Goal: Transaction & Acquisition: Purchase product/service

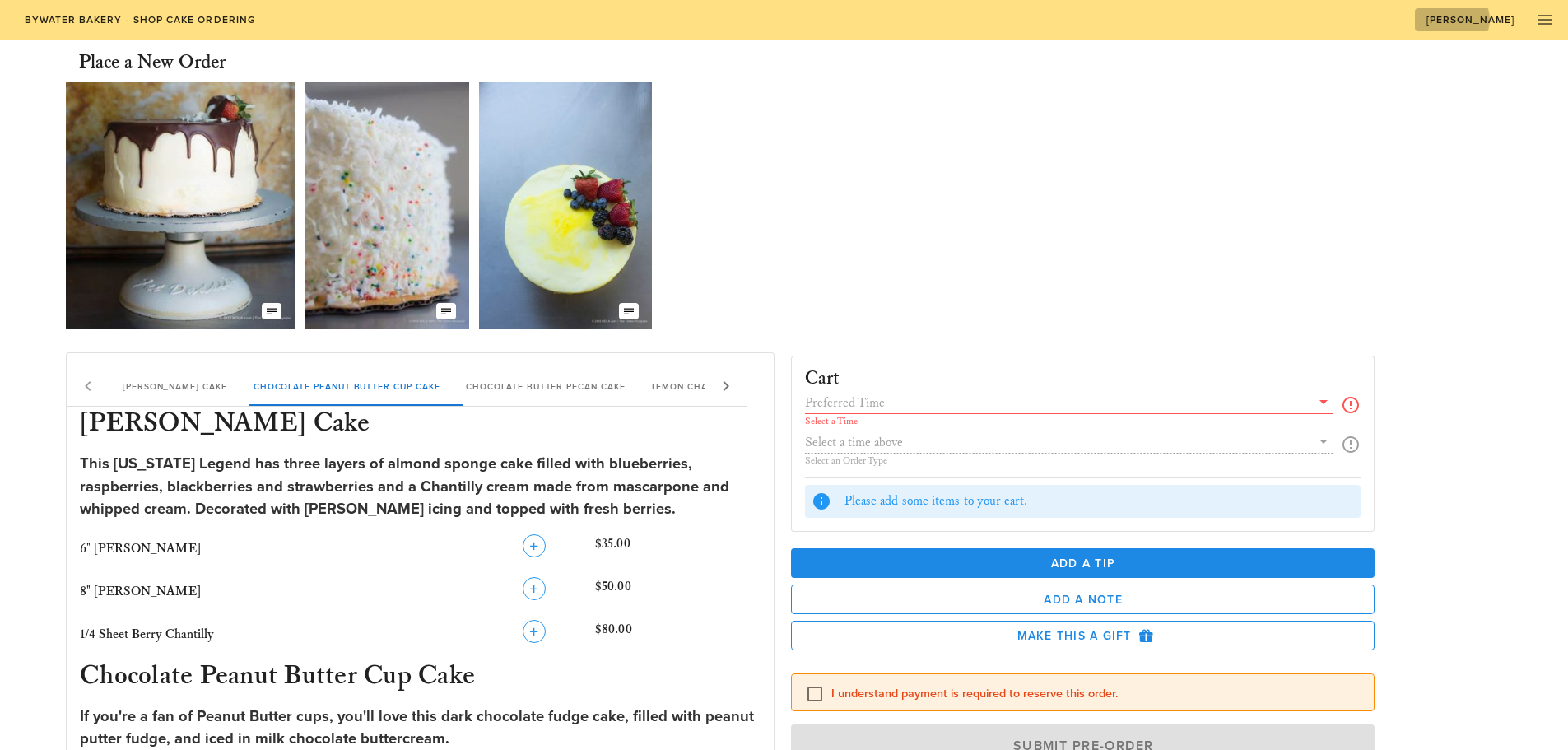
click at [1479, 21] on span "[PERSON_NAME]" at bounding box center [1470, 19] width 90 height 11
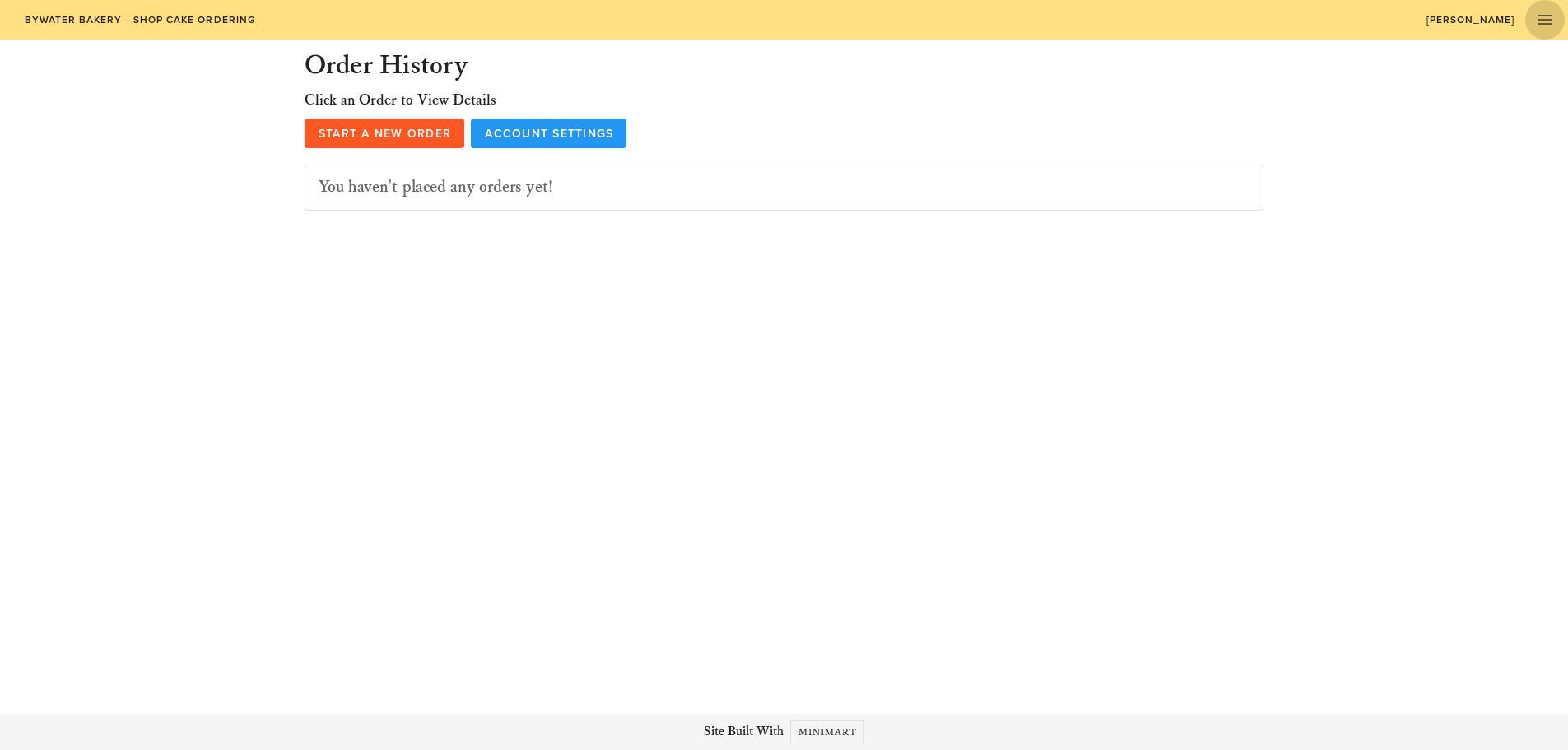
click at [1545, 24] on icon "button" at bounding box center [1544, 20] width 20 height 20
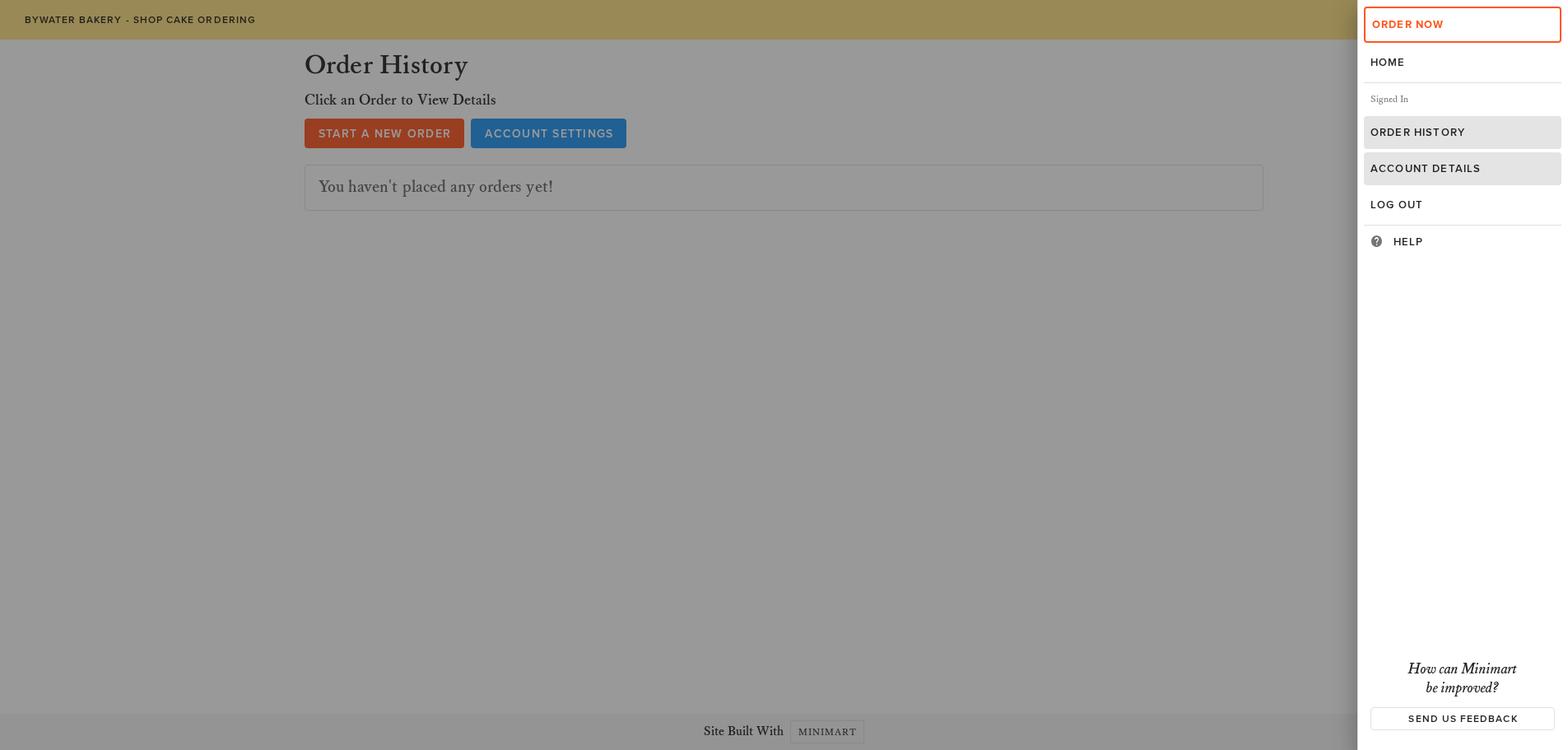
click at [1421, 174] on div "Account Details" at bounding box center [1462, 168] width 184 height 13
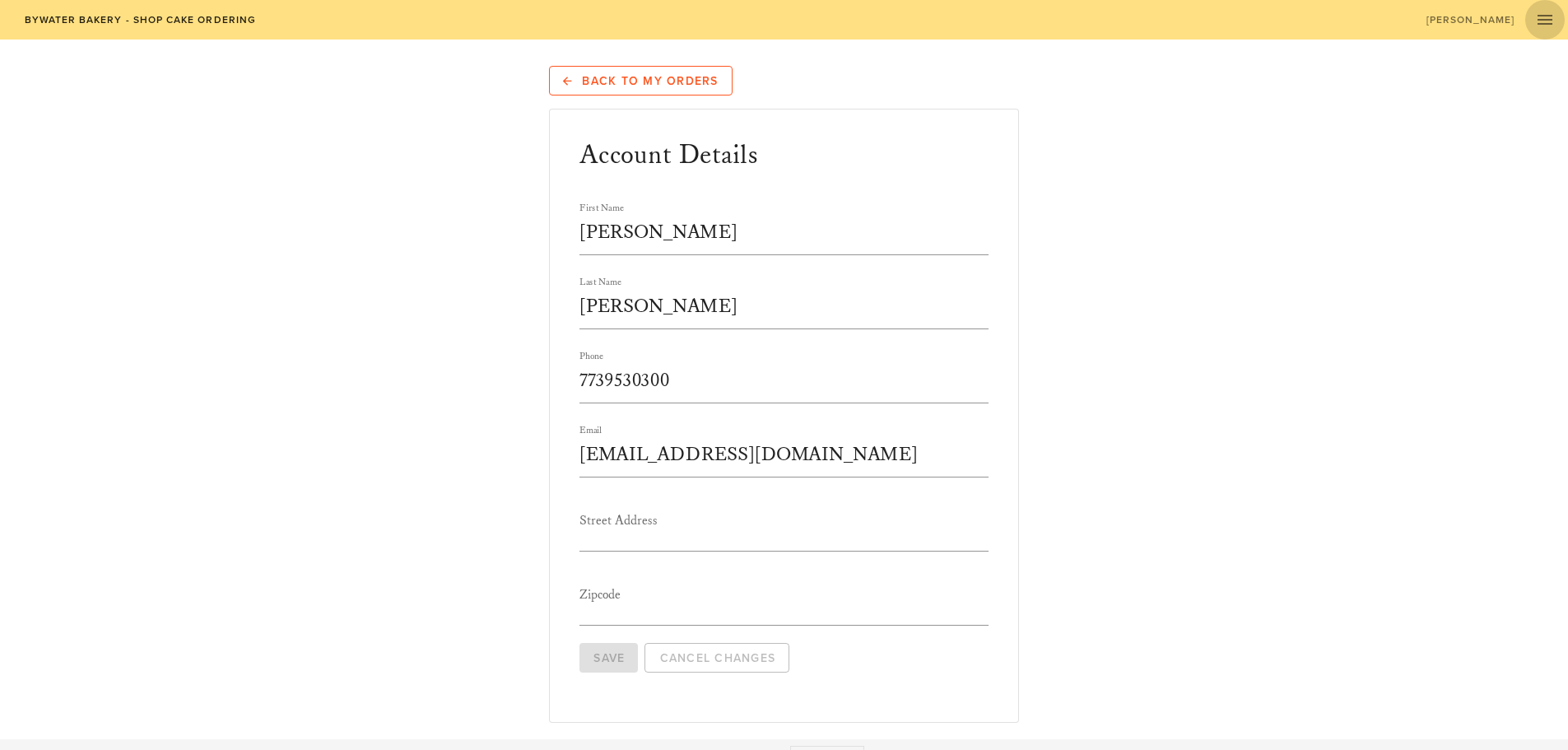
click at [1536, 20] on icon "button" at bounding box center [1544, 20] width 20 height 20
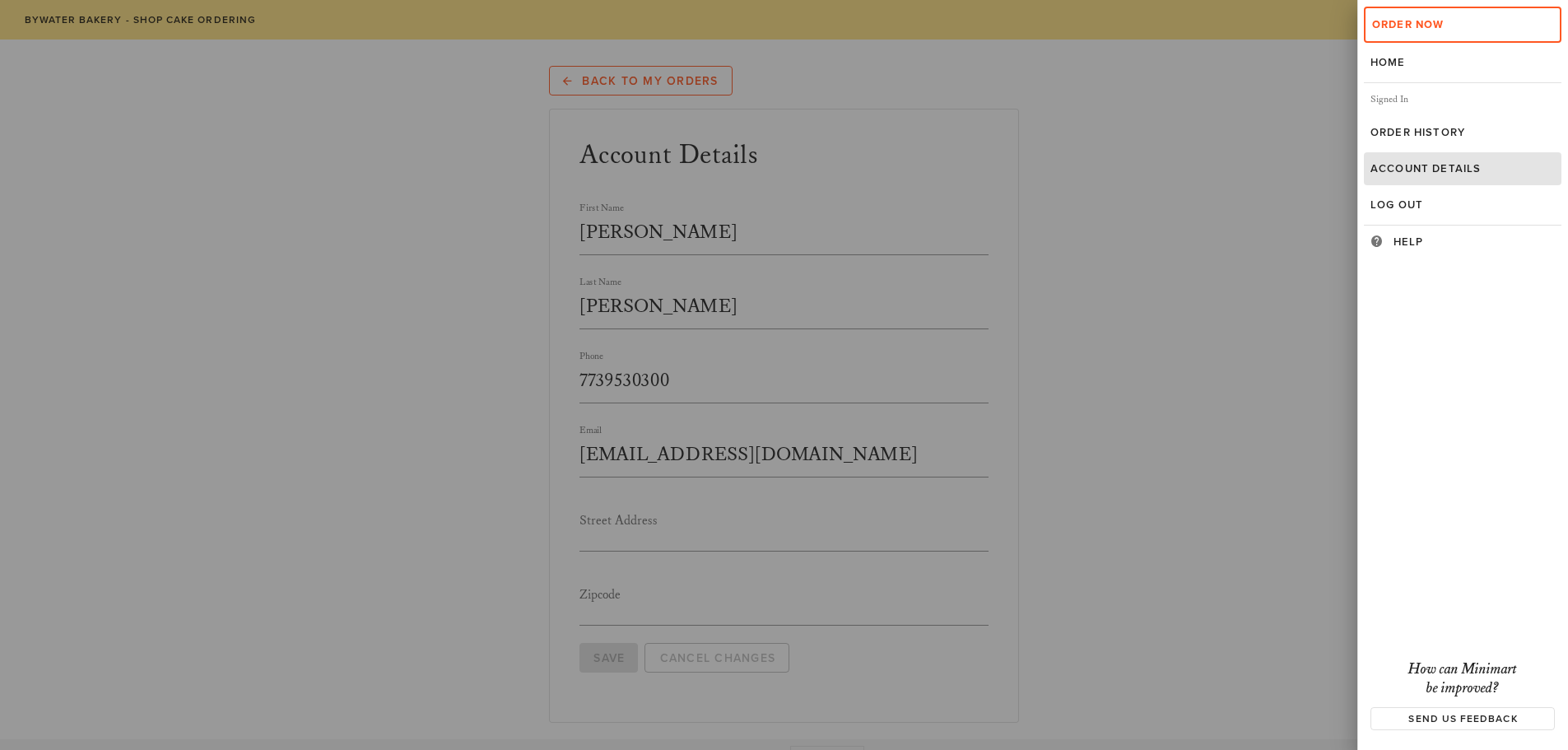
click at [637, 83] on div at bounding box center [784, 375] width 1568 height 750
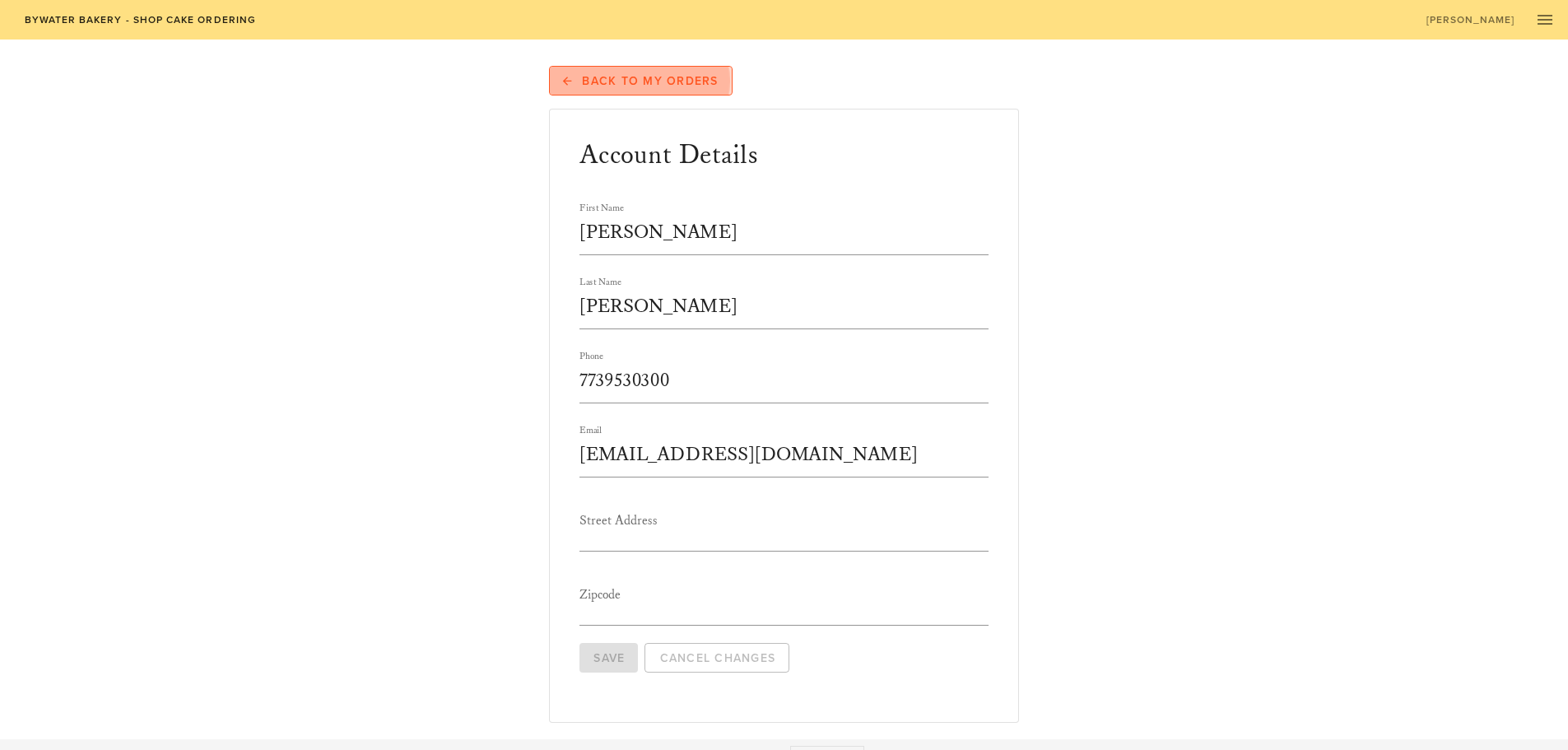
click at [637, 83] on span "Back to My Orders" at bounding box center [640, 80] width 155 height 15
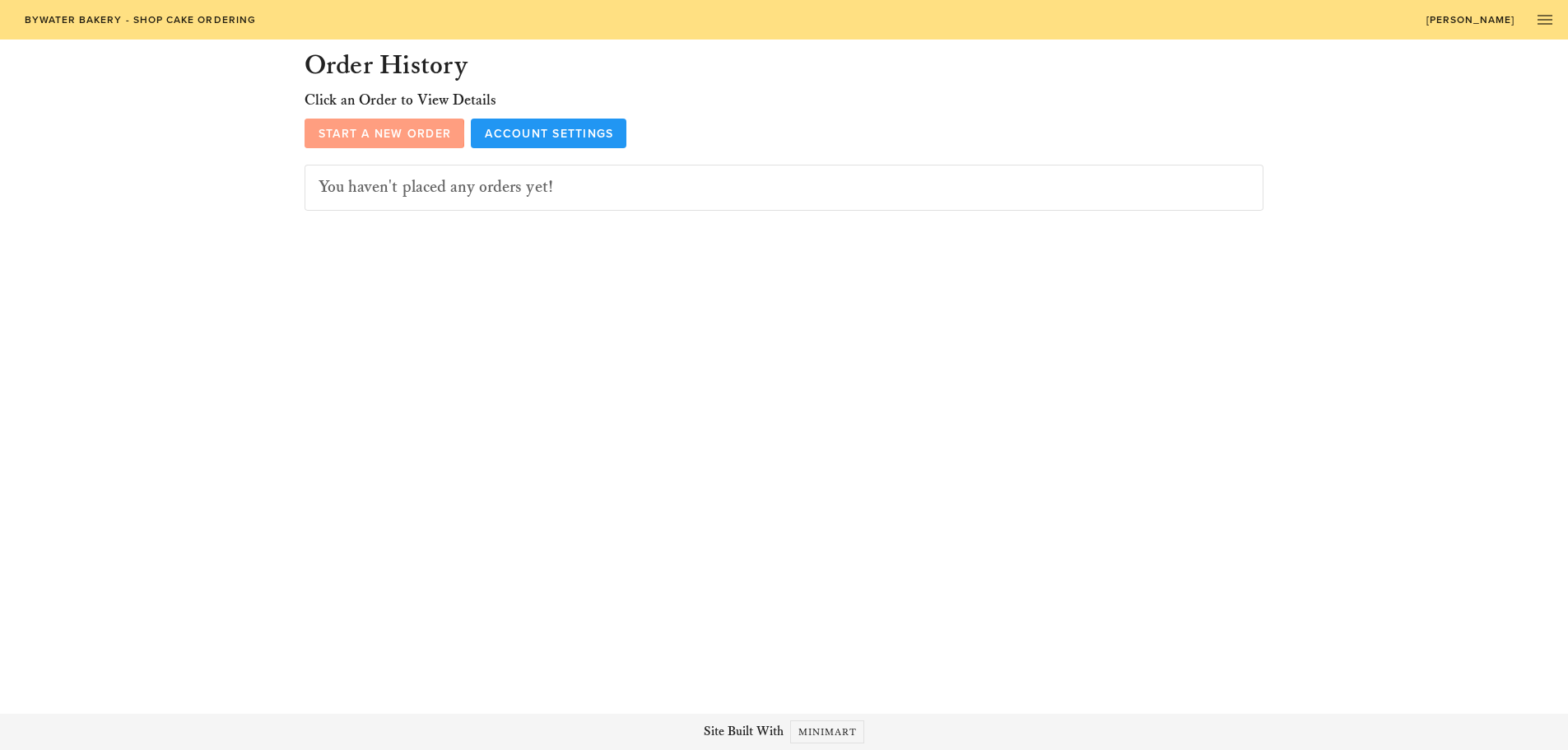
click at [349, 132] on span "Start a New Order" at bounding box center [384, 134] width 134 height 14
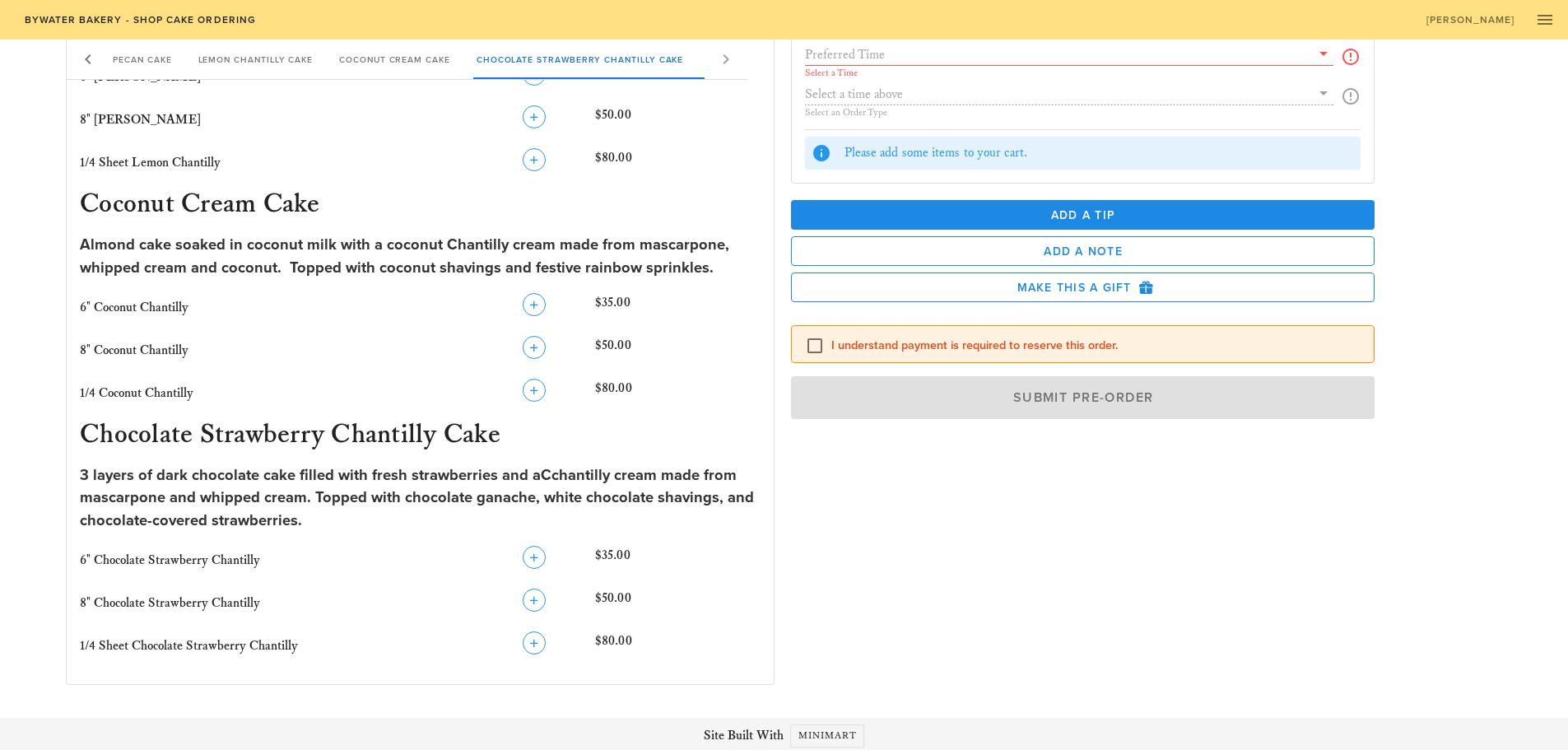
scroll to position [1165, 0]
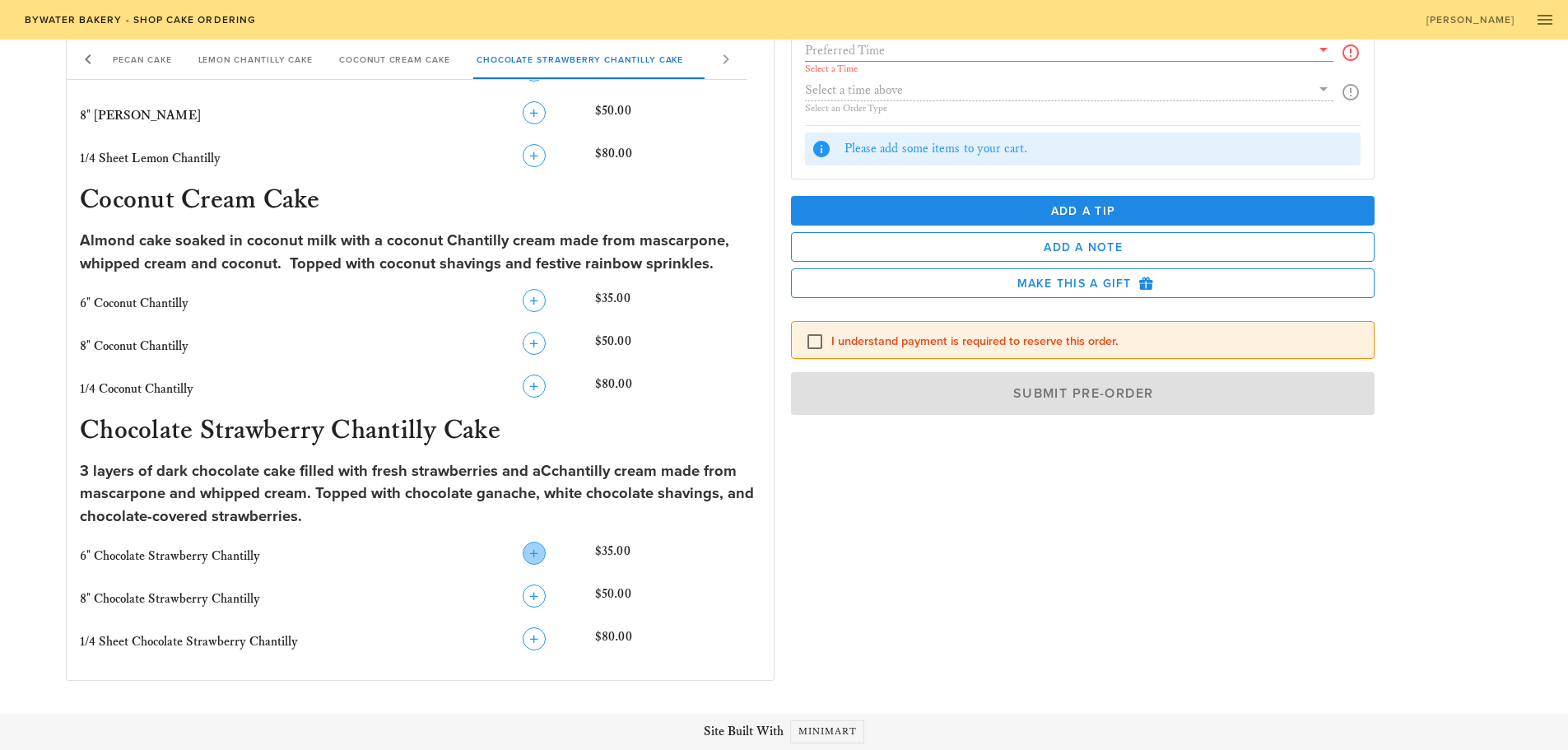
click at [524, 557] on icon "button" at bounding box center [534, 553] width 20 height 20
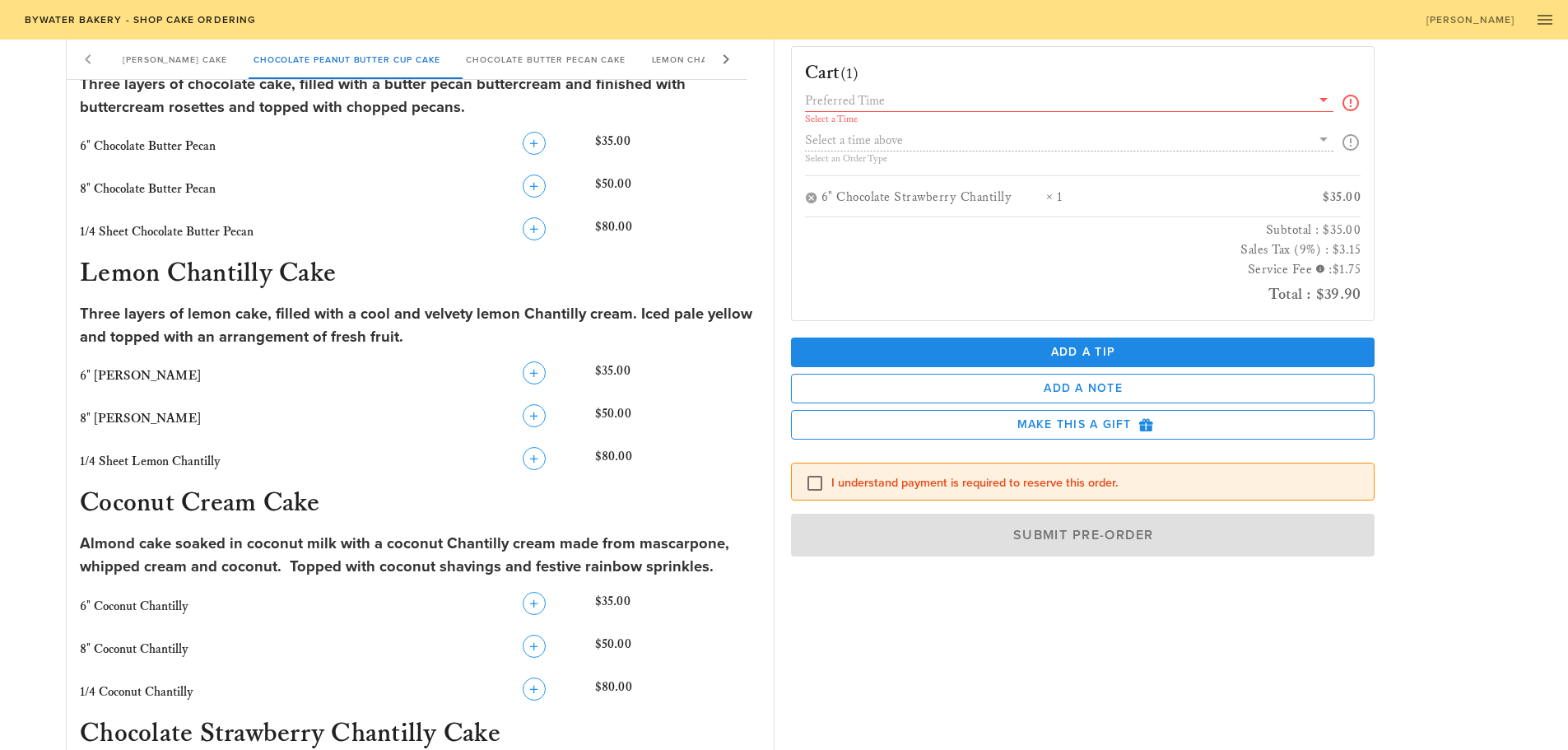
scroll to position [662, 0]
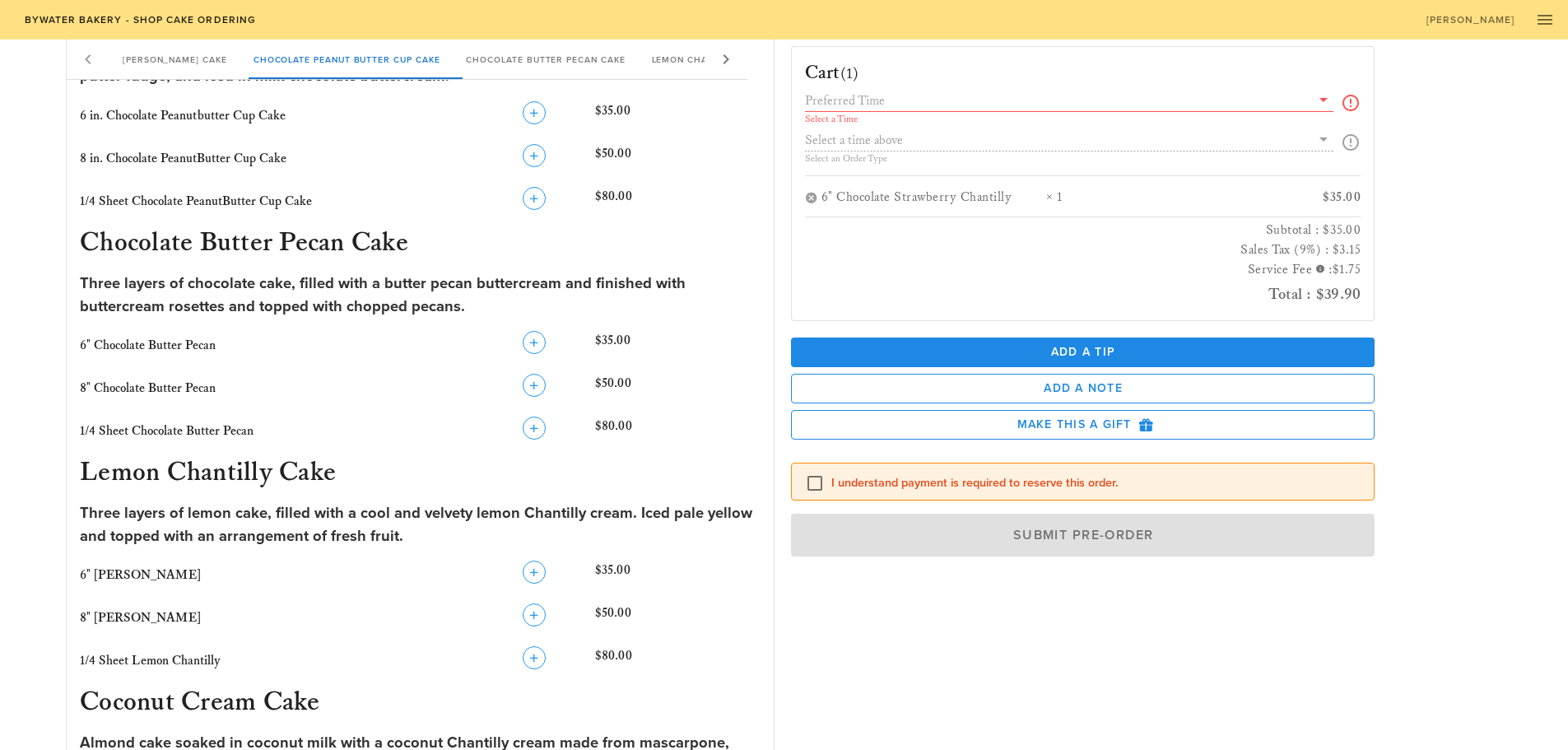
click at [917, 100] on input "text" at bounding box center [1058, 100] width 506 height 21
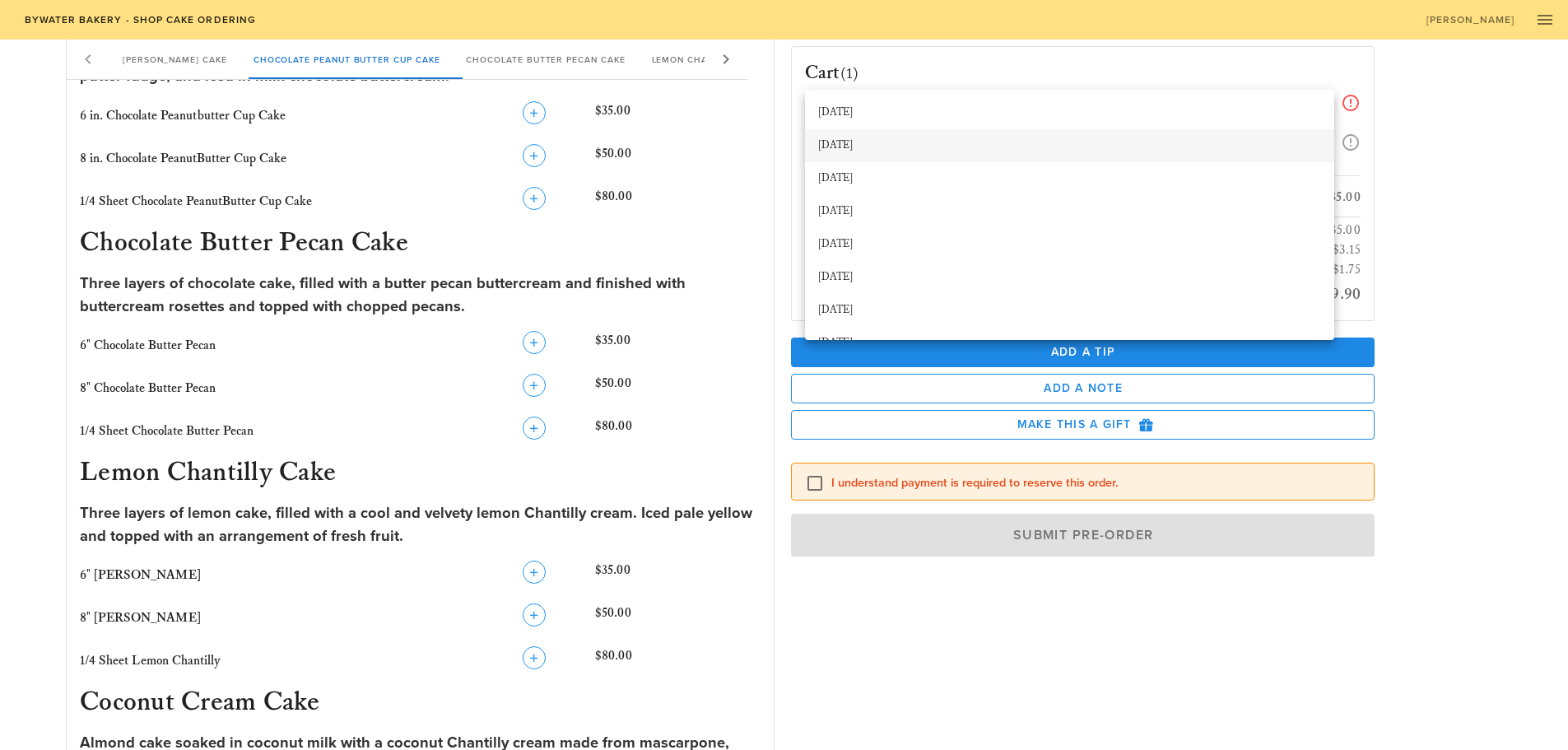
click at [895, 148] on div "[DATE]" at bounding box center [1070, 145] width 503 height 13
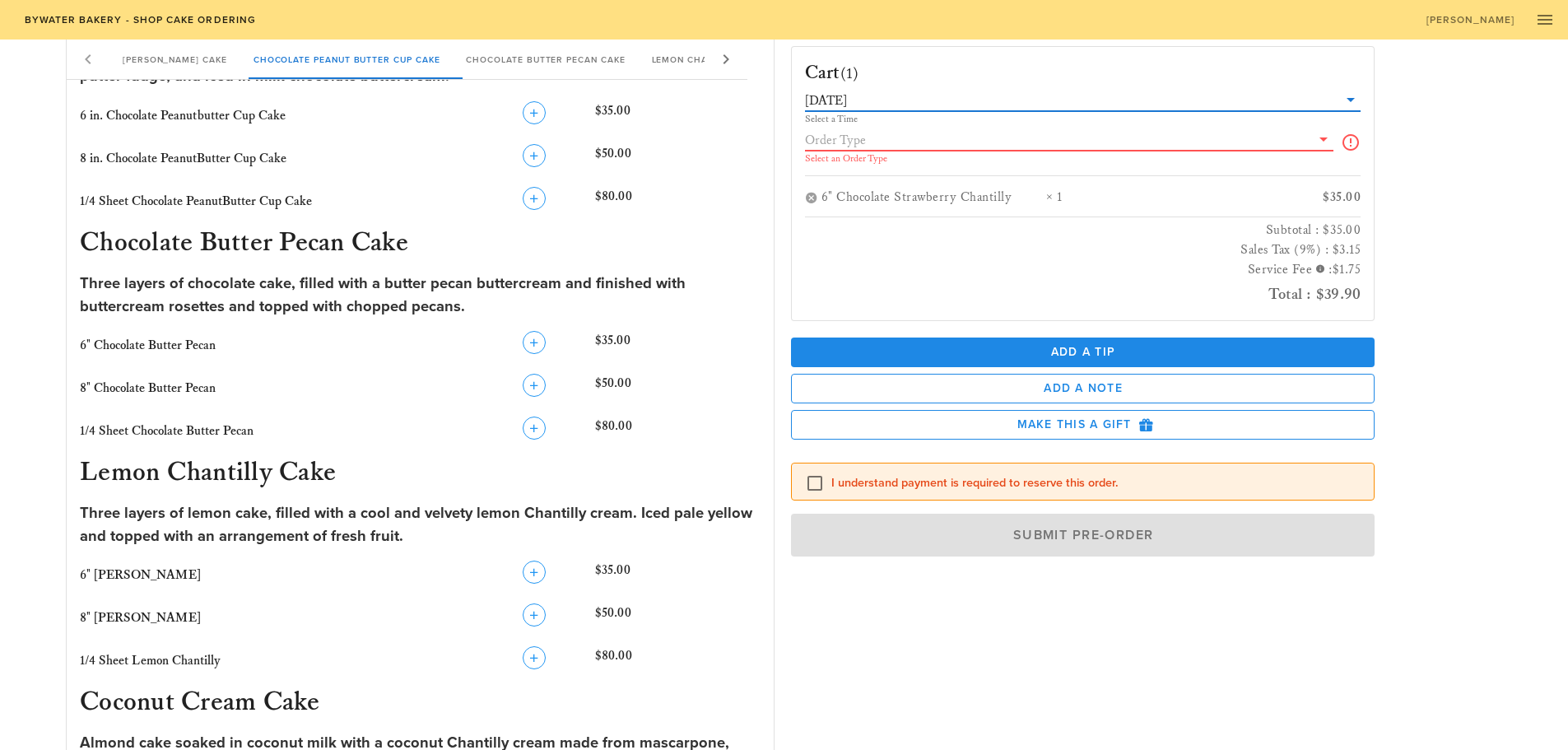
click at [948, 143] on input "text" at bounding box center [1058, 140] width 506 height 21
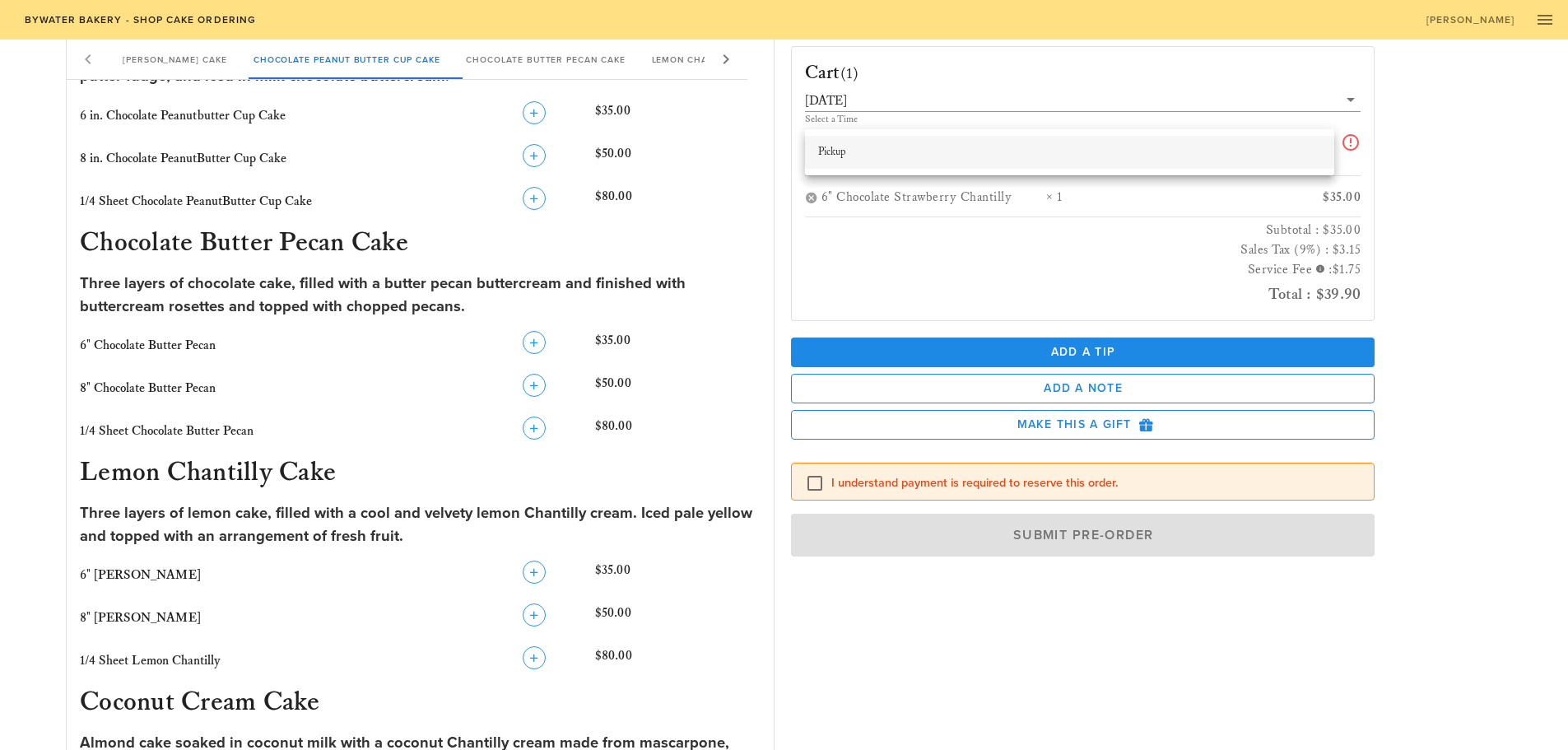
click at [934, 153] on div "Pickup" at bounding box center [1070, 152] width 503 height 13
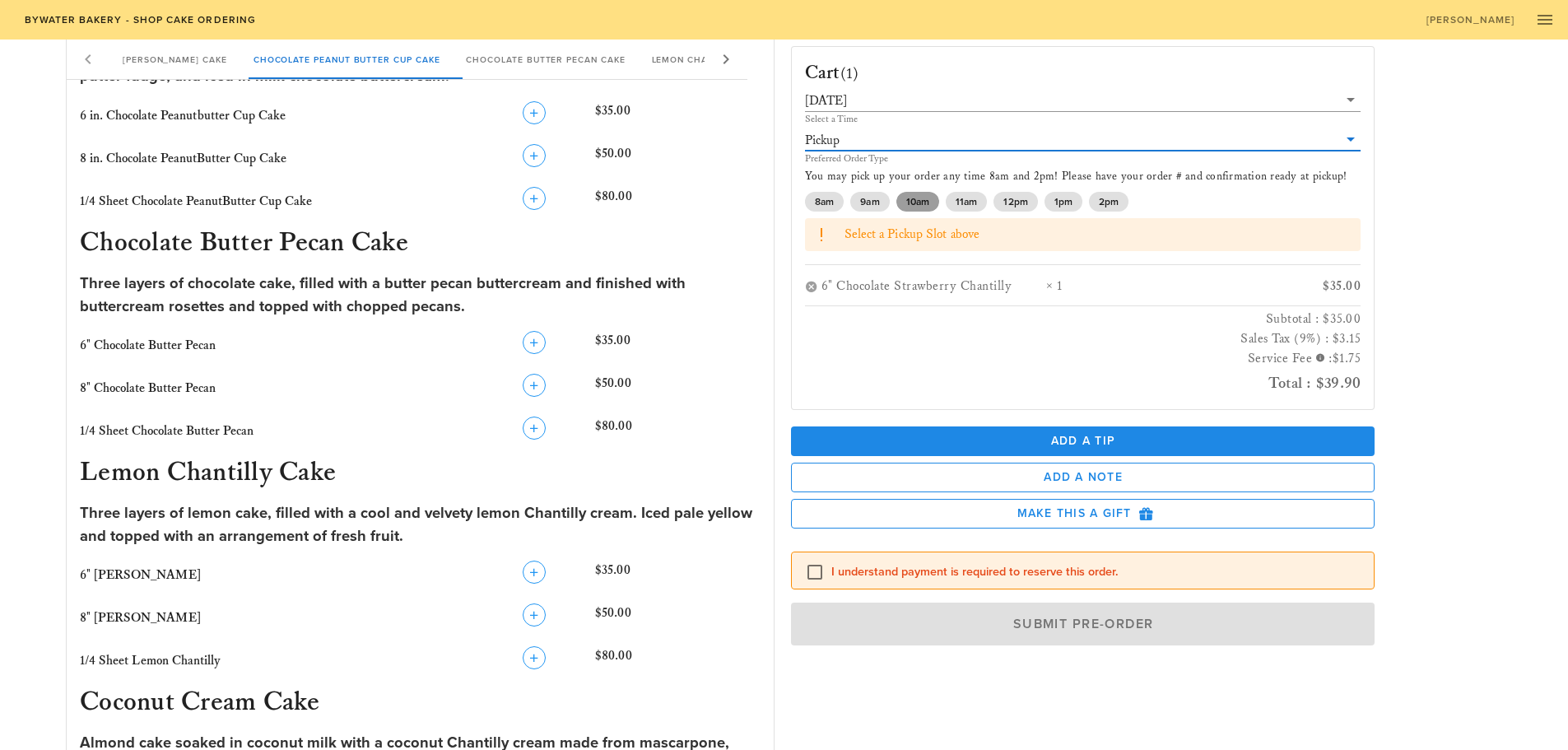
click at [911, 207] on span "10am" at bounding box center [916, 202] width 23 height 20
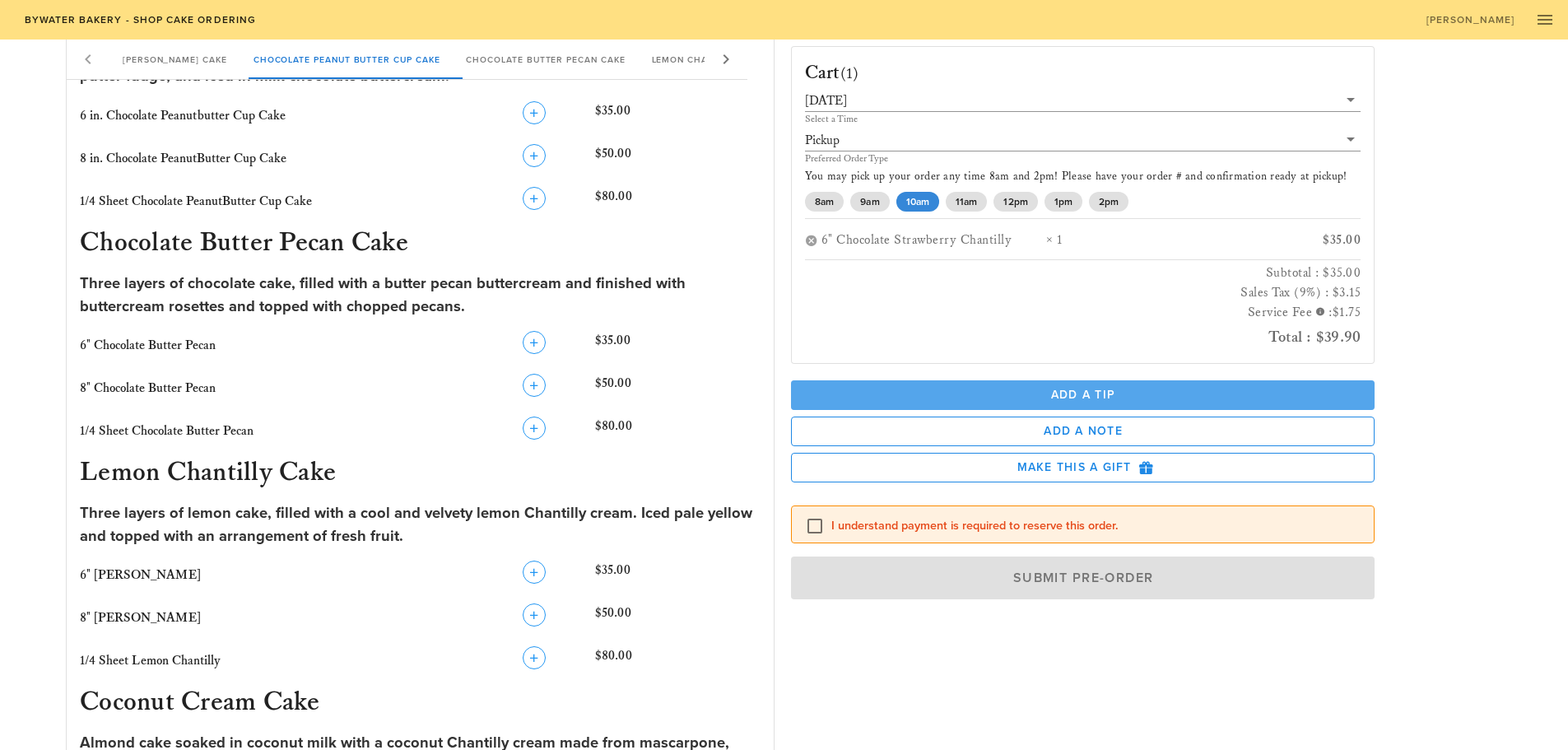
click at [1003, 402] on span "Add a Tip" at bounding box center [1083, 395] width 558 height 14
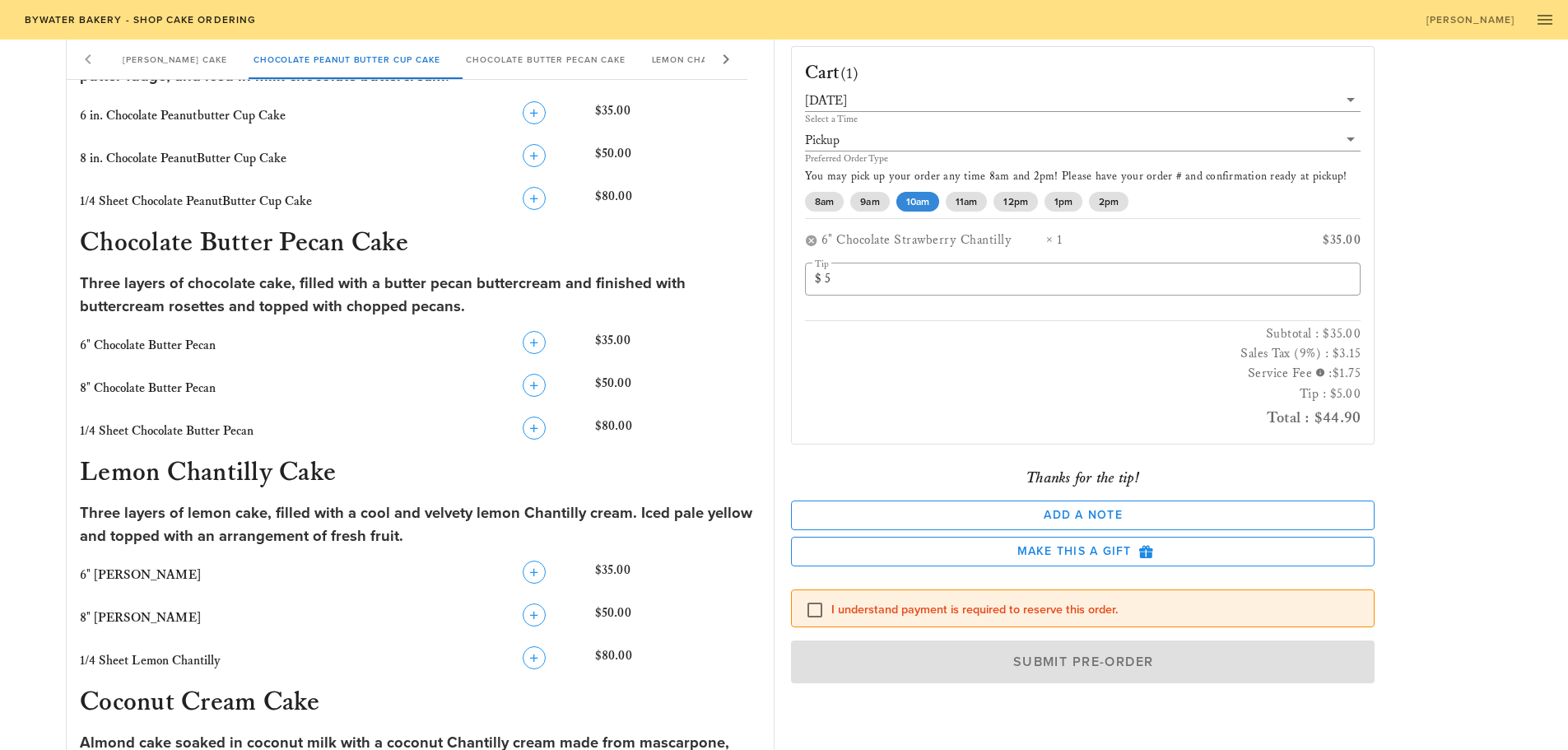
click at [866, 603] on label "I understand payment is required to reserve this order." at bounding box center [1096, 609] width 530 height 16
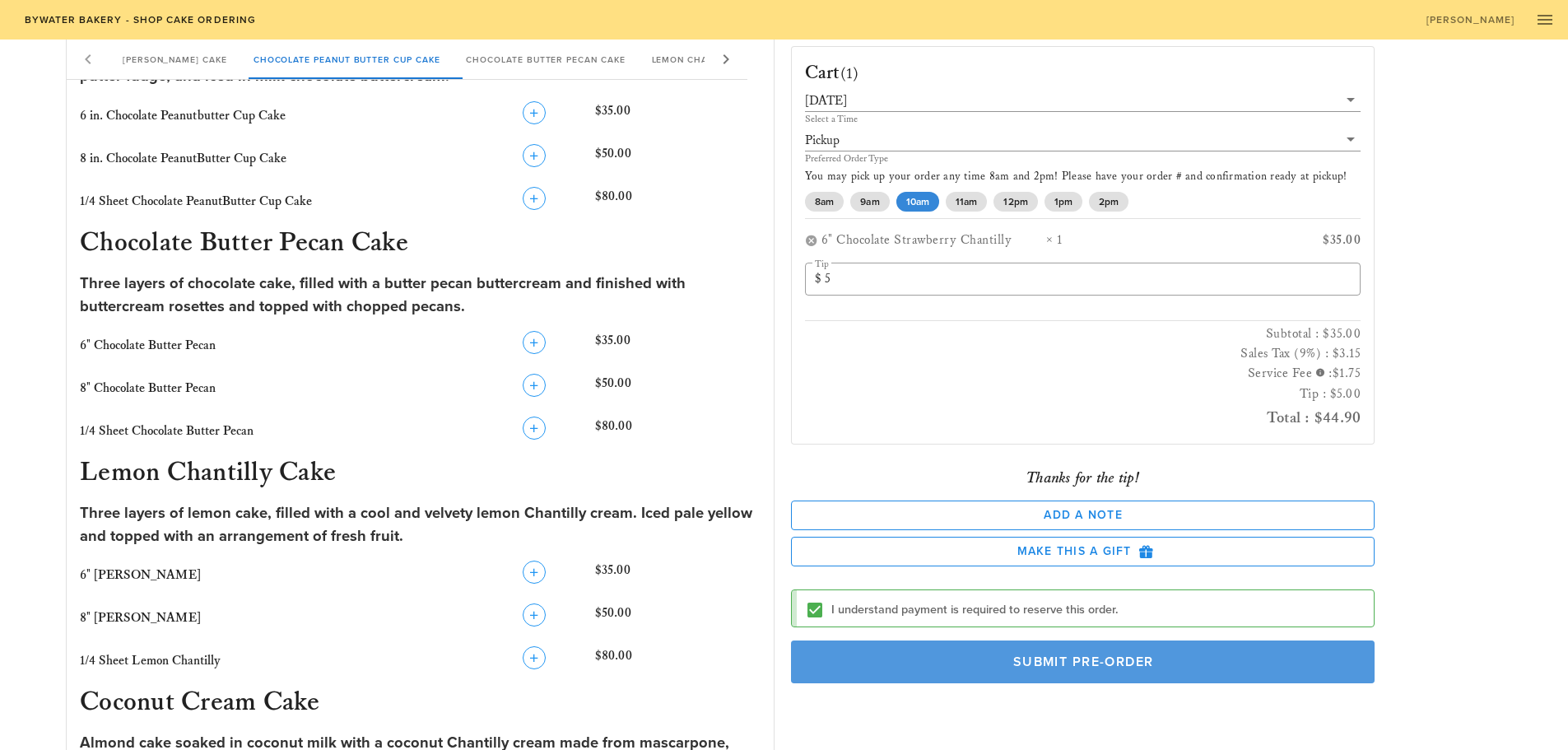
click at [916, 660] on span "Submit Pre-Order" at bounding box center [1083, 662] width 546 height 16
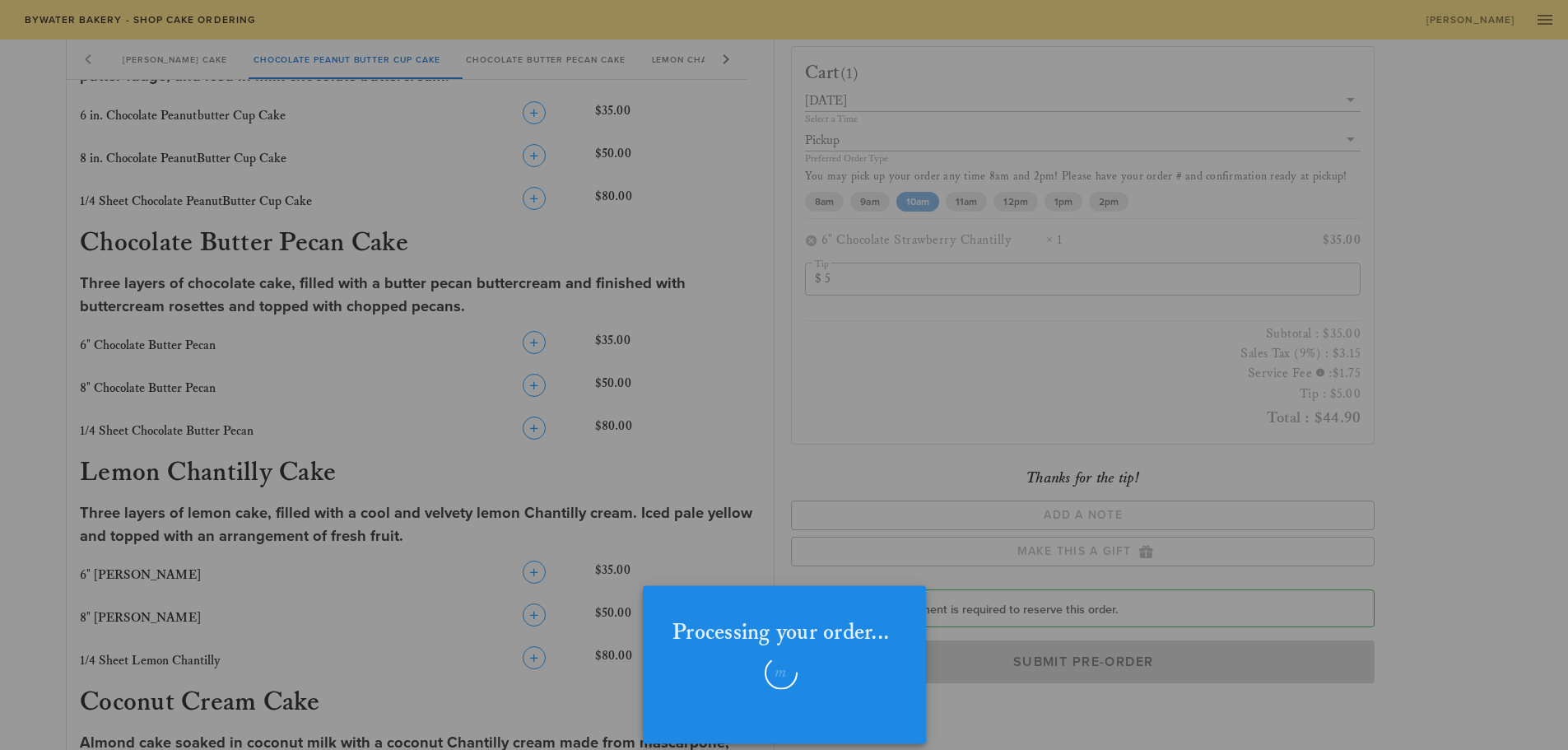
checkbox input "false"
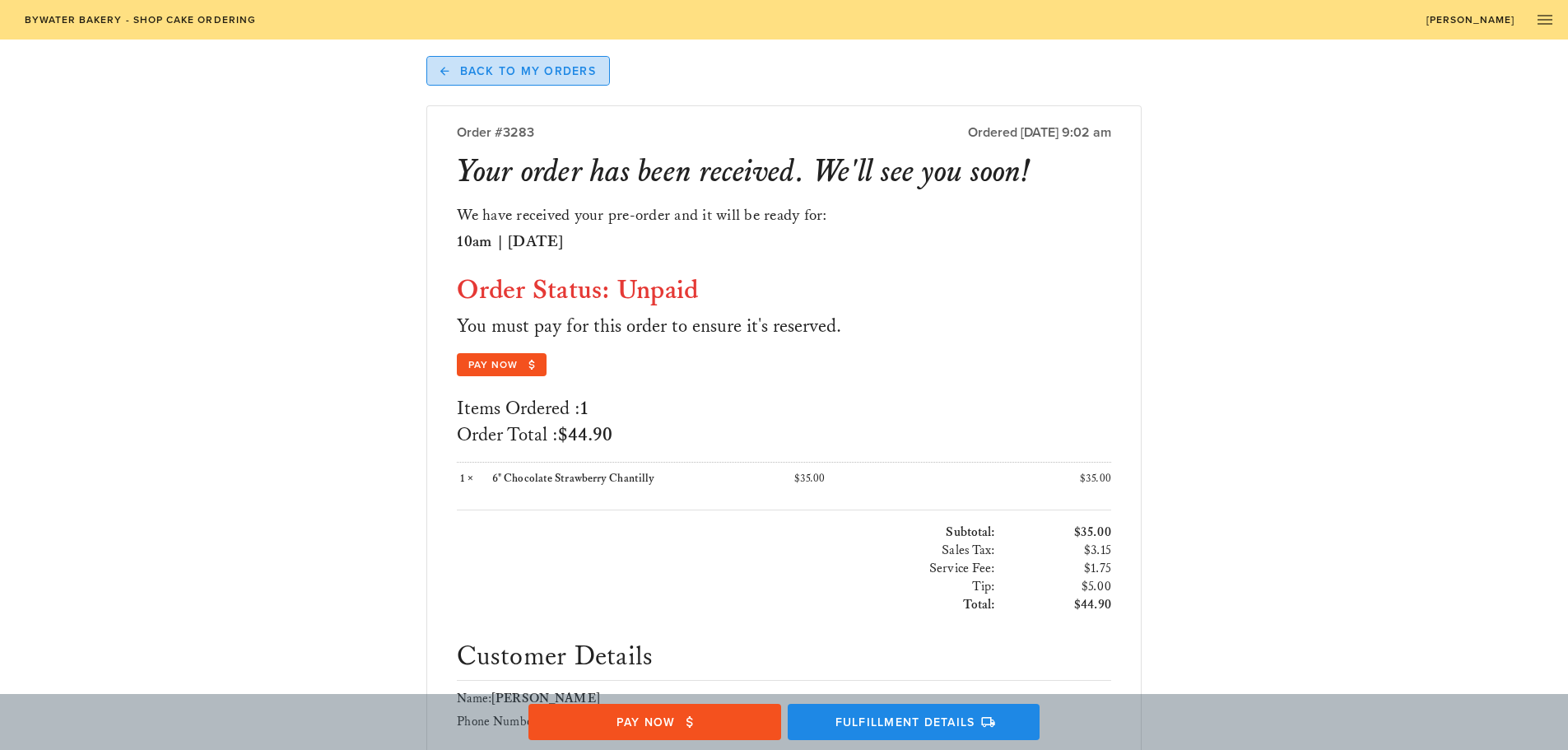
click at [546, 79] on link "Back to My Orders" at bounding box center [518, 70] width 184 height 30
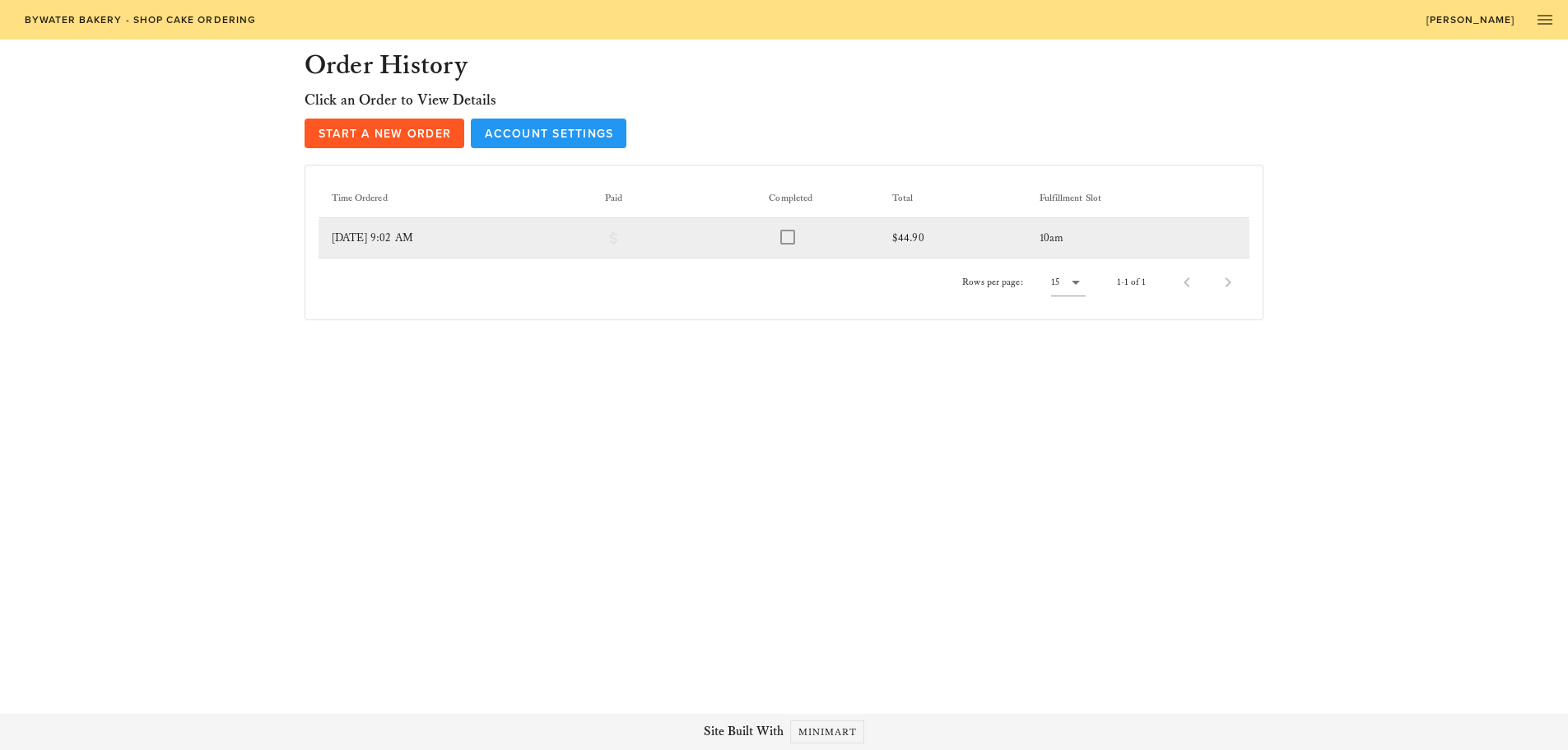
click at [798, 242] on div at bounding box center [787, 237] width 20 height 20
click at [472, 242] on td "[DATE] 9:02 AM" at bounding box center [455, 238] width 274 height 39
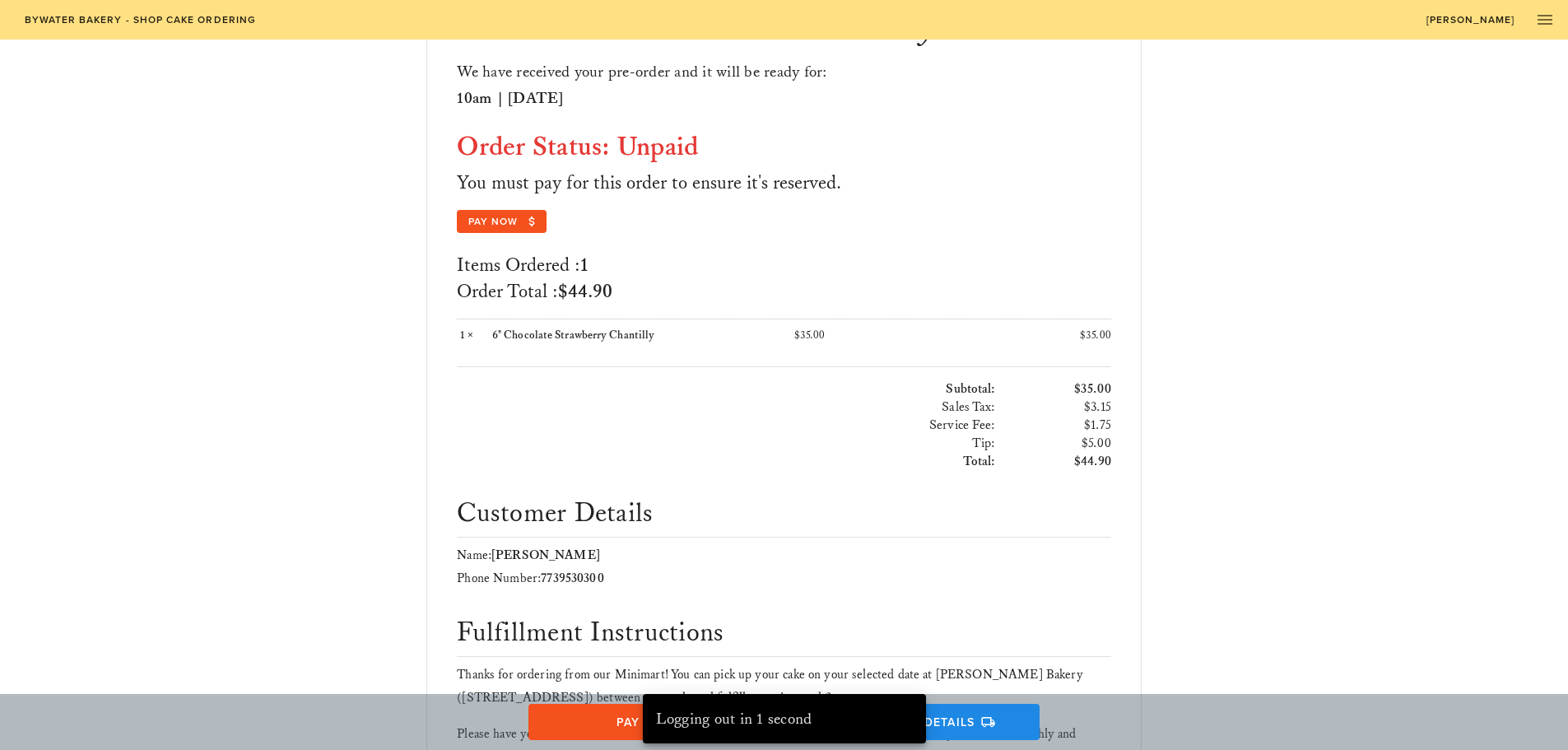
scroll to position [301, 0]
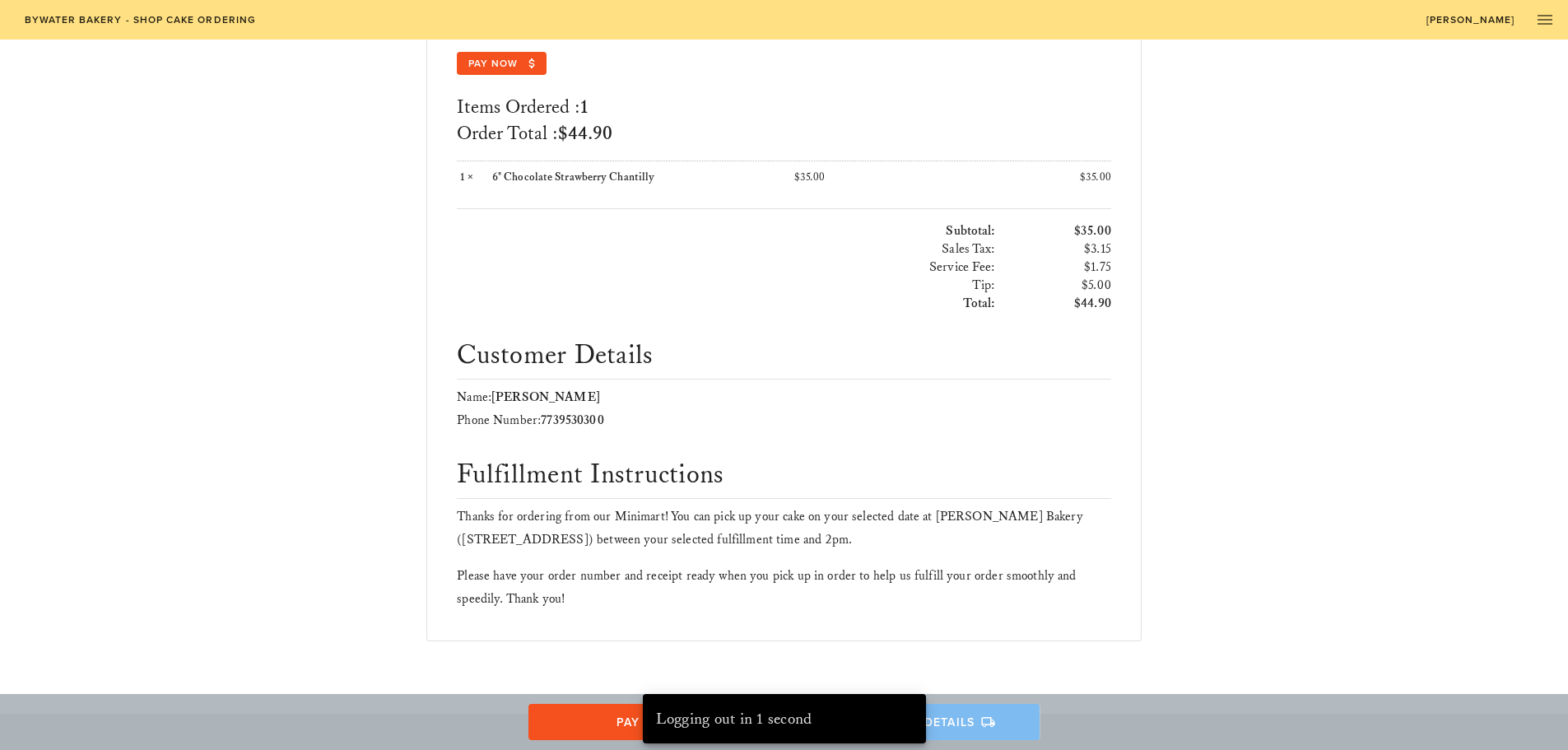
click at [942, 730] on button "Fulfillment Details" at bounding box center [914, 722] width 253 height 36
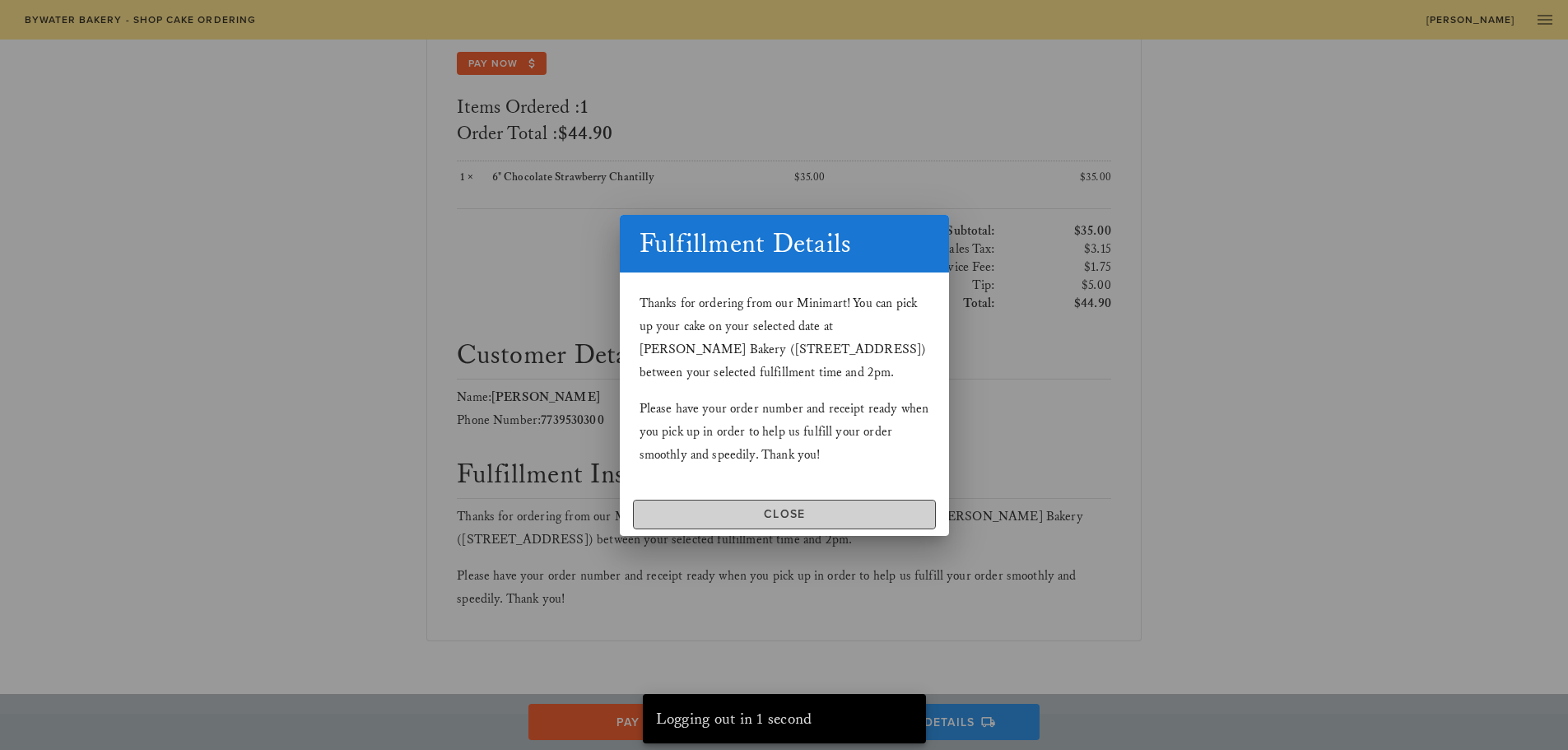
click at [779, 511] on span "Close" at bounding box center [784, 514] width 288 height 14
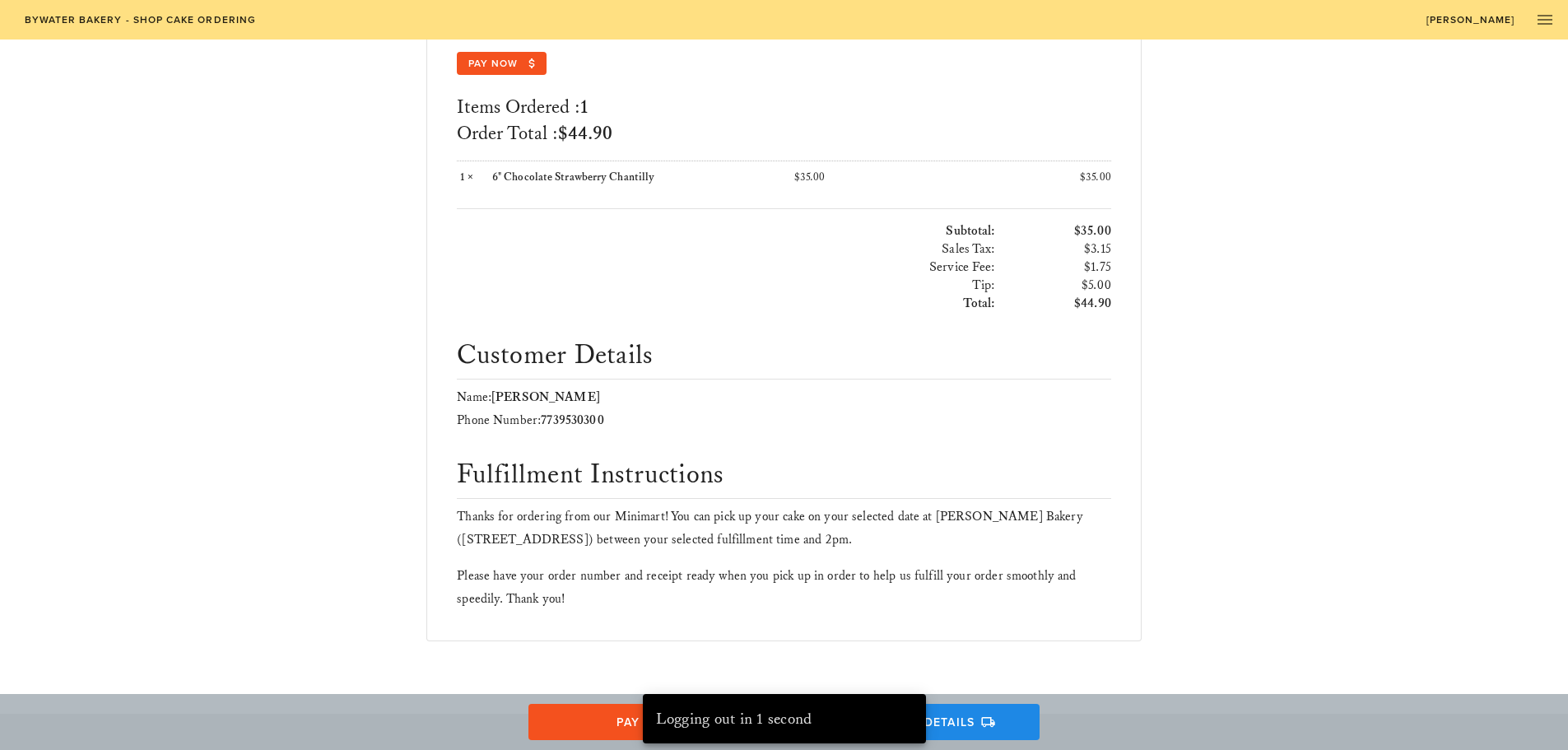
scroll to position [0, 0]
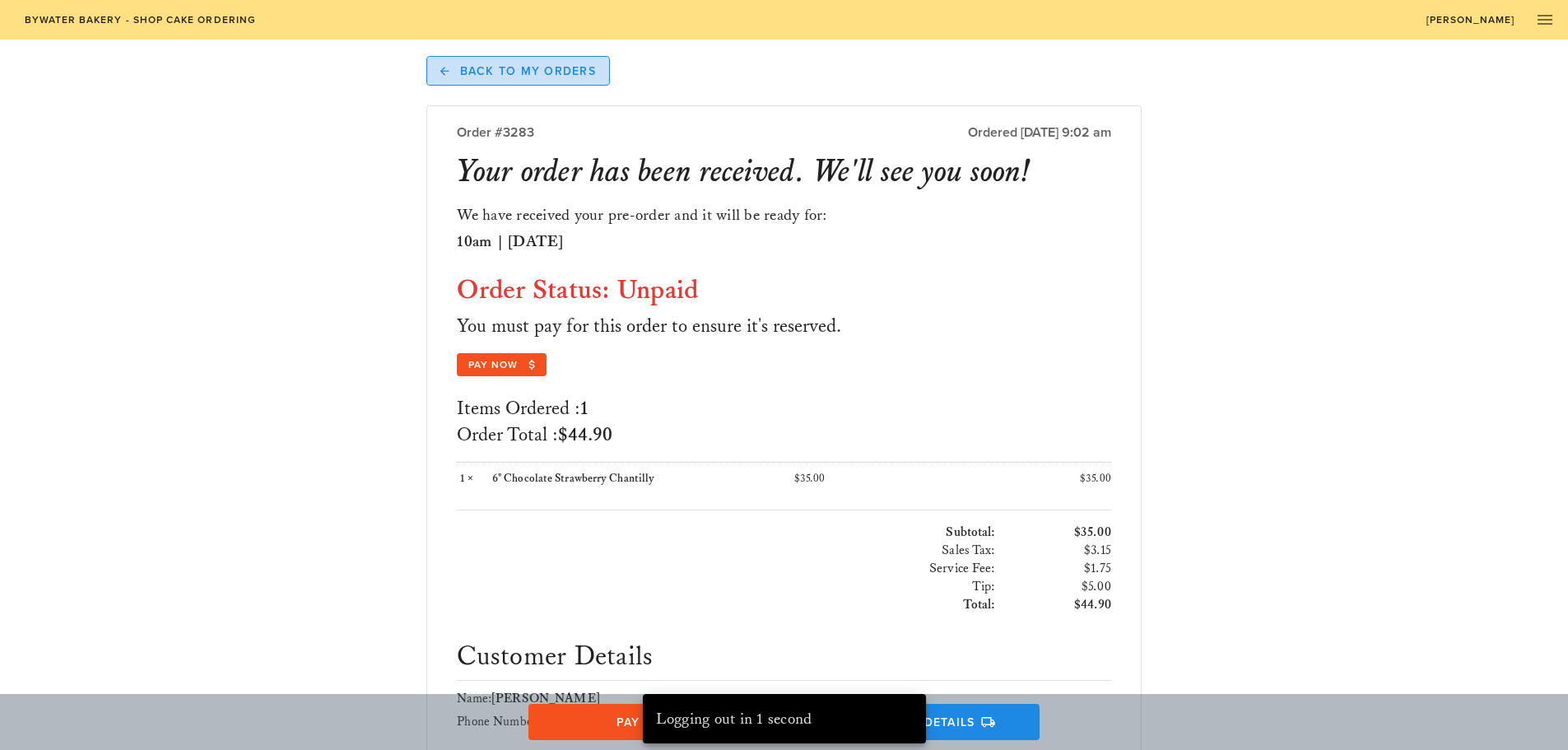
click at [498, 69] on span "Back to My Orders" at bounding box center [517, 70] width 155 height 15
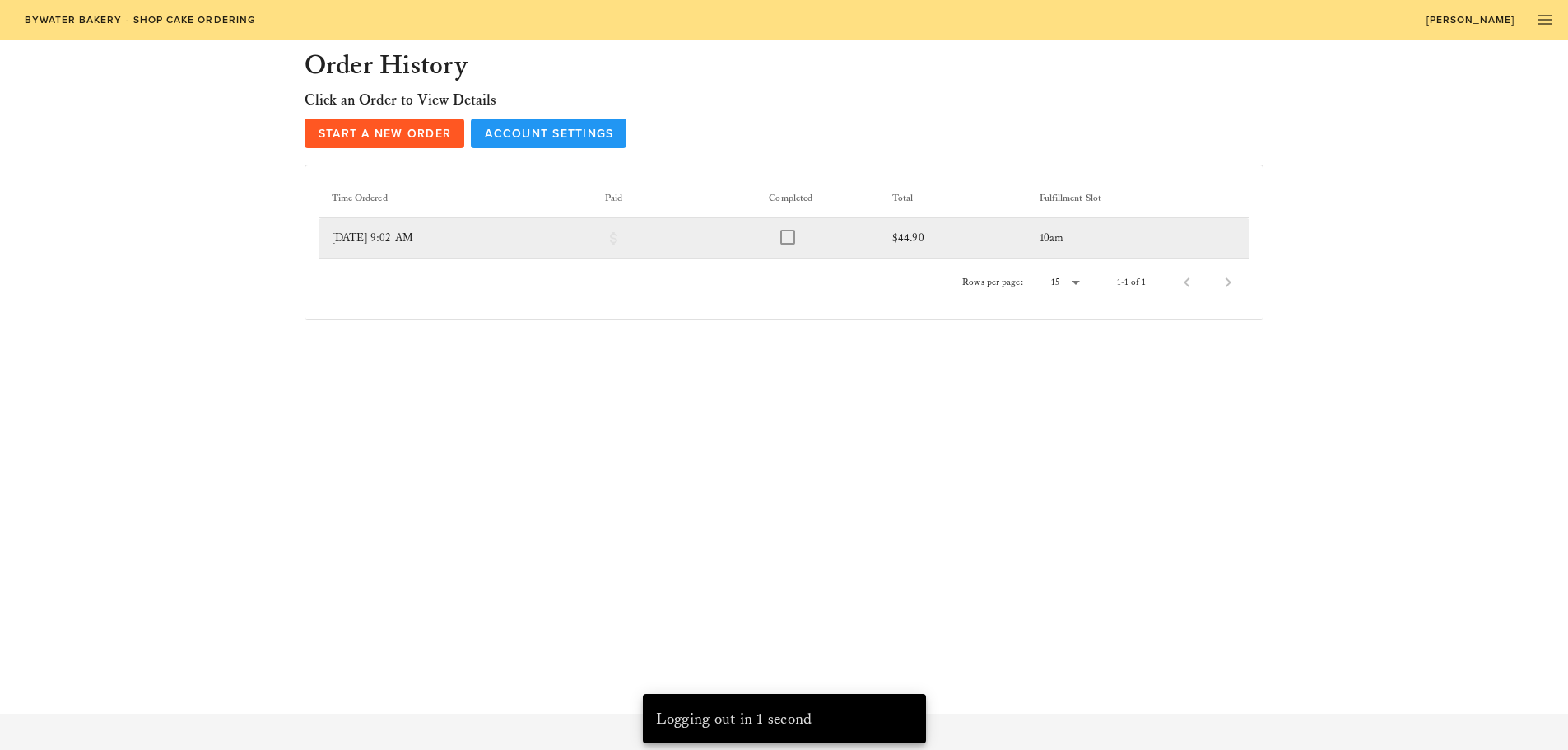
click at [1025, 242] on td "$44.90" at bounding box center [952, 238] width 147 height 39
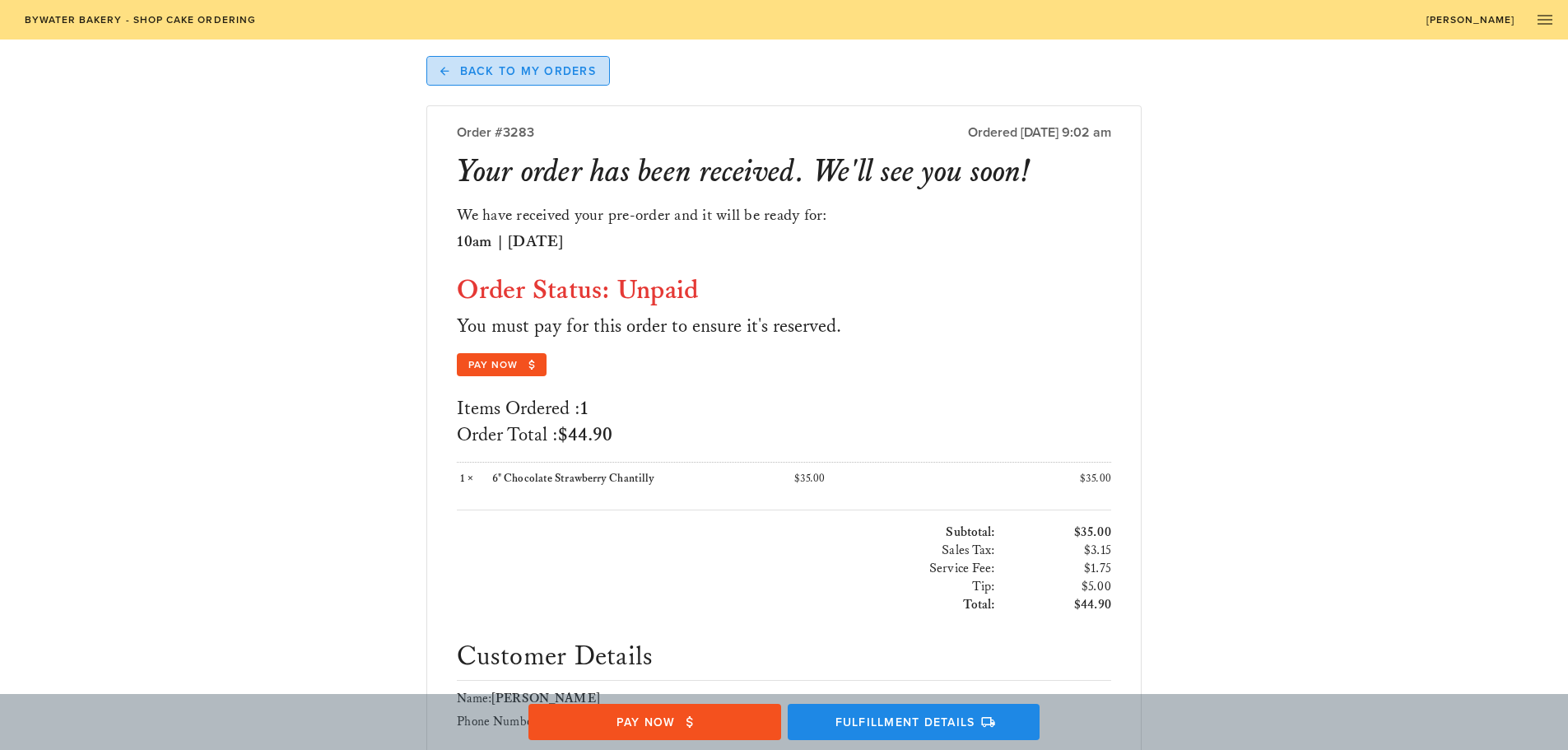
click at [503, 68] on span "Back to My Orders" at bounding box center [517, 70] width 155 height 15
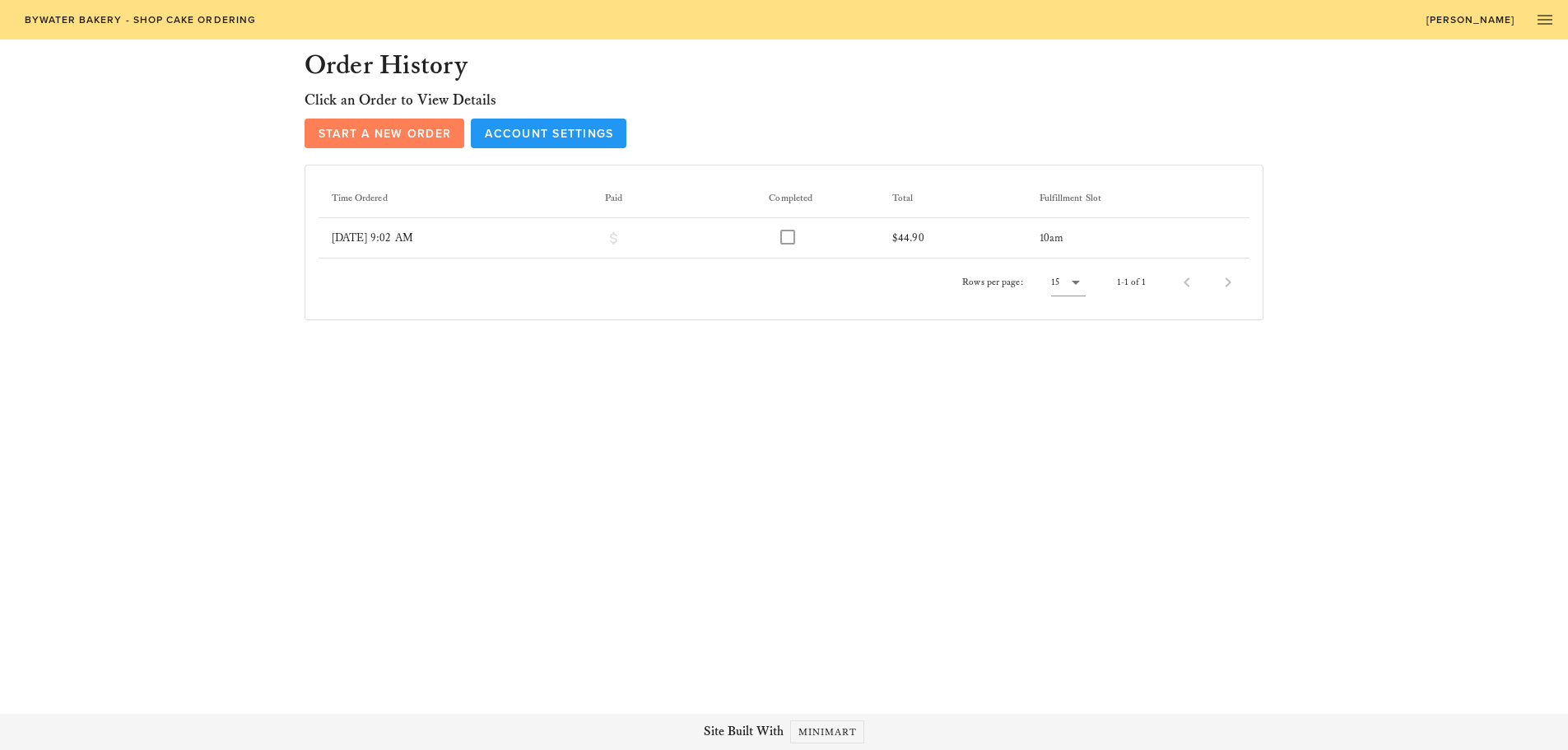
click at [395, 138] on span "Start a New Order" at bounding box center [384, 134] width 134 height 14
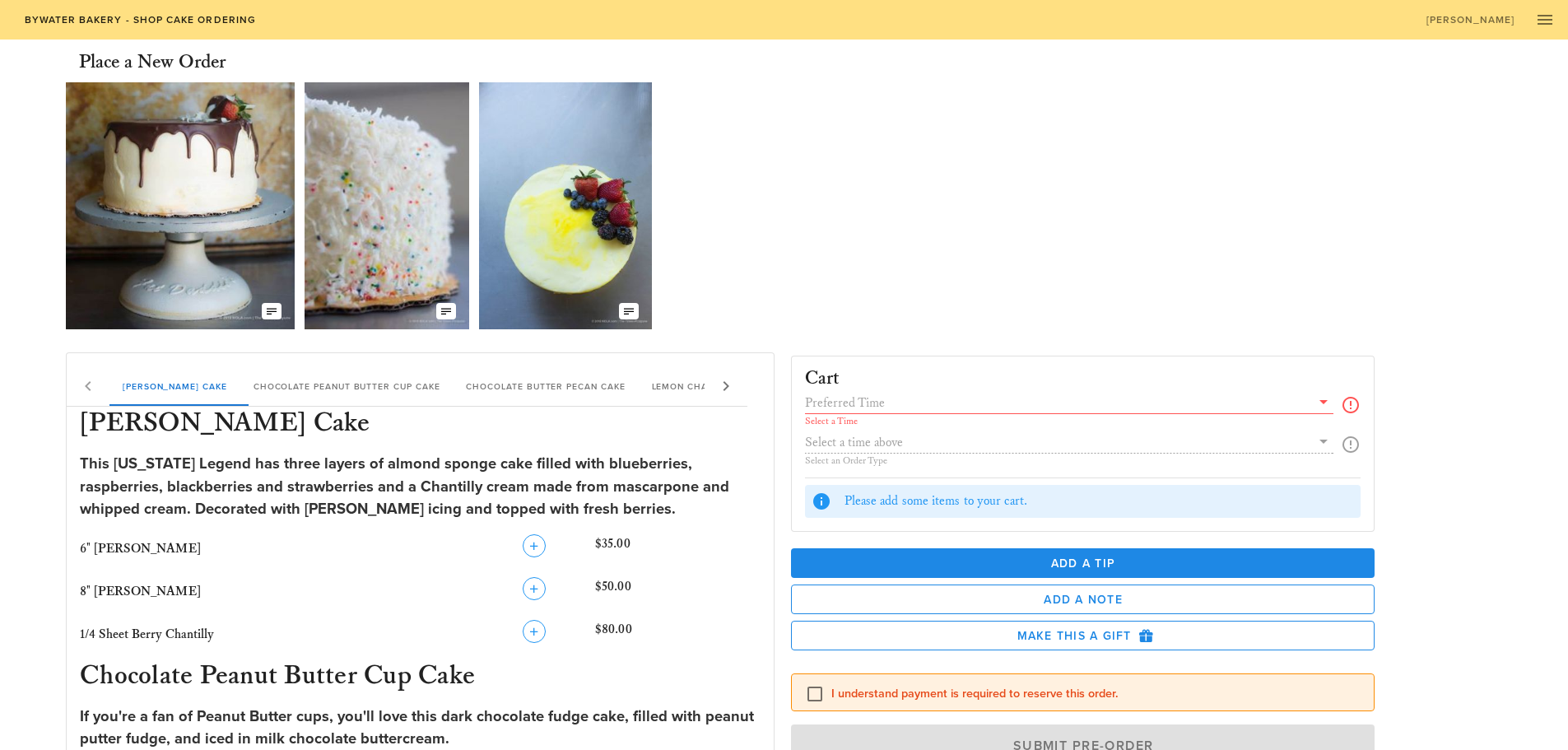
click at [915, 396] on input "text" at bounding box center [1058, 402] width 506 height 21
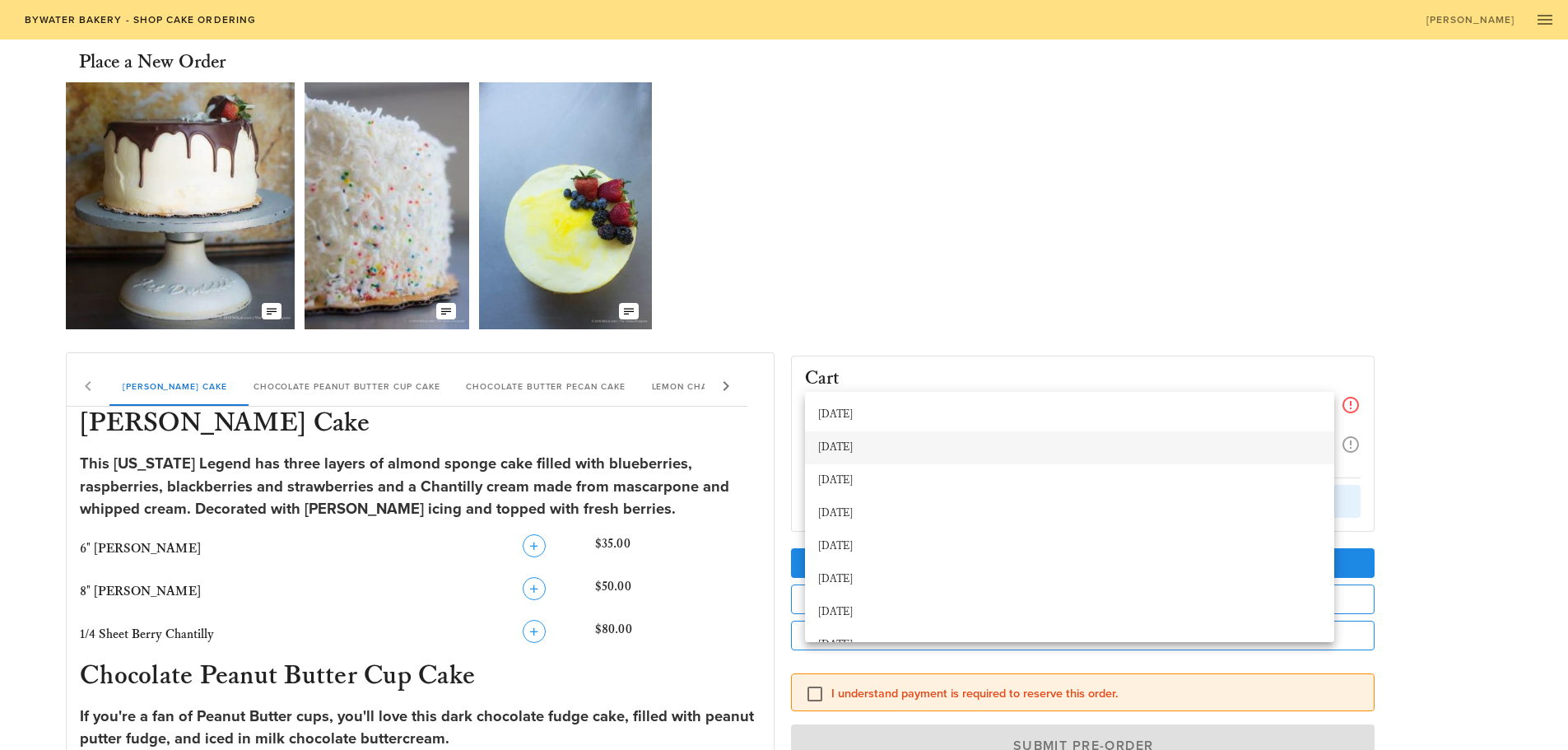
click at [879, 443] on div "[DATE]" at bounding box center [1070, 447] width 503 height 13
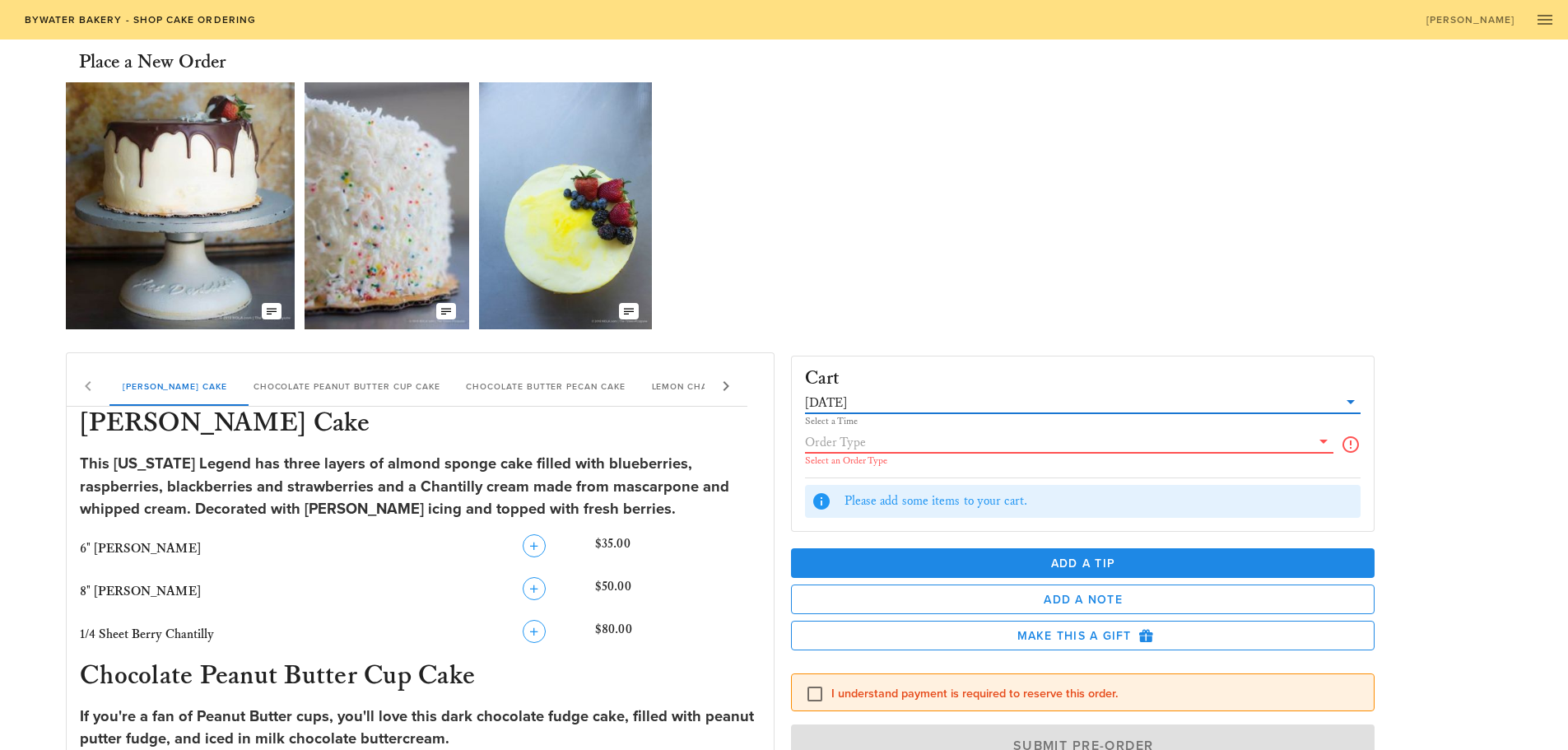
click at [877, 443] on input "text" at bounding box center [1058, 442] width 506 height 21
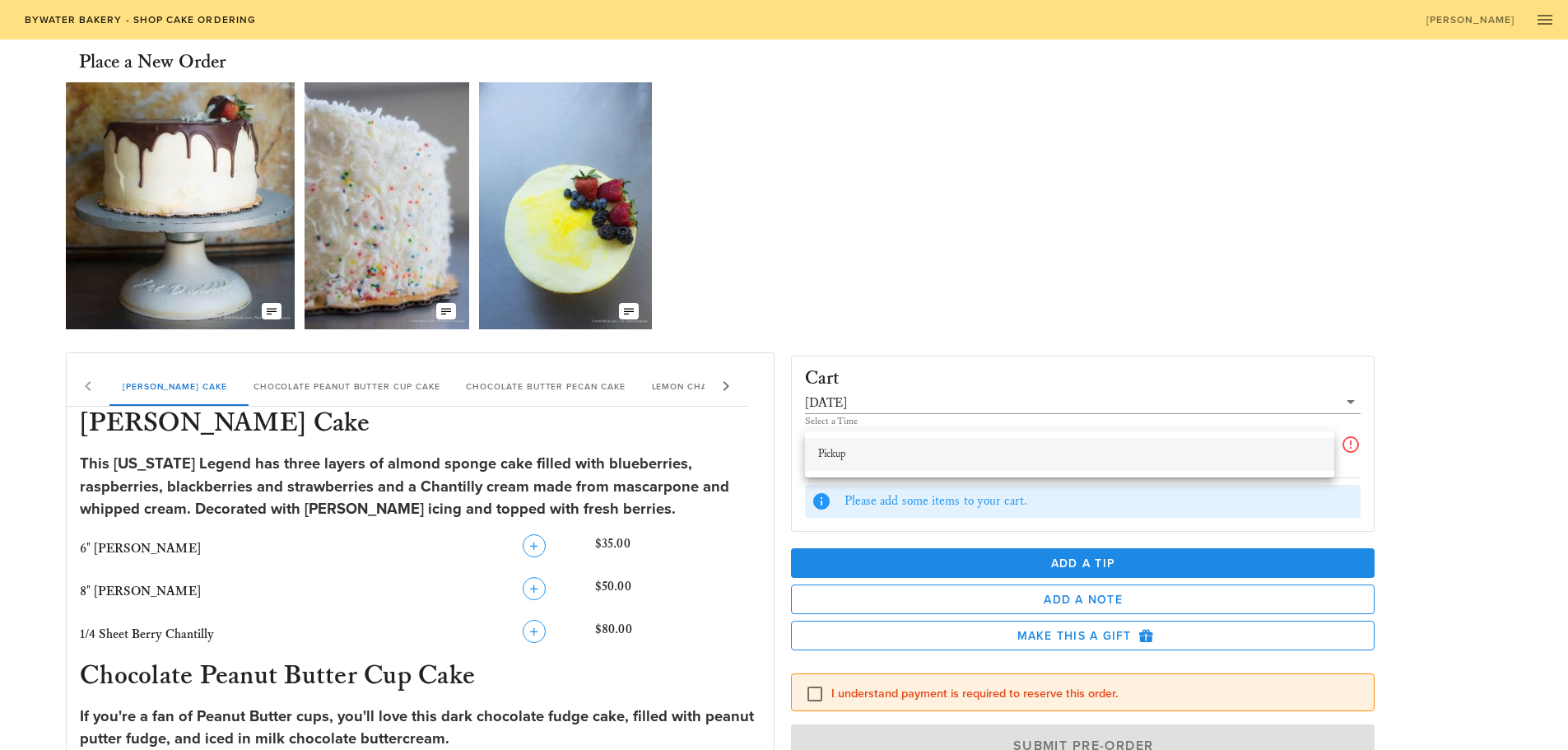
click at [876, 452] on div "Pickup" at bounding box center [1070, 454] width 503 height 13
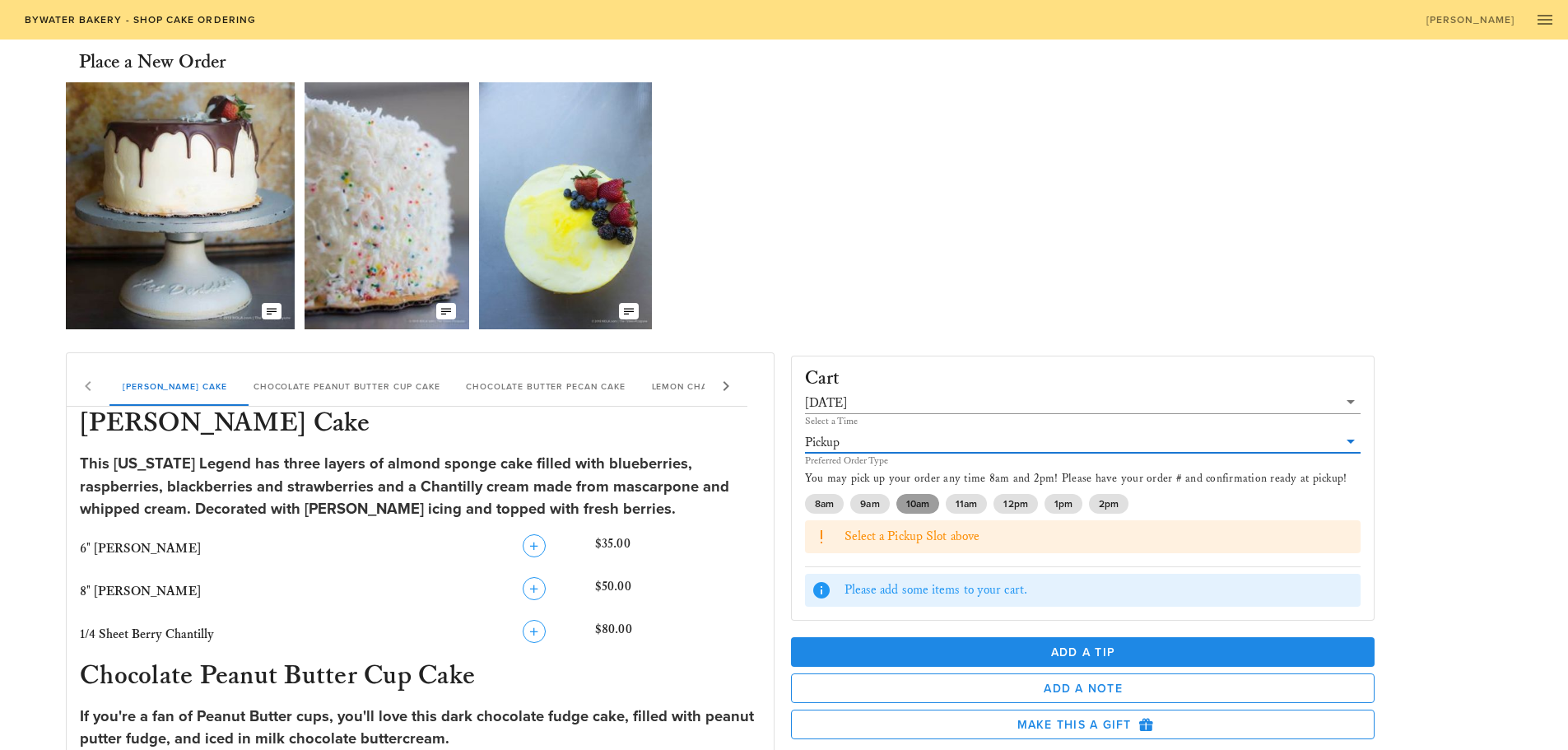
click at [921, 506] on span "10am" at bounding box center [916, 504] width 23 height 20
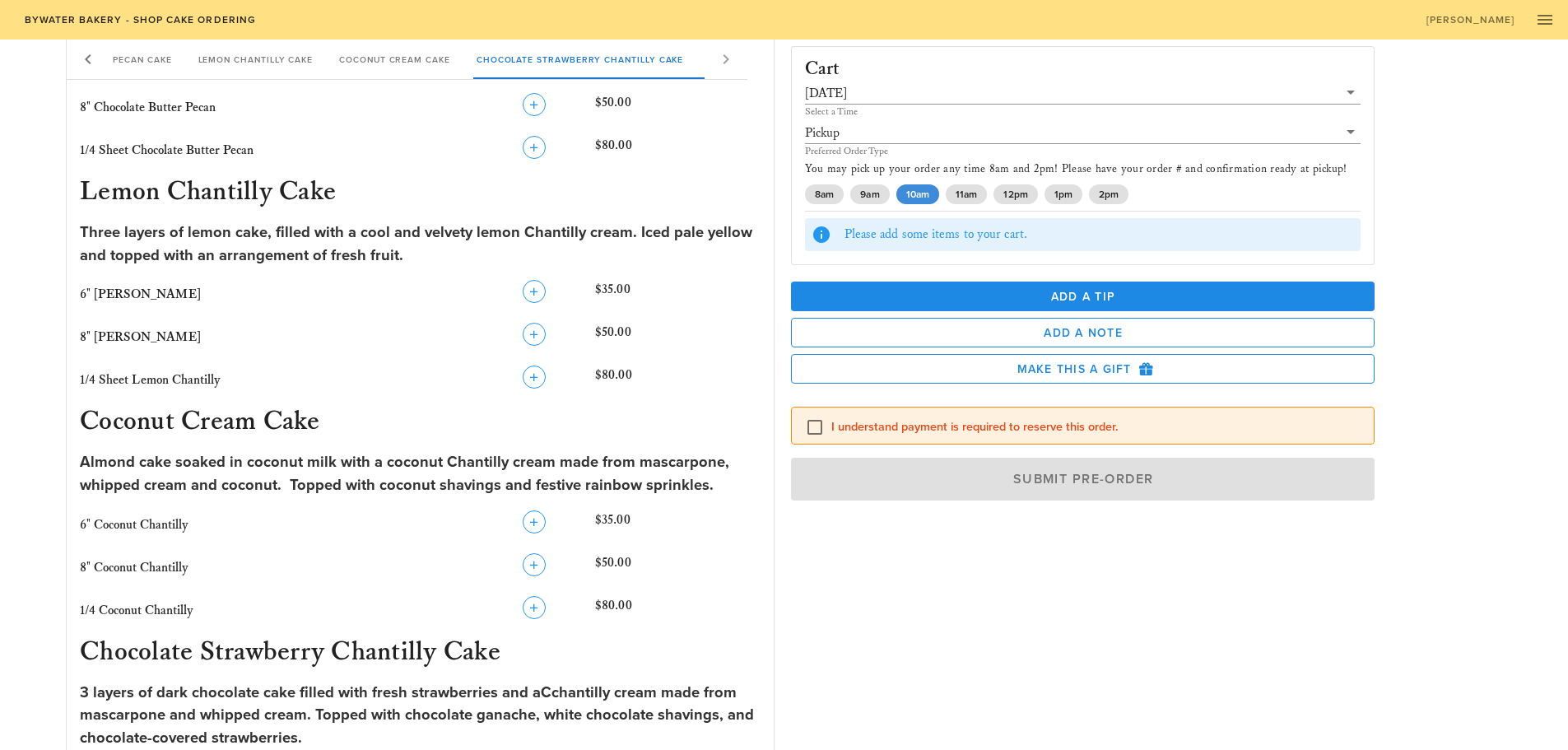
scroll to position [1165, 0]
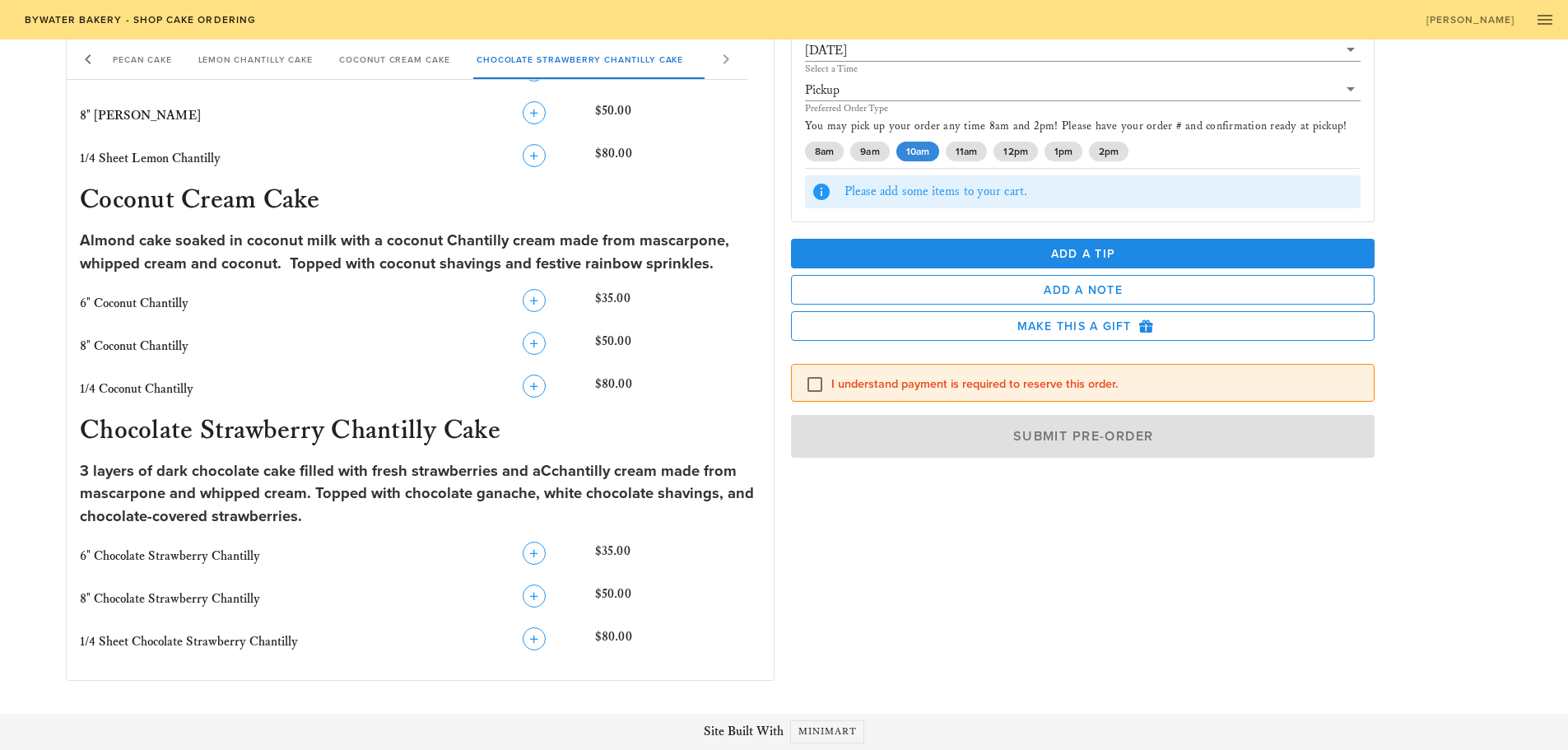
click at [548, 559] on div at bounding box center [534, 553] width 101 height 23
click at [534, 551] on icon "button" at bounding box center [534, 553] width 20 height 20
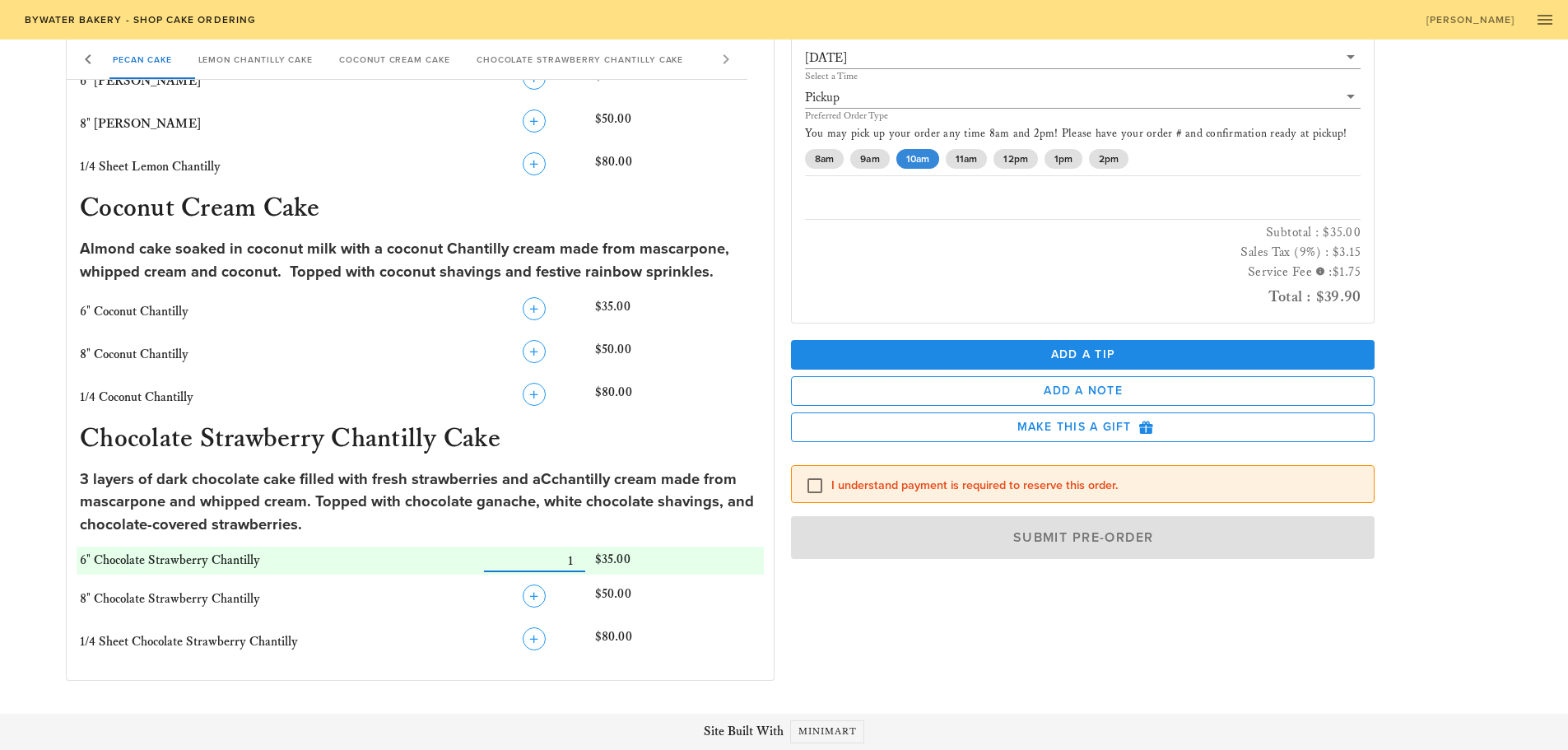
scroll to position [910, 0]
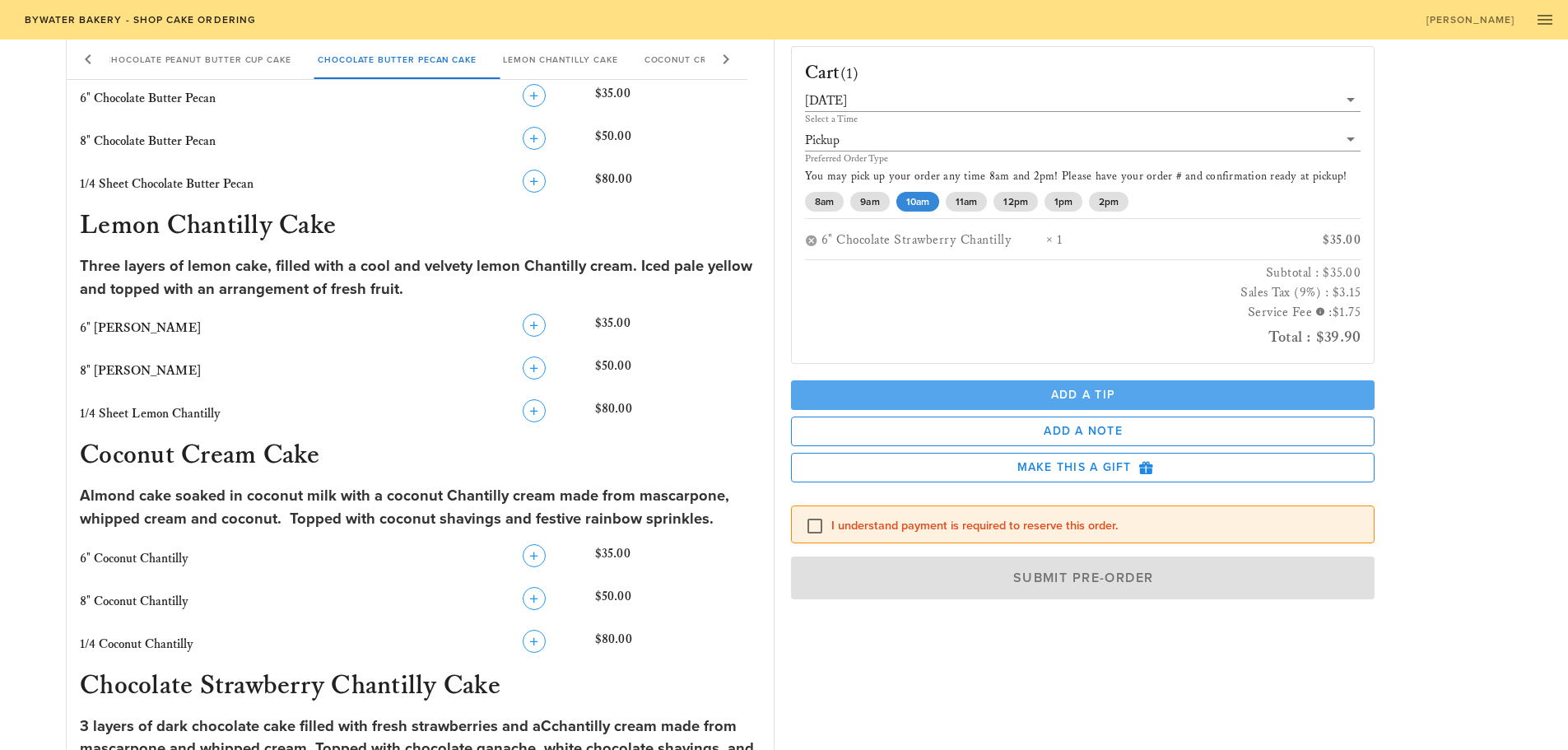
click at [937, 384] on button "Add a Tip" at bounding box center [1083, 395] width 584 height 30
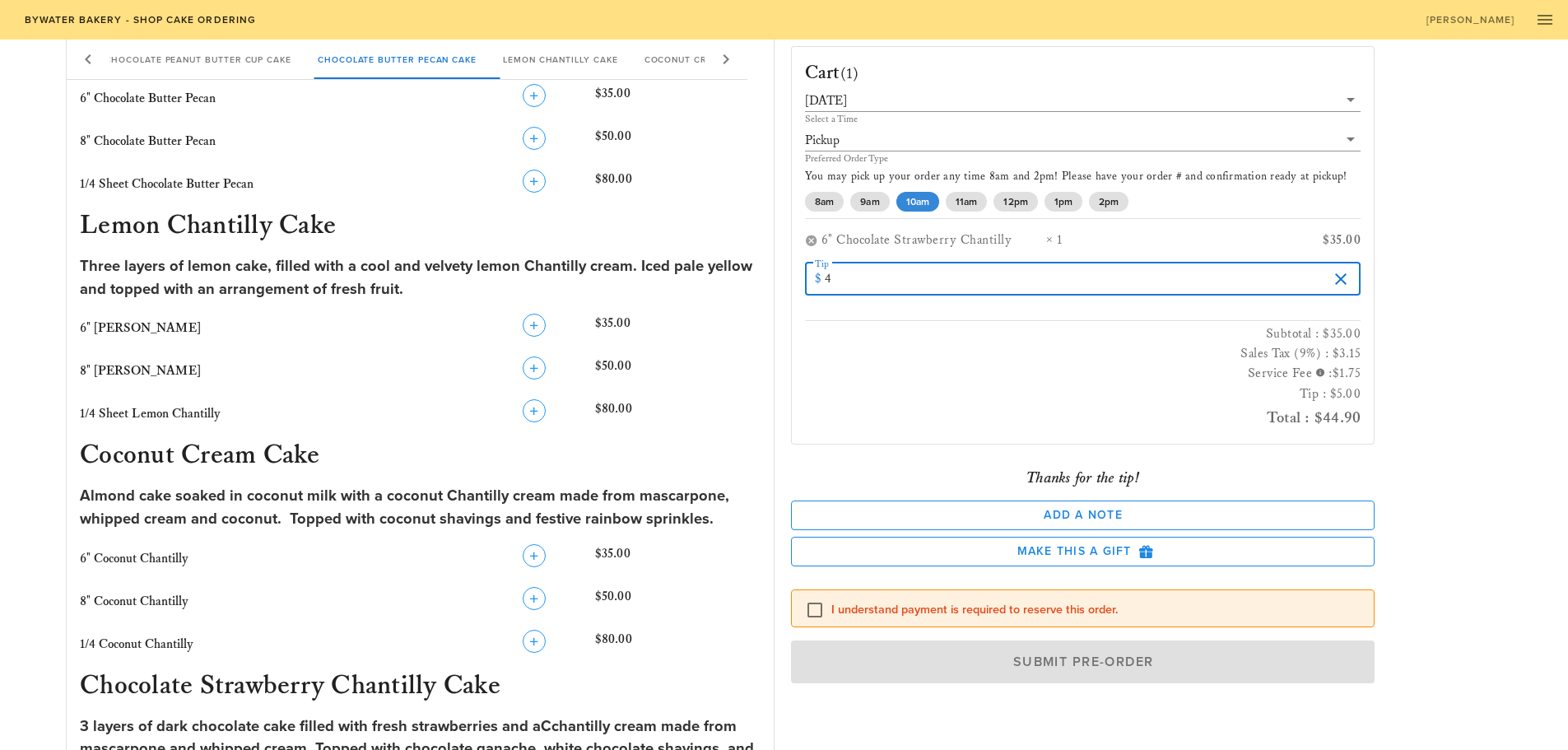
click at [1321, 283] on input "4" at bounding box center [1076, 279] width 504 height 27
click at [1321, 283] on input "3" at bounding box center [1076, 279] width 504 height 27
click at [1320, 283] on input "2" at bounding box center [1076, 279] width 504 height 27
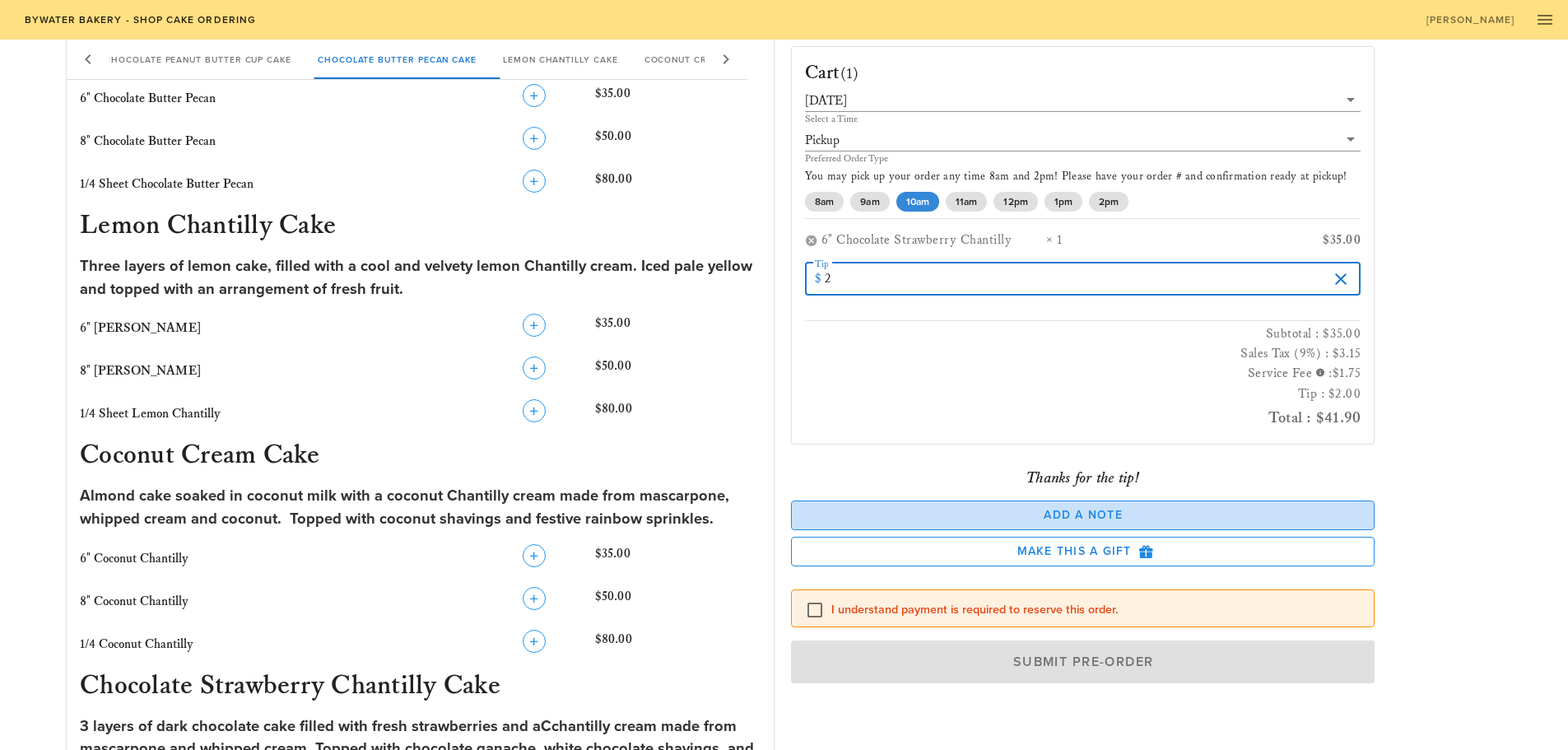
click at [986, 515] on span "Add a Note" at bounding box center [1083, 515] width 557 height 14
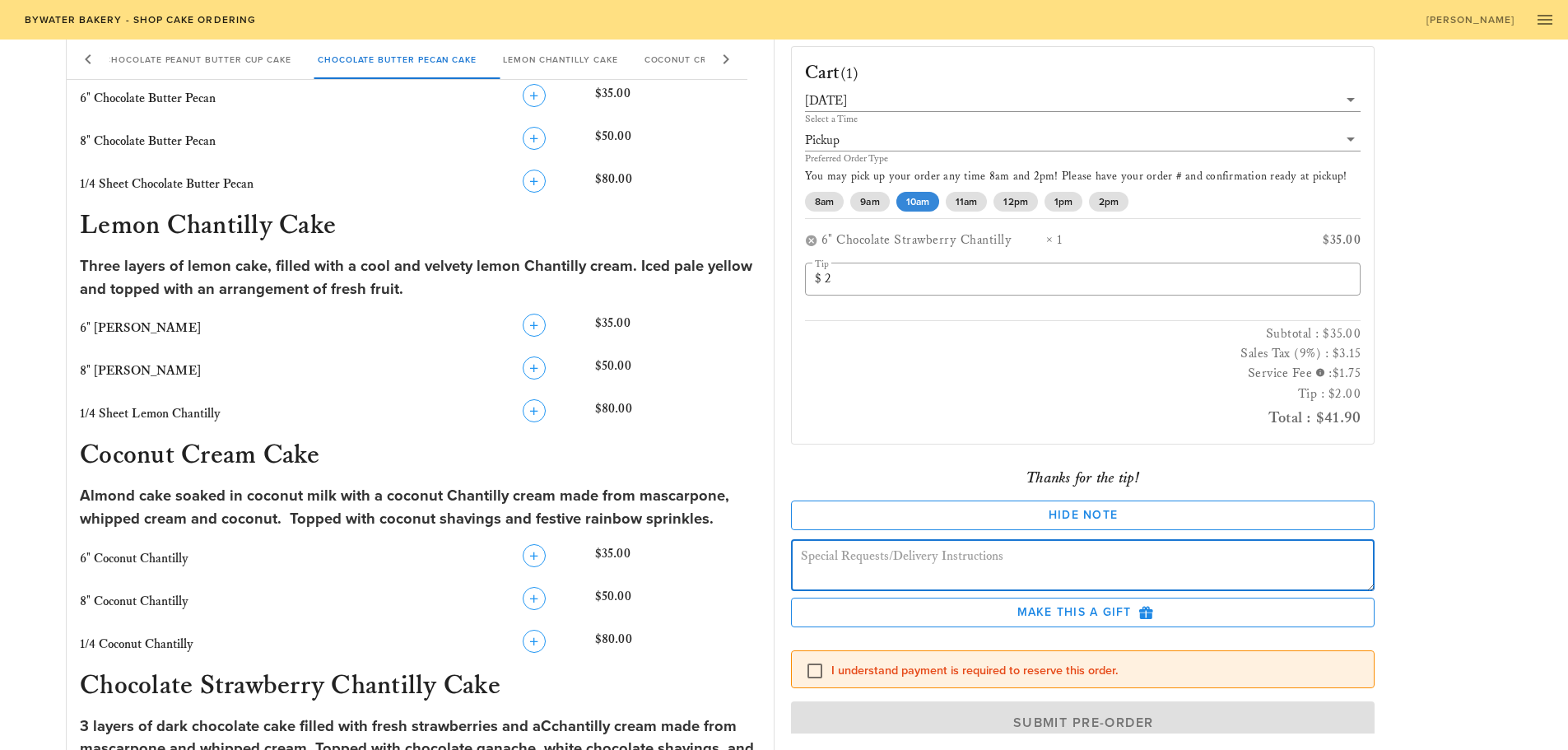
click at [965, 557] on textarea at bounding box center [1089, 568] width 575 height 46
click at [896, 560] on textarea at bounding box center [1089, 568] width 575 height 46
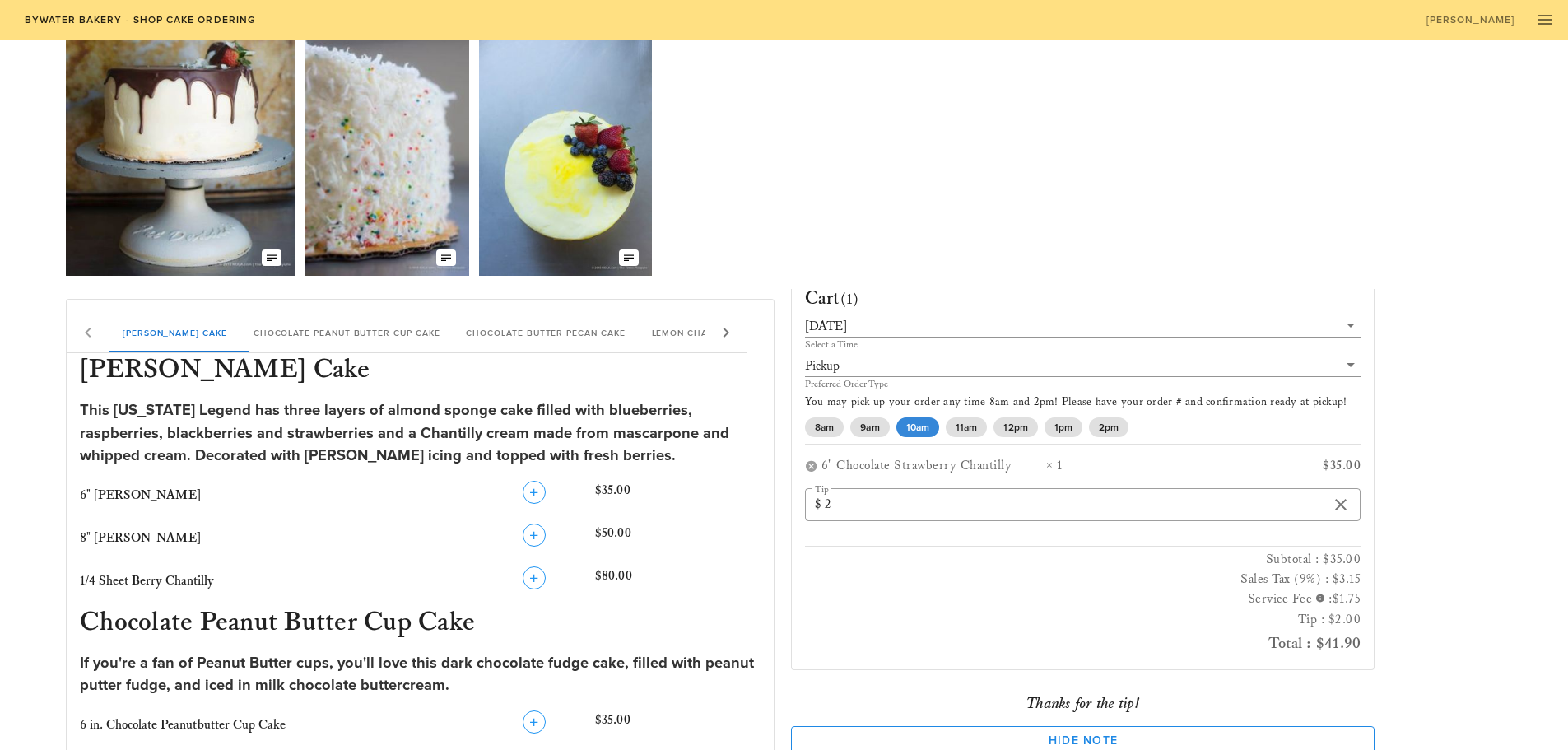
scroll to position [82, 0]
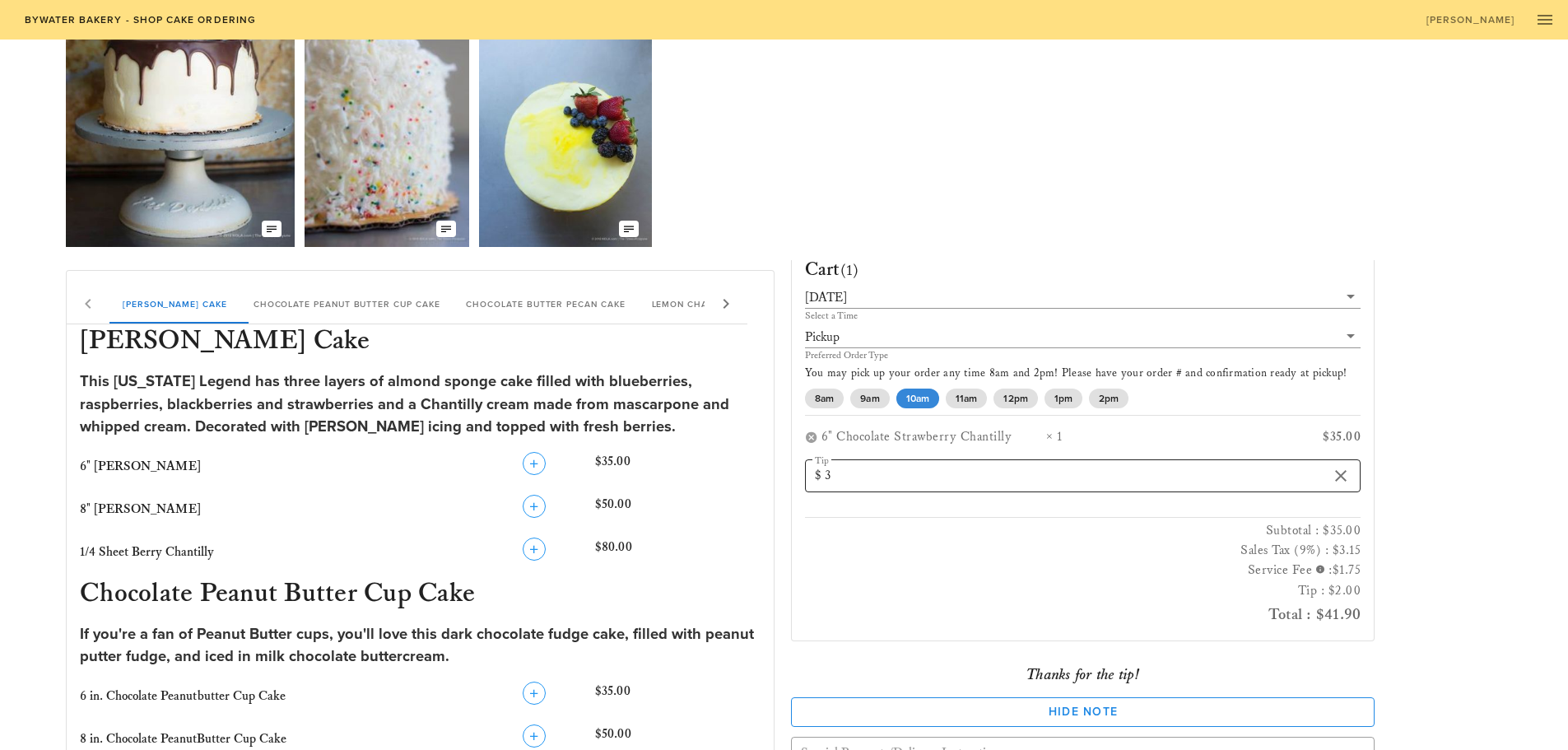
click at [1308, 471] on input "3" at bounding box center [1076, 475] width 504 height 27
click at [1306, 469] on input "4" at bounding box center [1076, 475] width 504 height 27
click at [1306, 469] on input "5" at bounding box center [1076, 475] width 504 height 27
click at [1309, 469] on input "6" at bounding box center [1076, 475] width 504 height 27
type input "5"
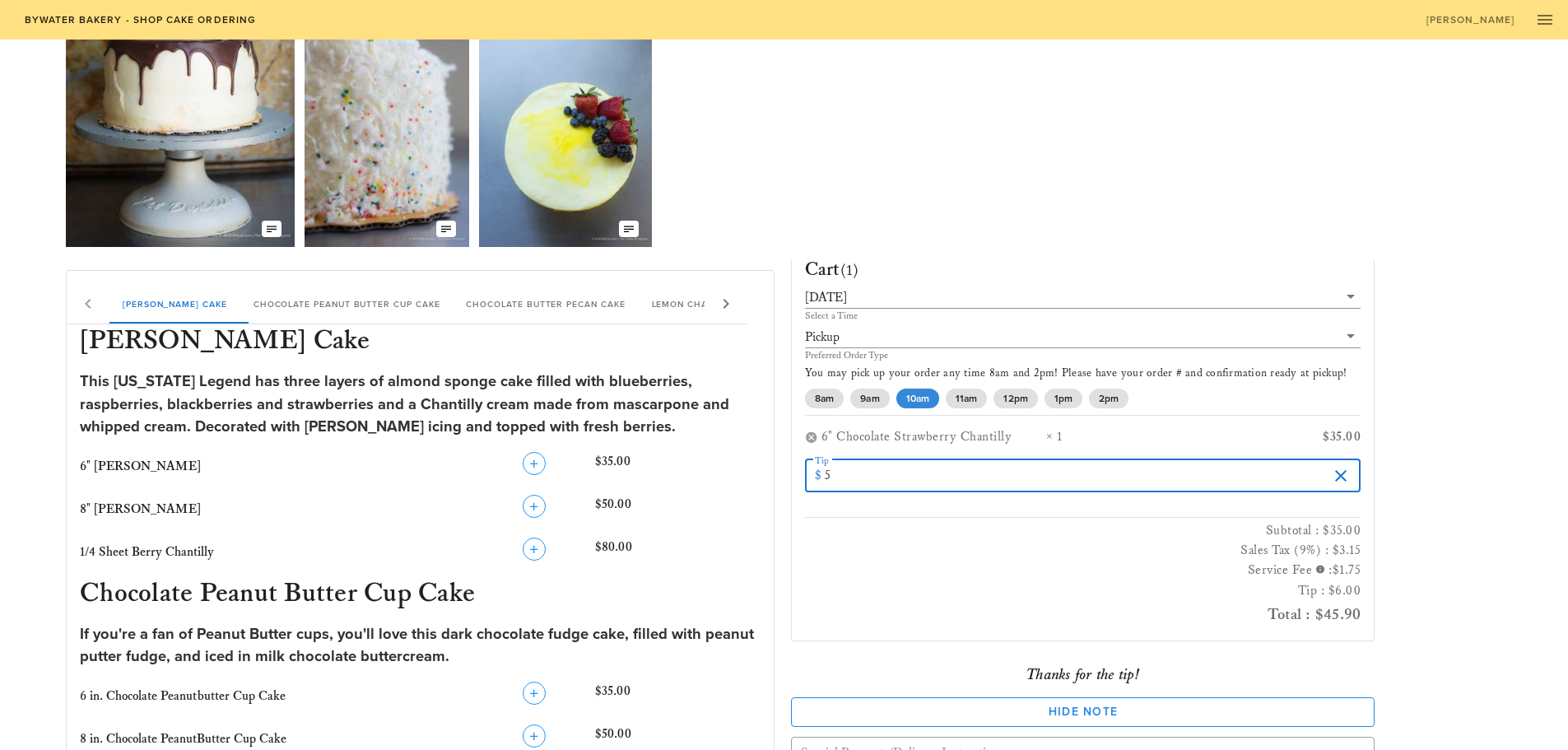
click at [1309, 481] on input "5" at bounding box center [1076, 475] width 504 height 27
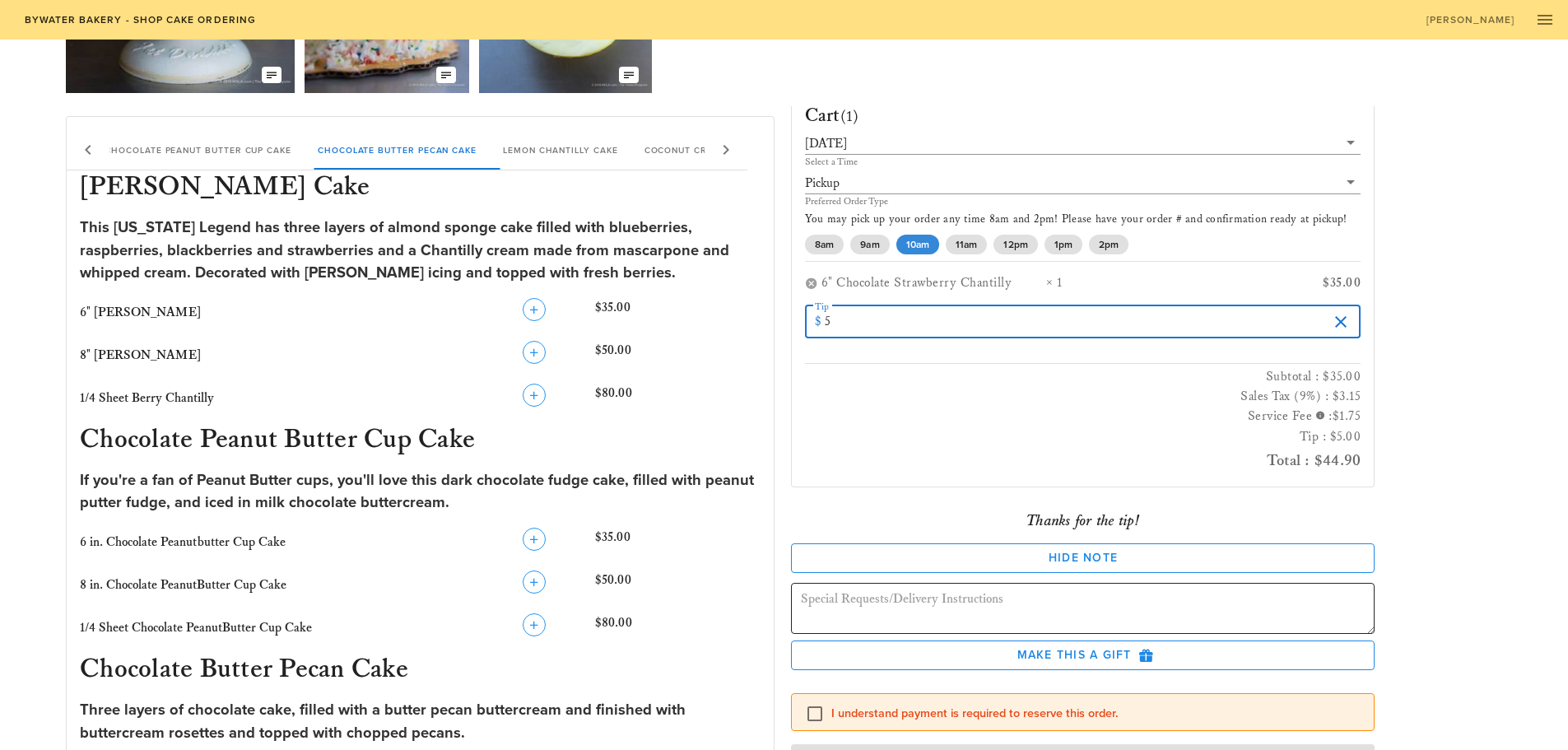
scroll to position [247, 0]
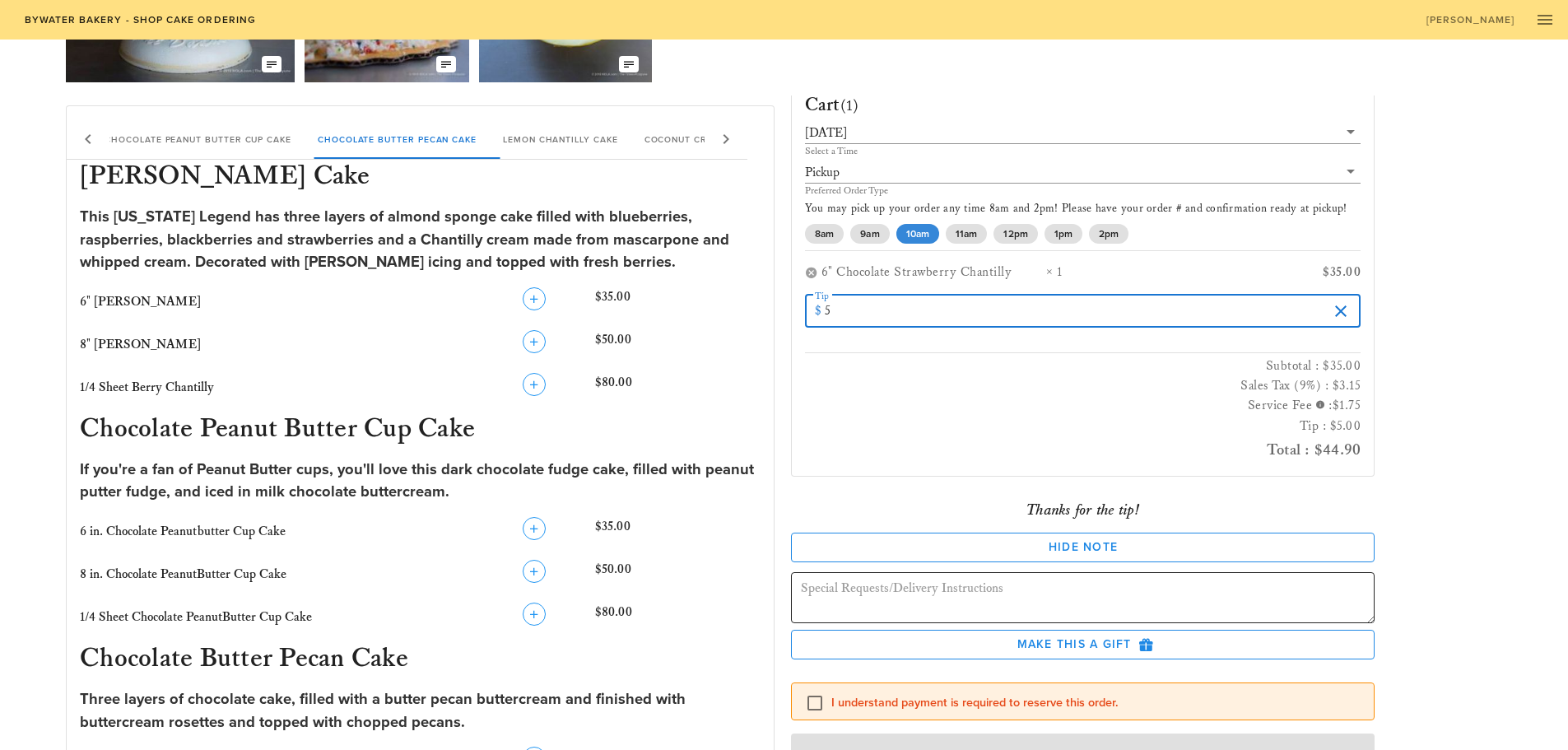
click at [1010, 603] on textarea at bounding box center [1089, 601] width 575 height 46
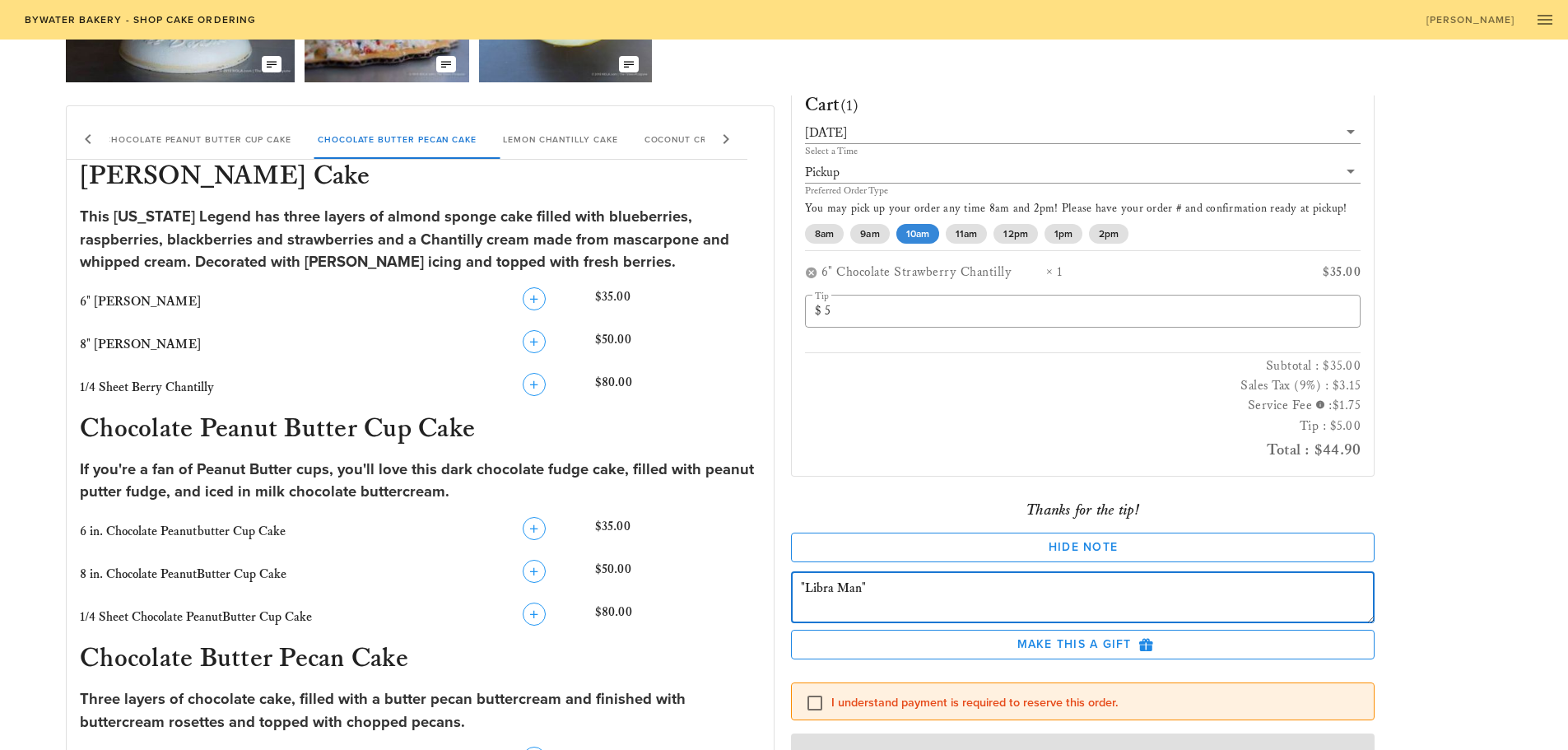
type textarea ""Libra Man""
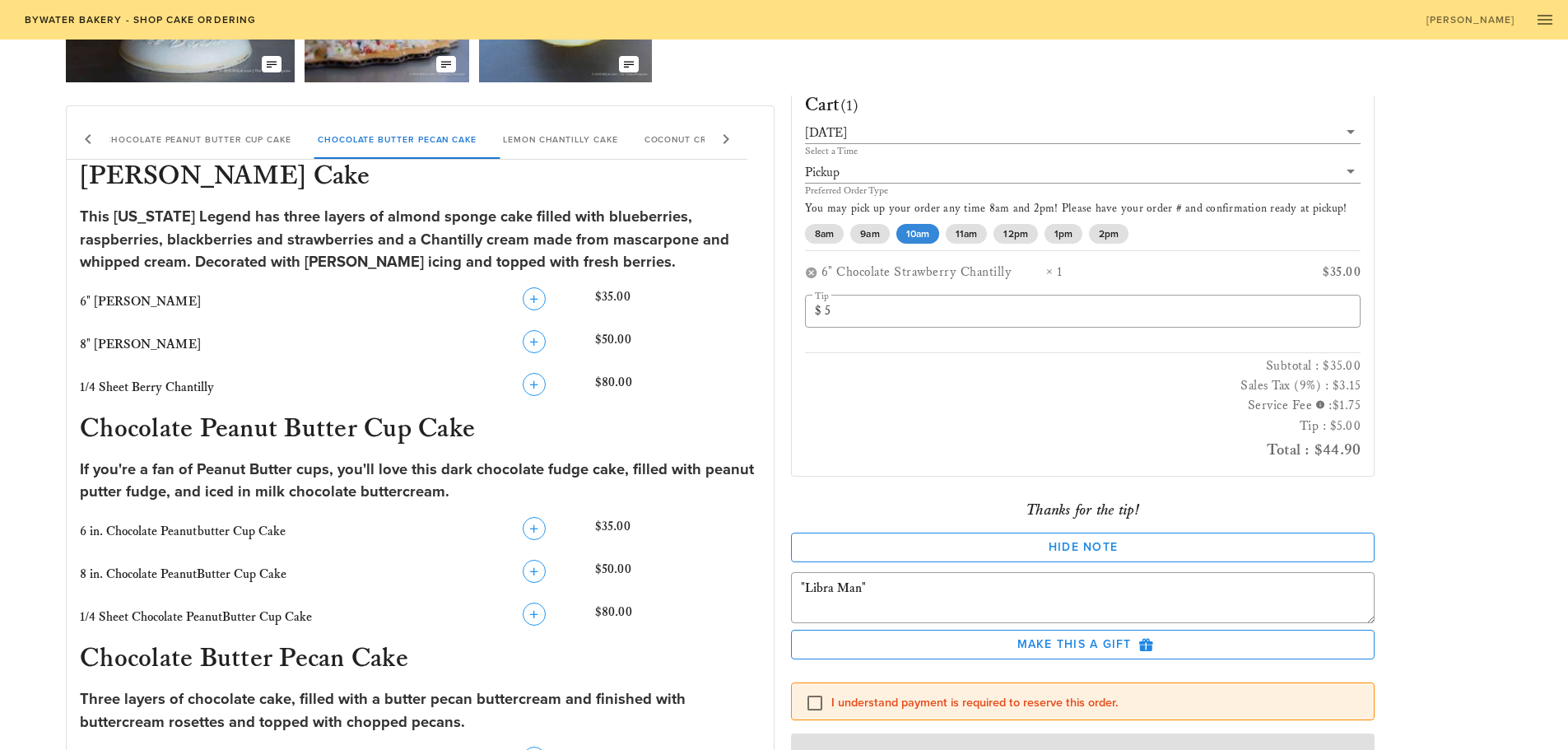
click at [1004, 416] on h3 "Tip : $5.00" at bounding box center [1083, 426] width 557 height 20
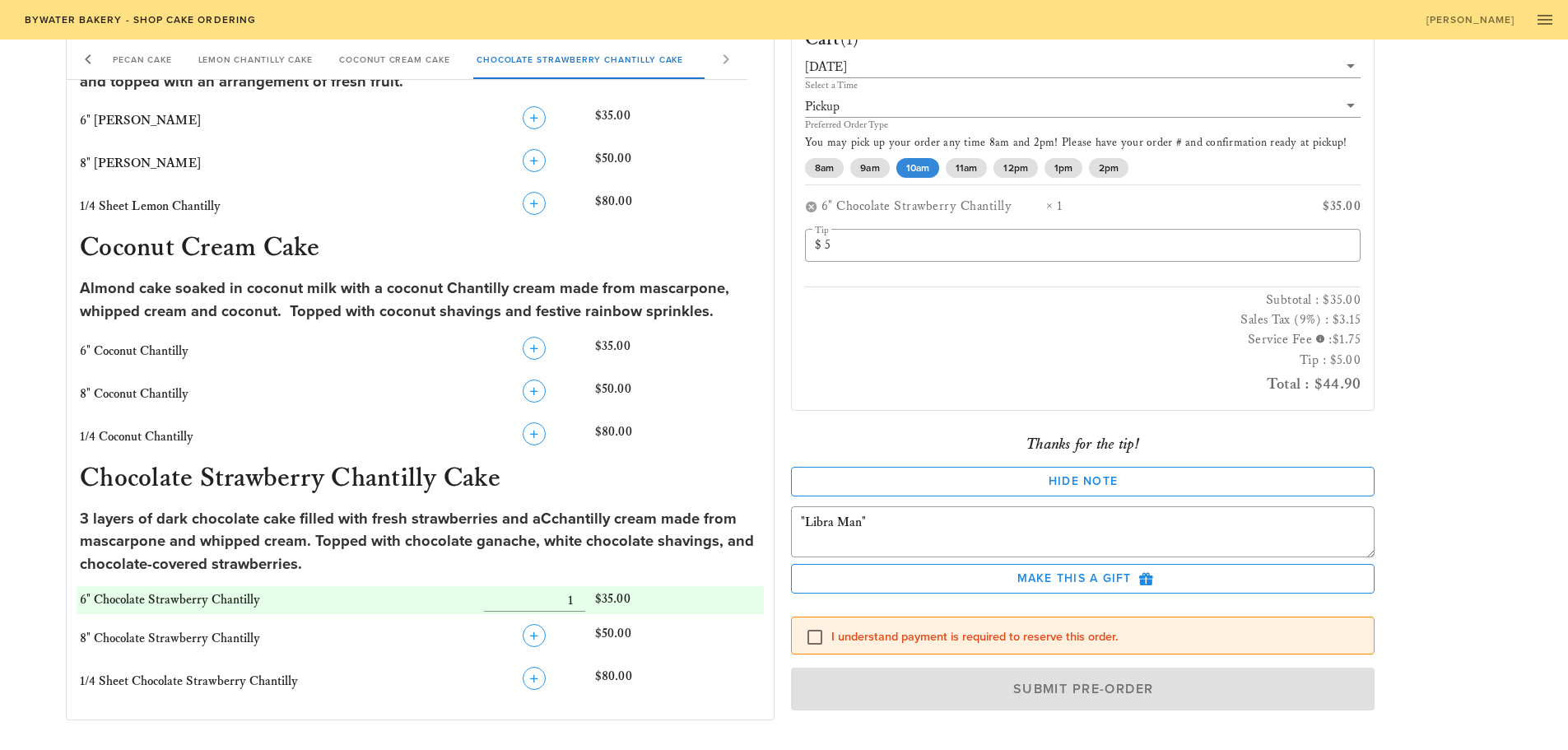
scroll to position [1157, 0]
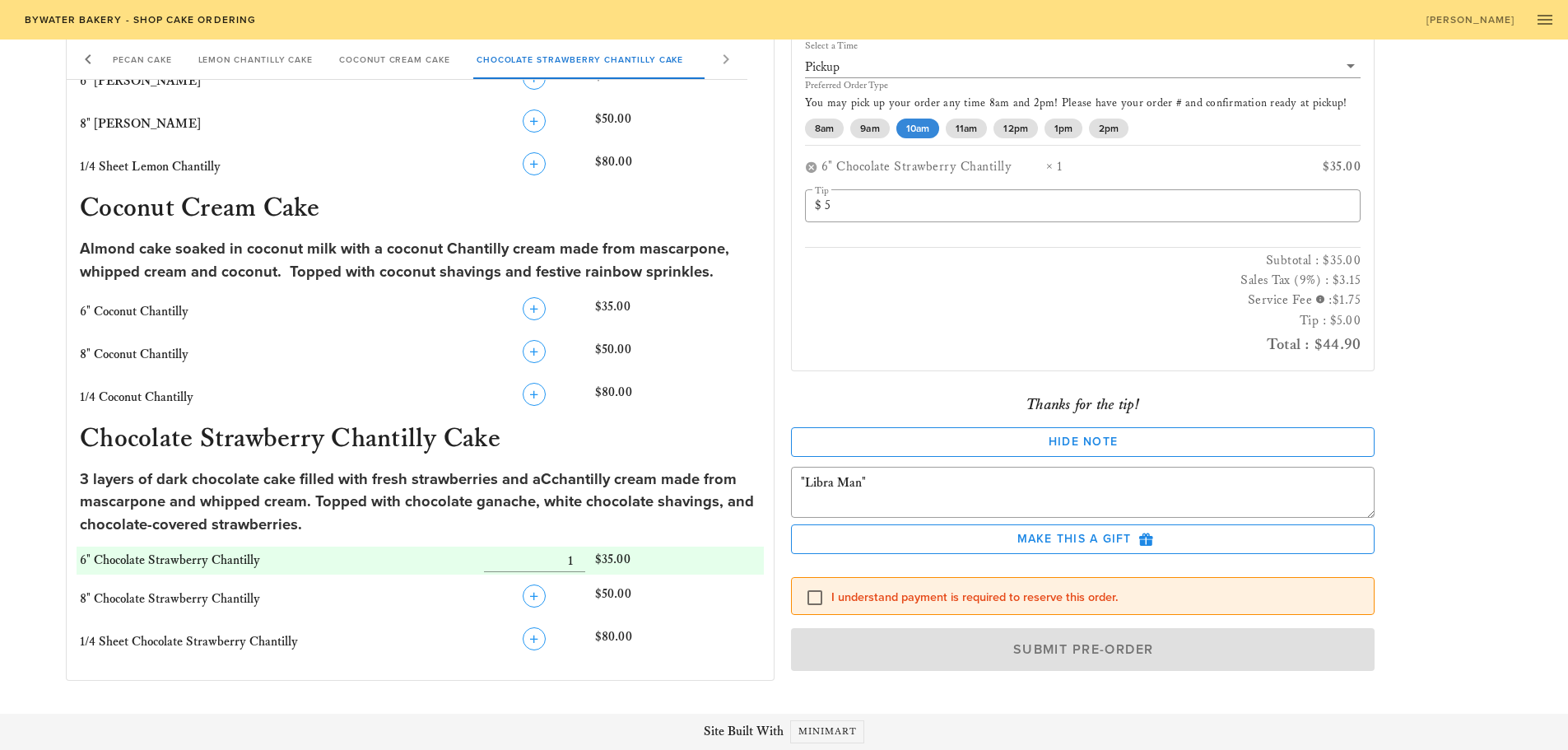
click at [865, 593] on label "I understand payment is required to reserve this order." at bounding box center [1096, 596] width 530 height 16
checkbox input "true"
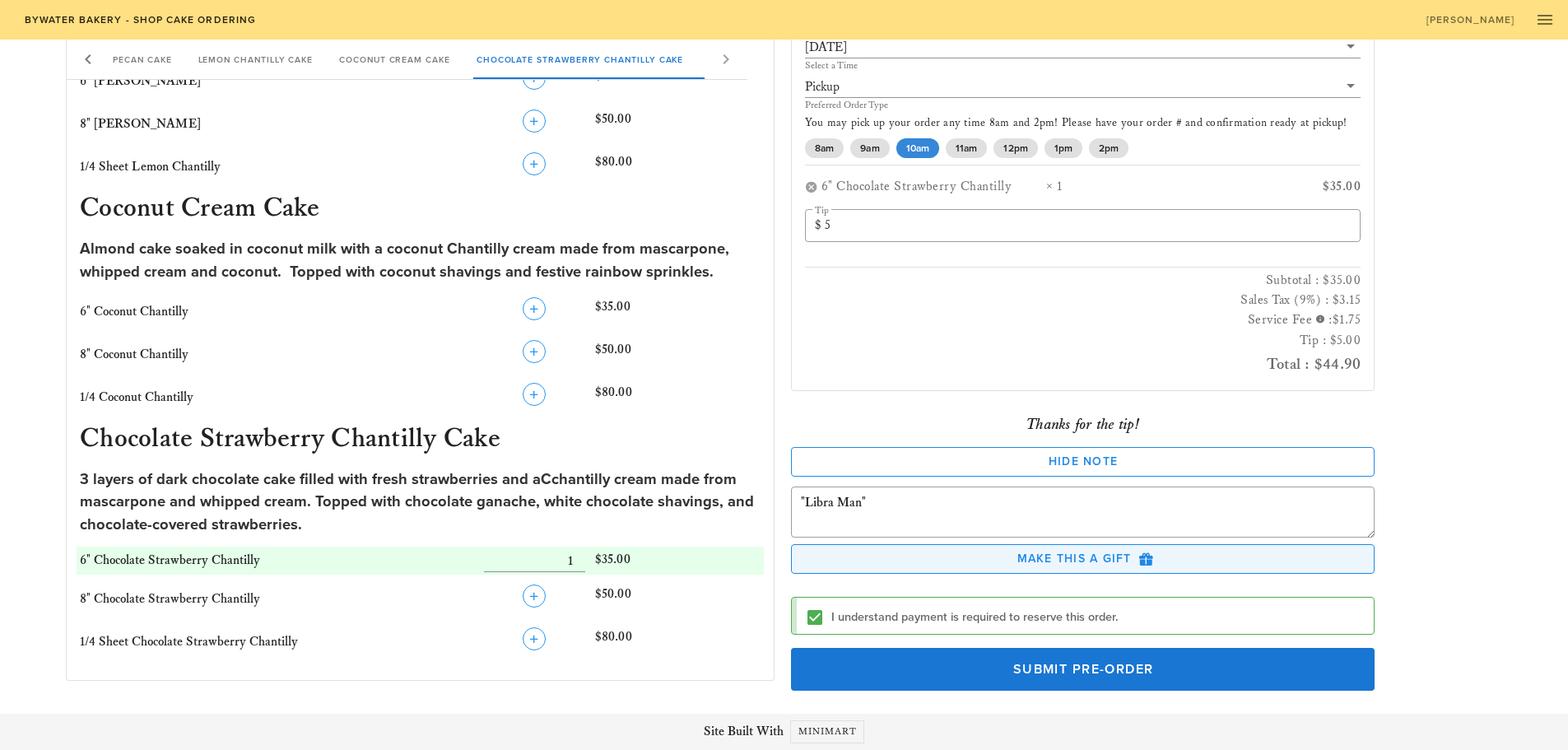
scroll to position [0, 0]
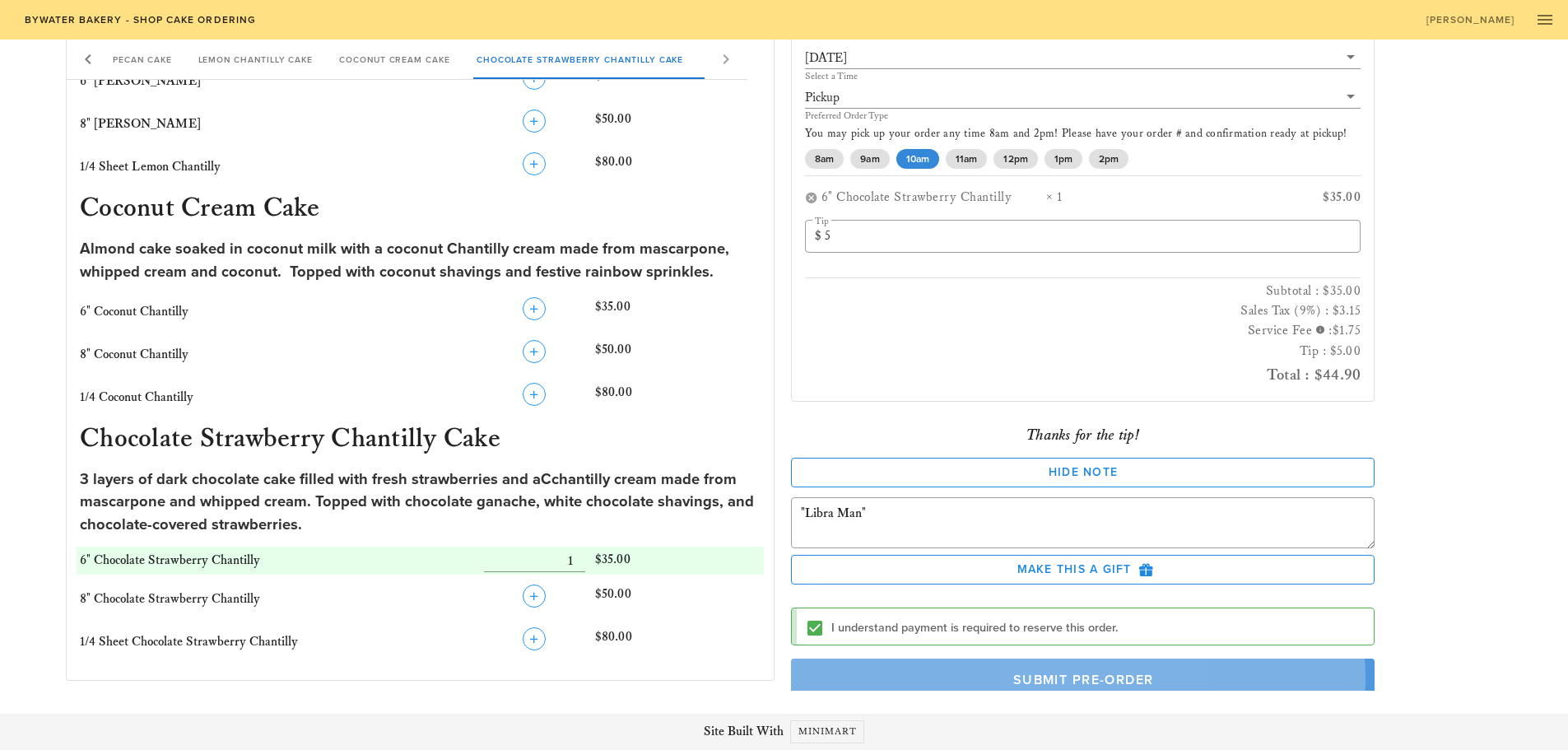
click at [937, 678] on span "Submit Pre-Order" at bounding box center [1083, 679] width 546 height 16
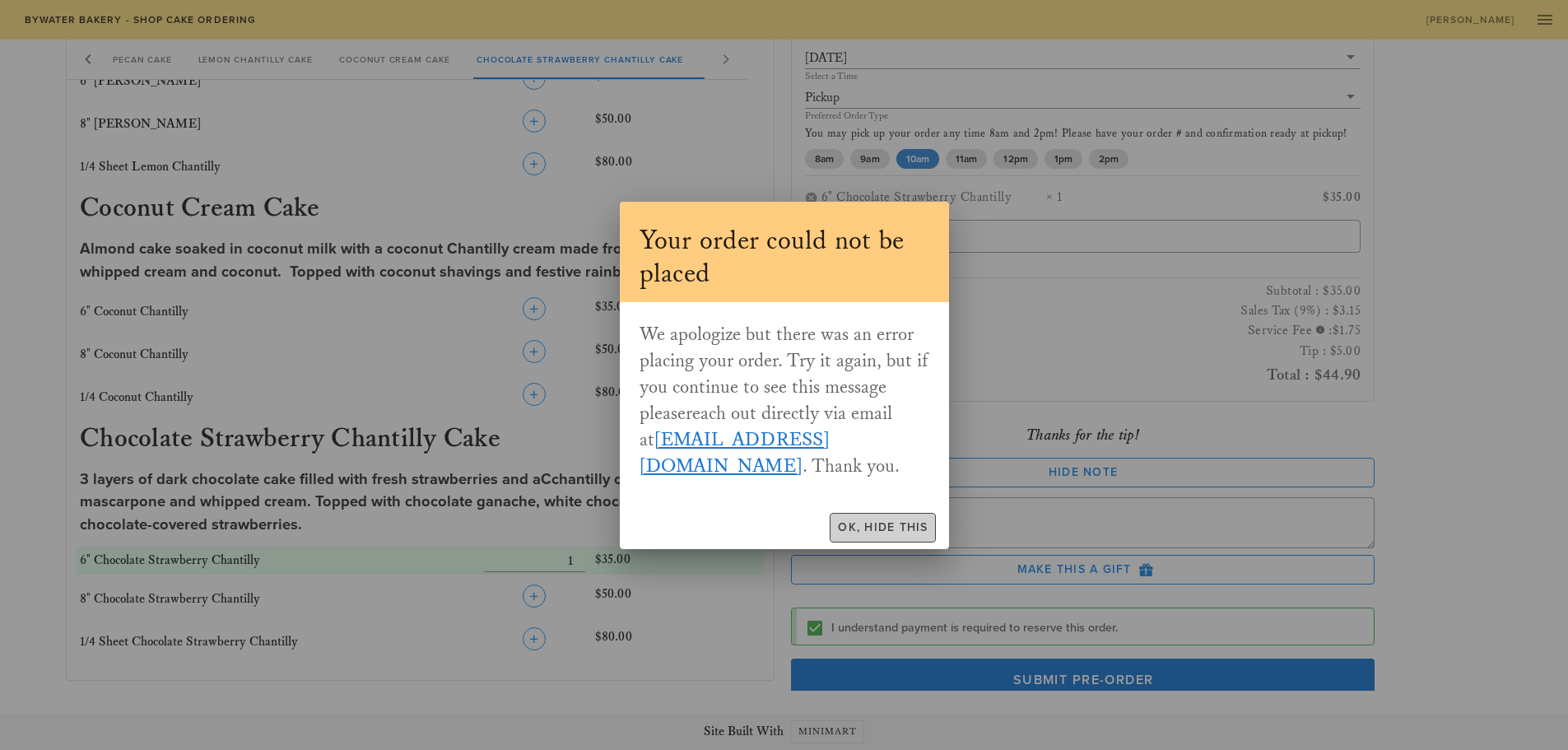
click at [899, 534] on span "Ok, Hide This" at bounding box center [883, 527] width 91 height 14
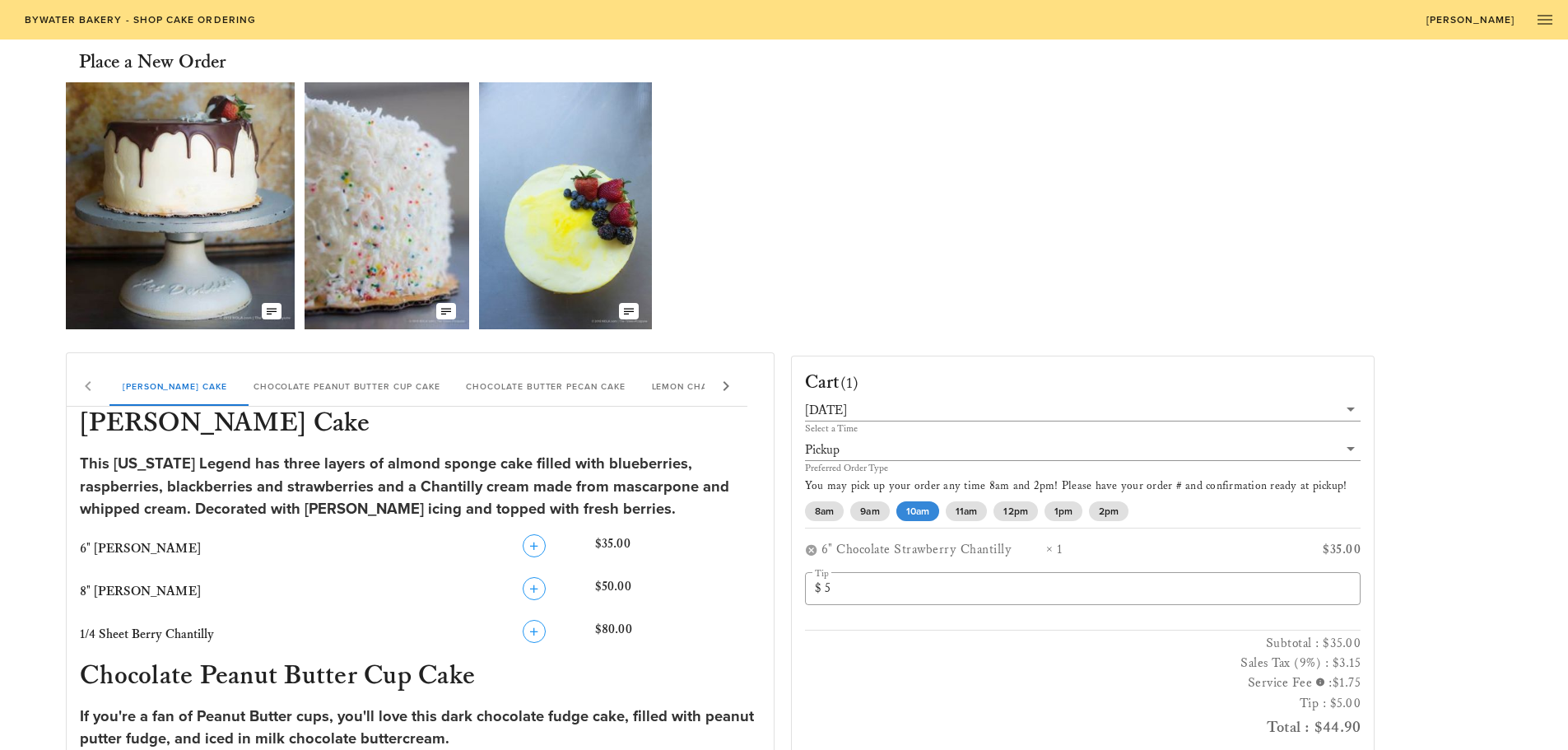
click at [1491, 17] on span "[PERSON_NAME]" at bounding box center [1470, 19] width 90 height 11
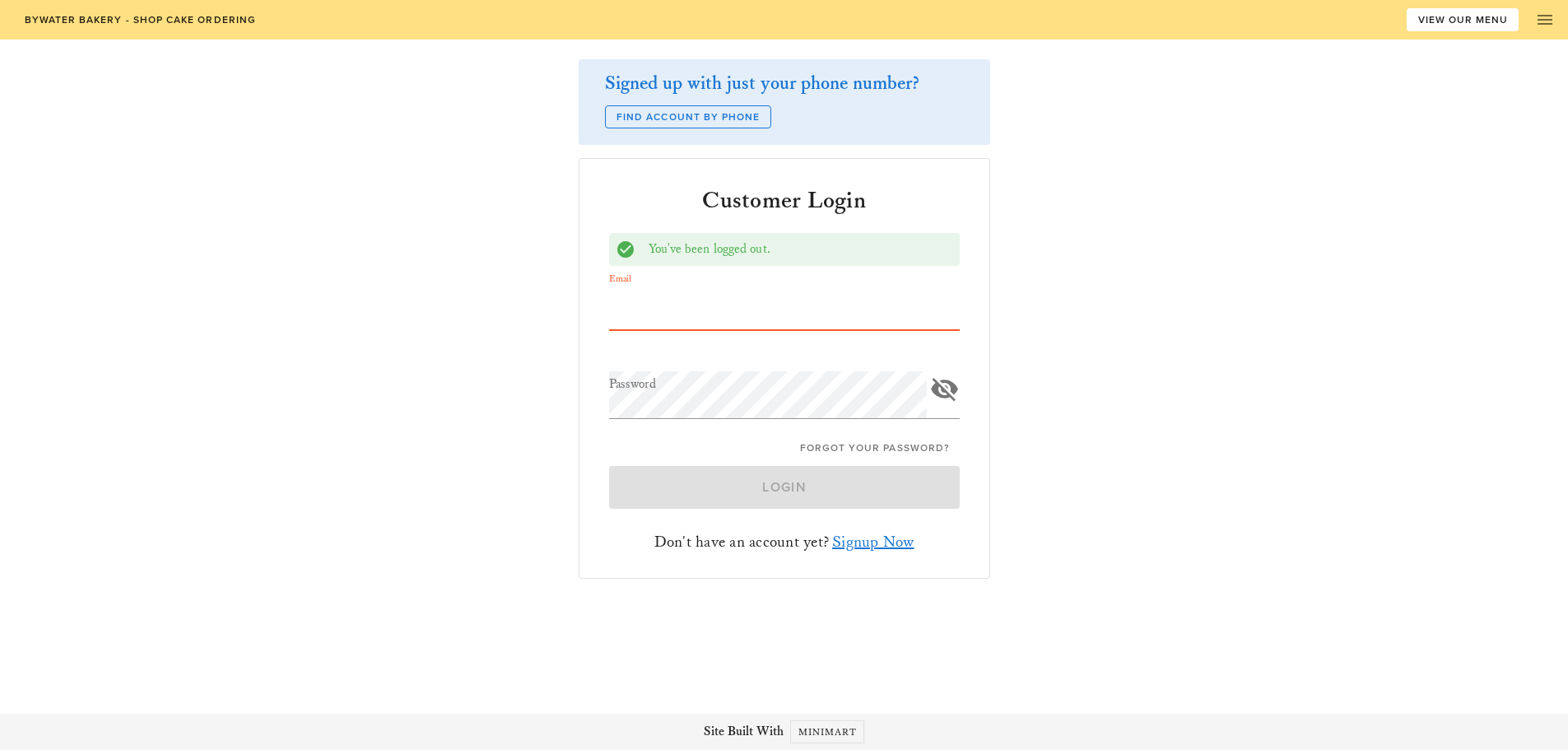
click at [788, 306] on input "Email" at bounding box center [784, 306] width 351 height 48
type input "[EMAIL_ADDRESS][DOMAIN_NAME]"
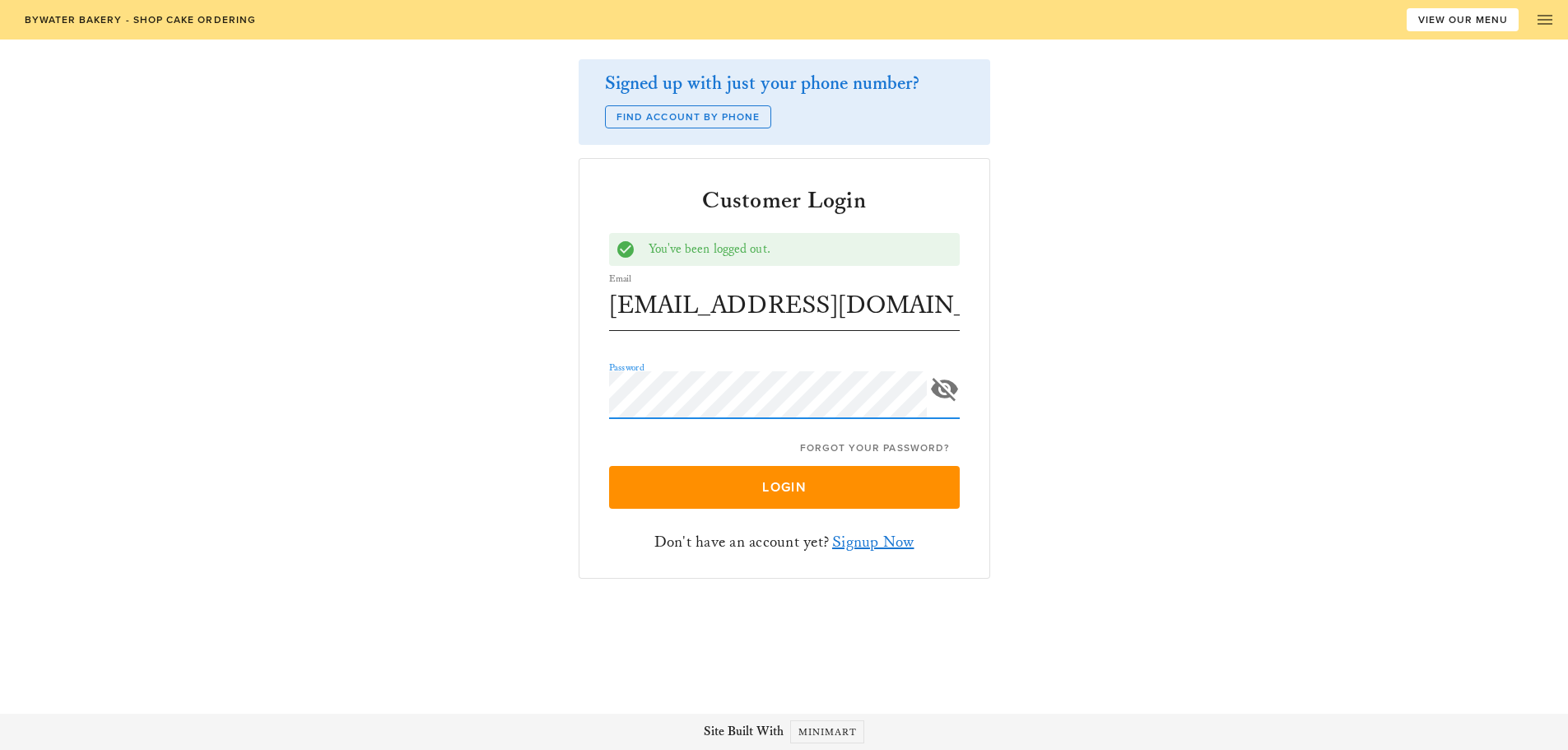
click at [609, 466] on button "Login" at bounding box center [784, 487] width 351 height 43
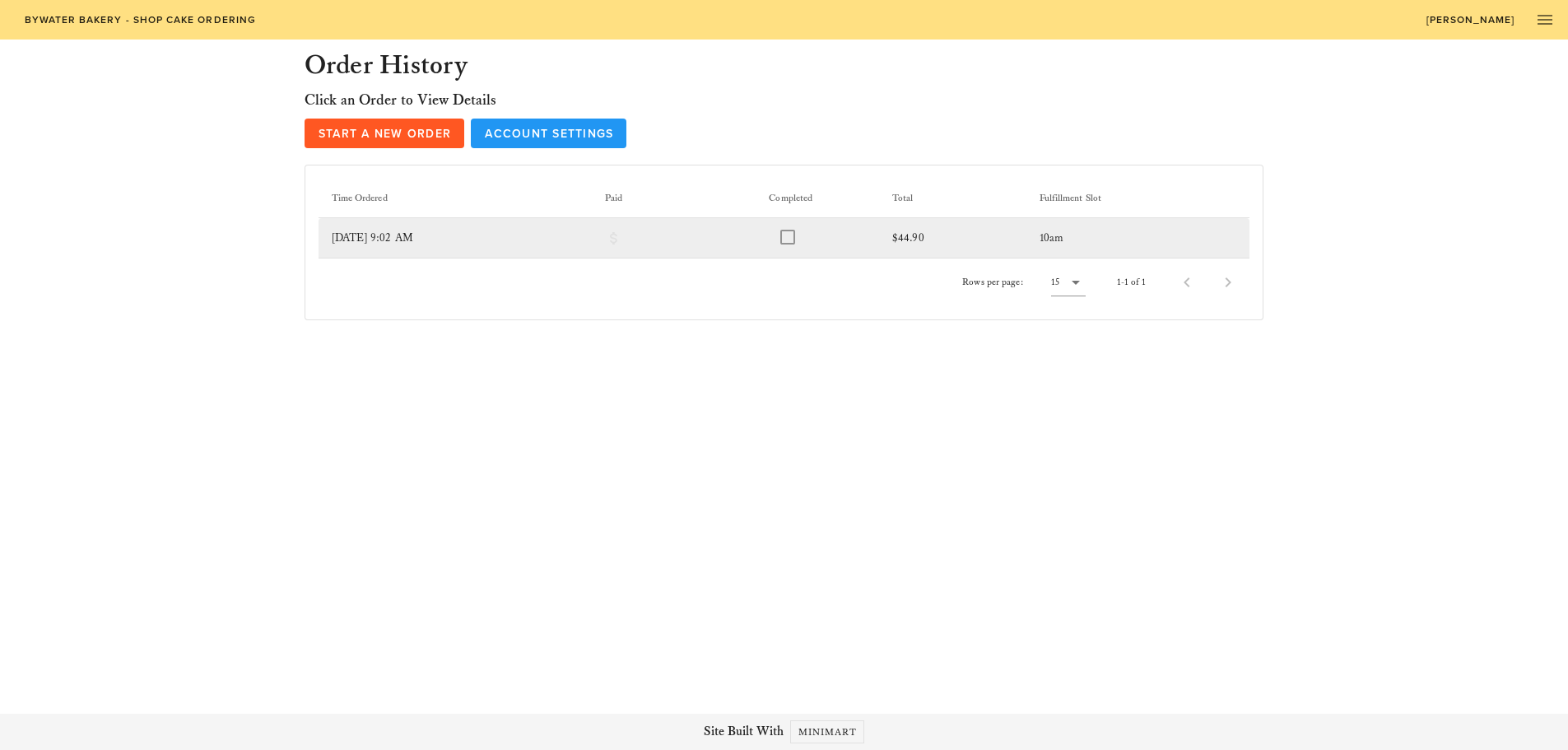
click at [793, 241] on div at bounding box center [787, 237] width 20 height 20
click at [795, 239] on div at bounding box center [787, 237] width 20 height 20
drag, startPoint x: 650, startPoint y: 248, endPoint x: 560, endPoint y: 233, distance: 91.2
click at [642, 248] on td at bounding box center [648, 238] width 112 height 39
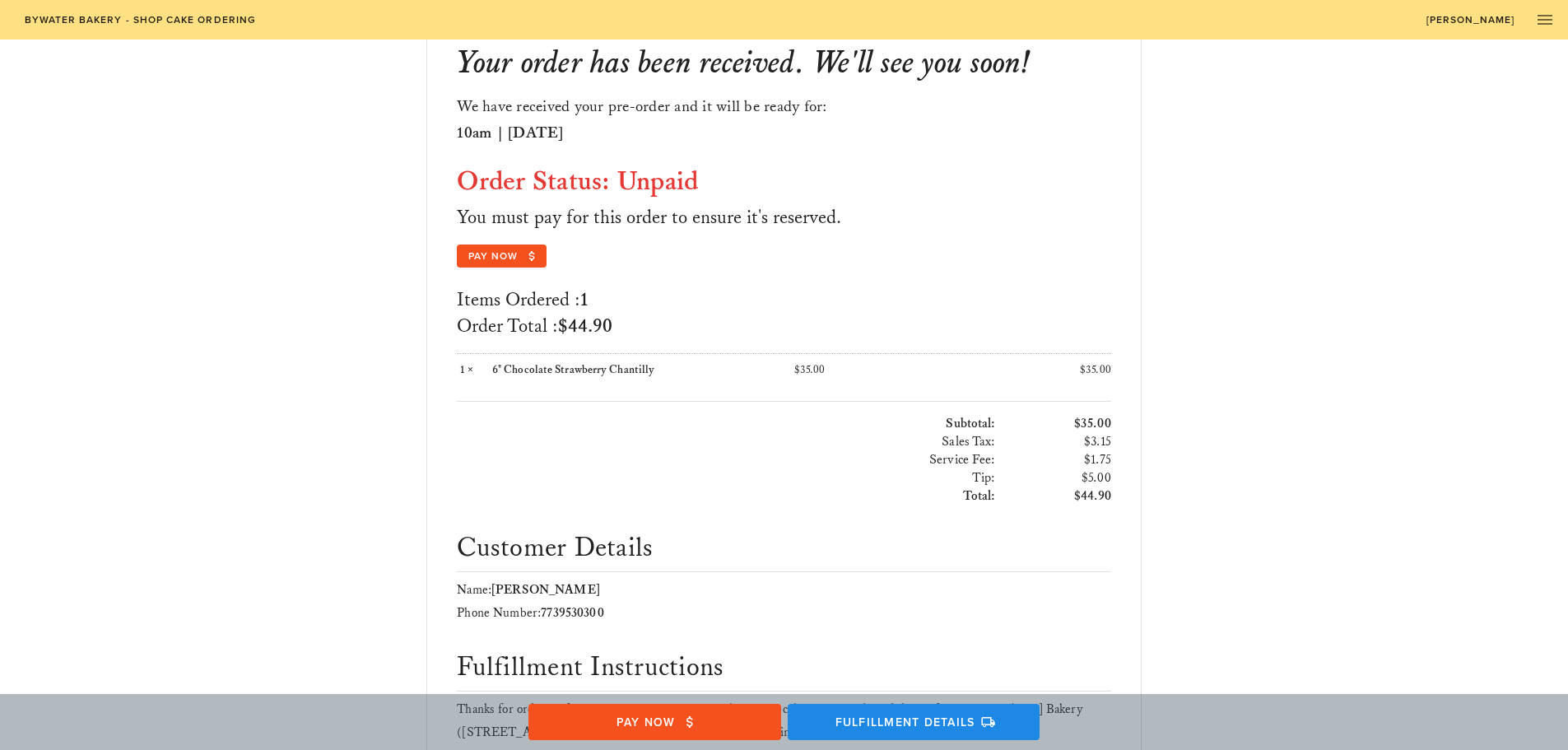
scroll to position [301, 0]
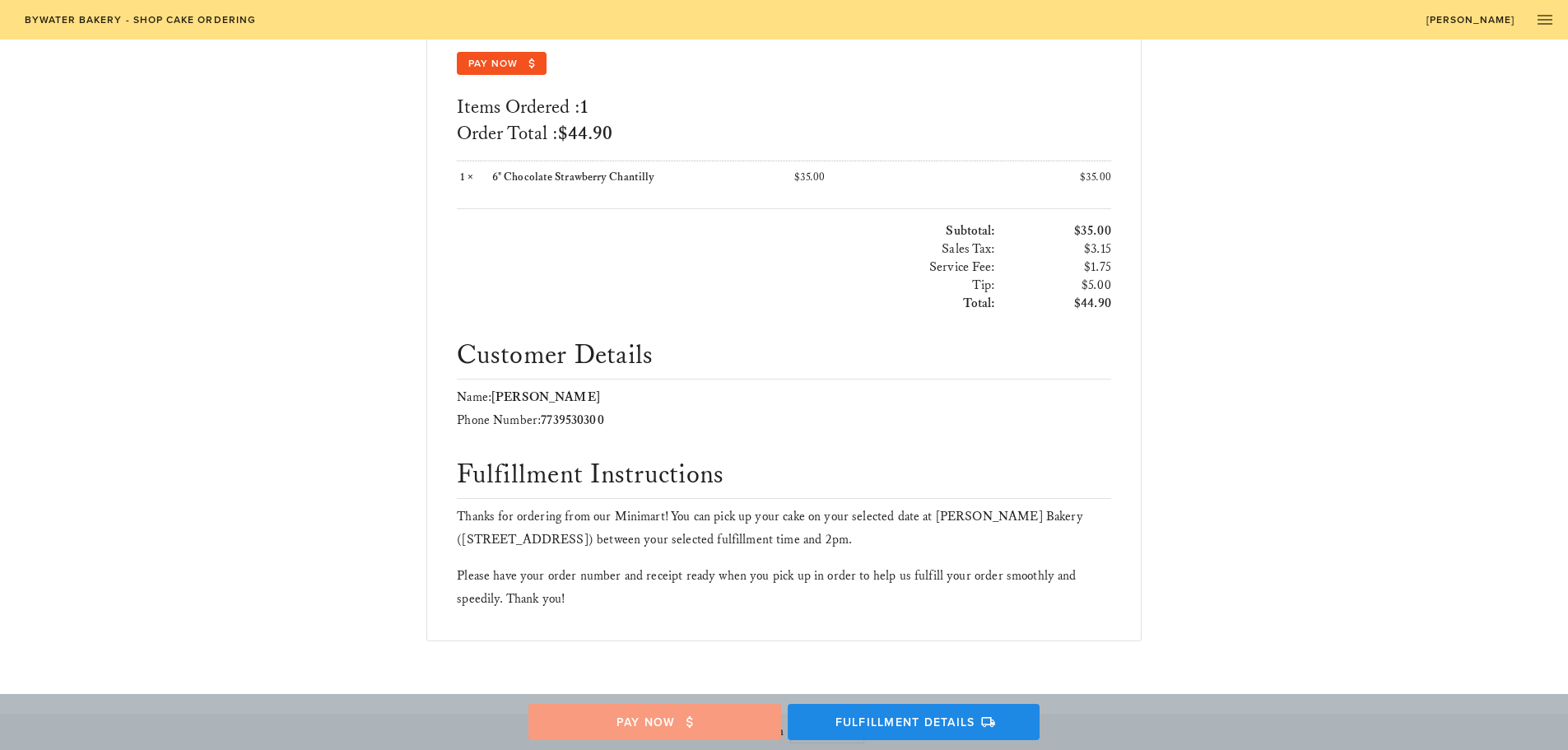
click at [621, 733] on button "Pay Now" at bounding box center [654, 722] width 253 height 36
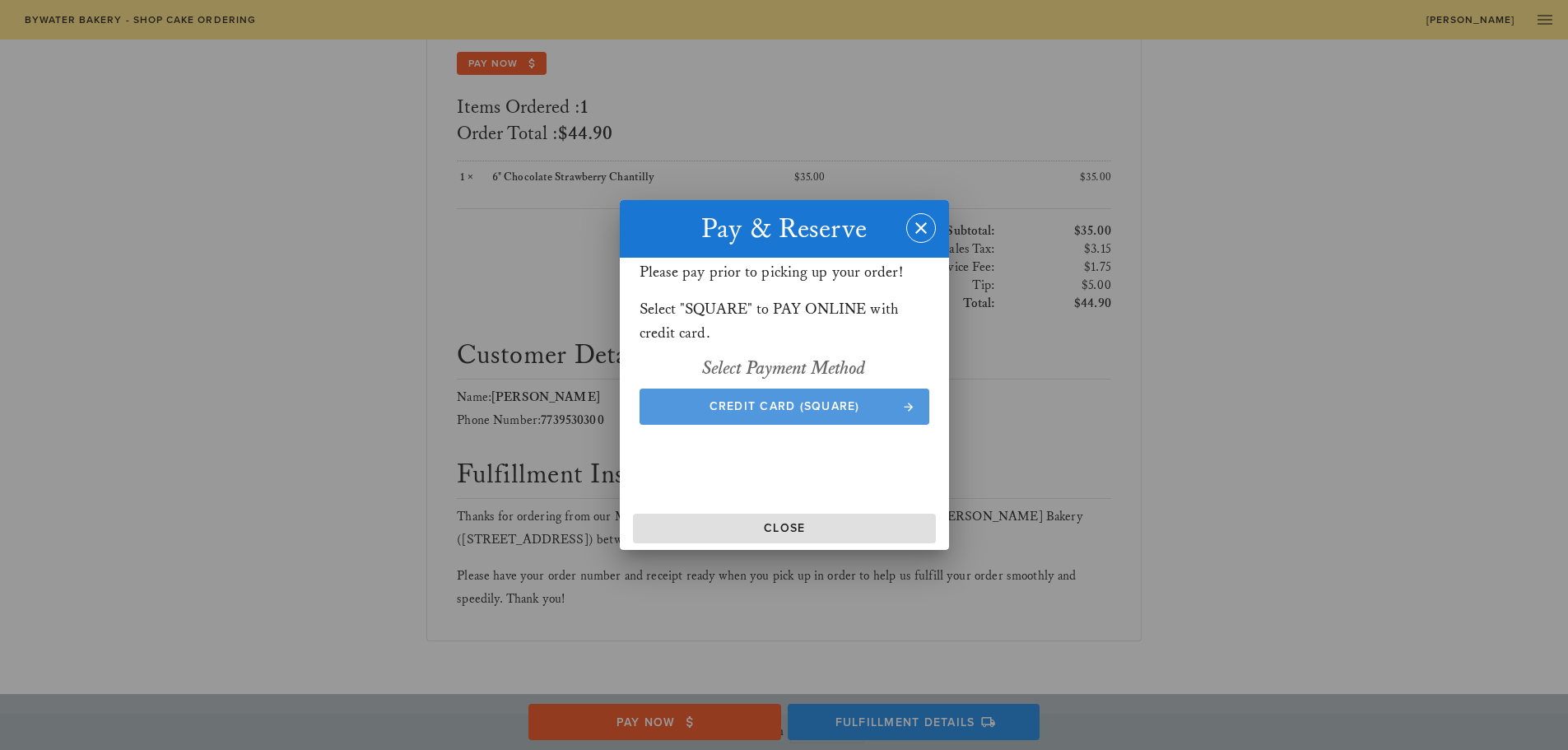
click at [762, 414] on button "Credit Card (Square)" at bounding box center [784, 407] width 290 height 36
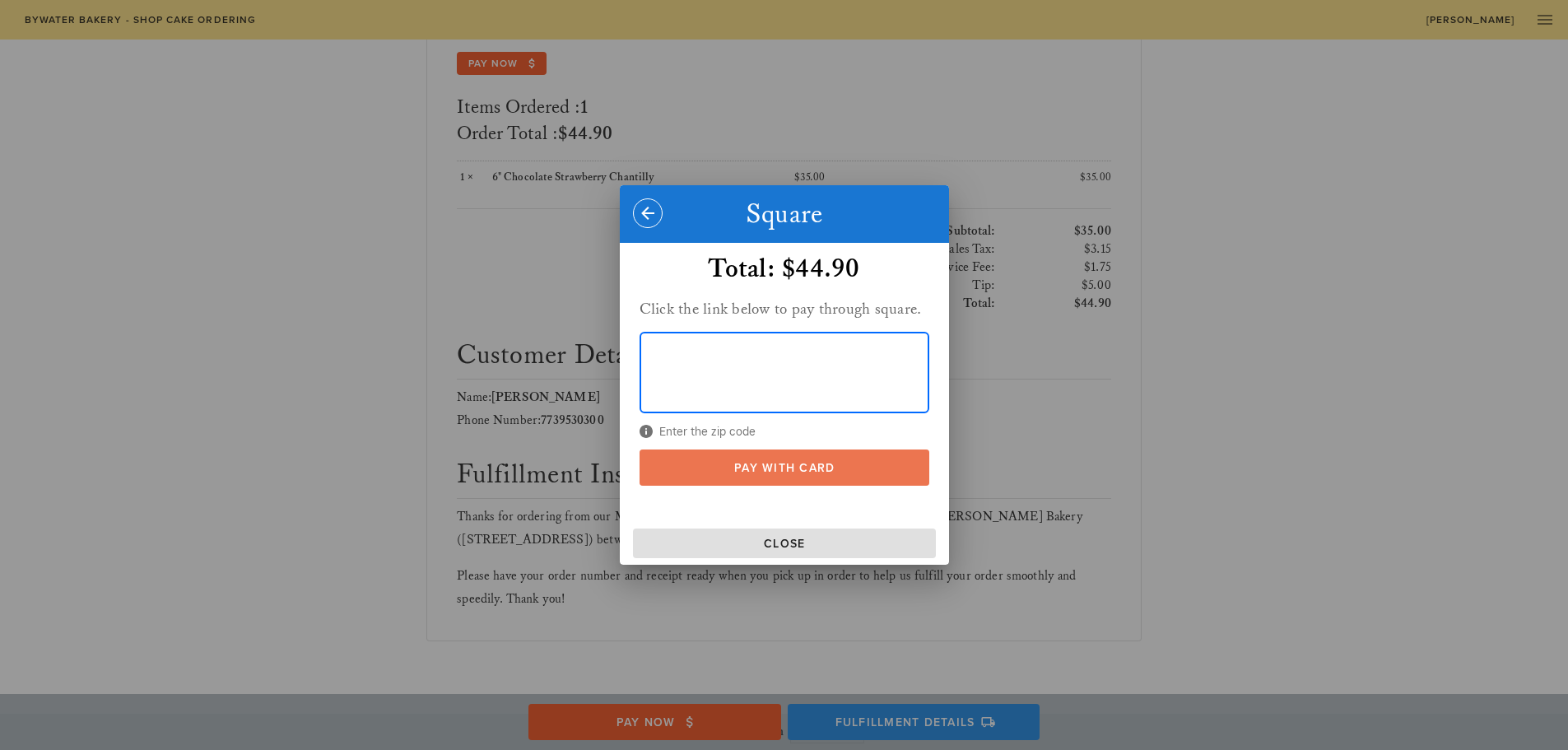
click at [686, 461] on span "Pay With Card" at bounding box center [784, 468] width 257 height 14
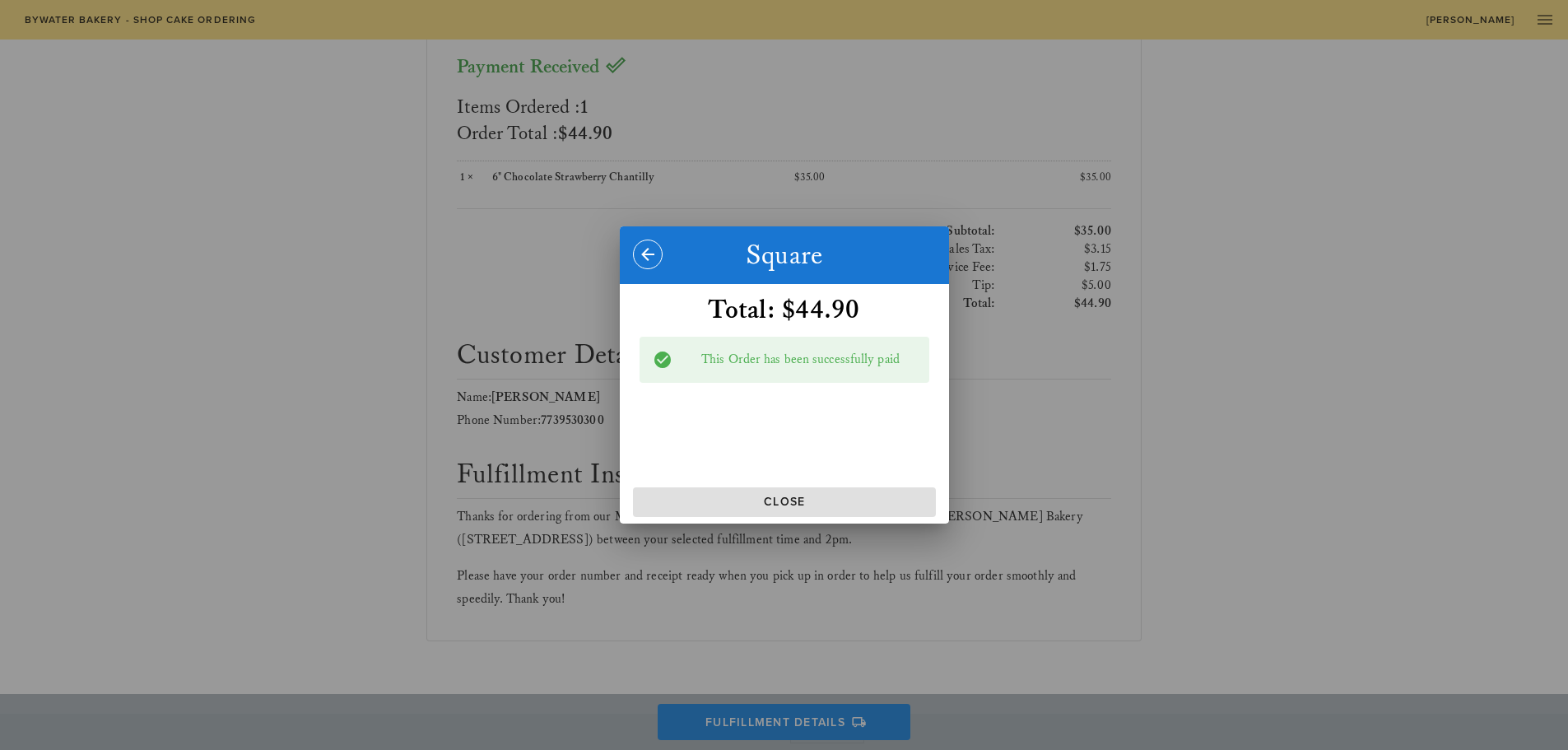
scroll to position [213, 0]
click at [726, 506] on span "Close" at bounding box center [784, 502] width 290 height 14
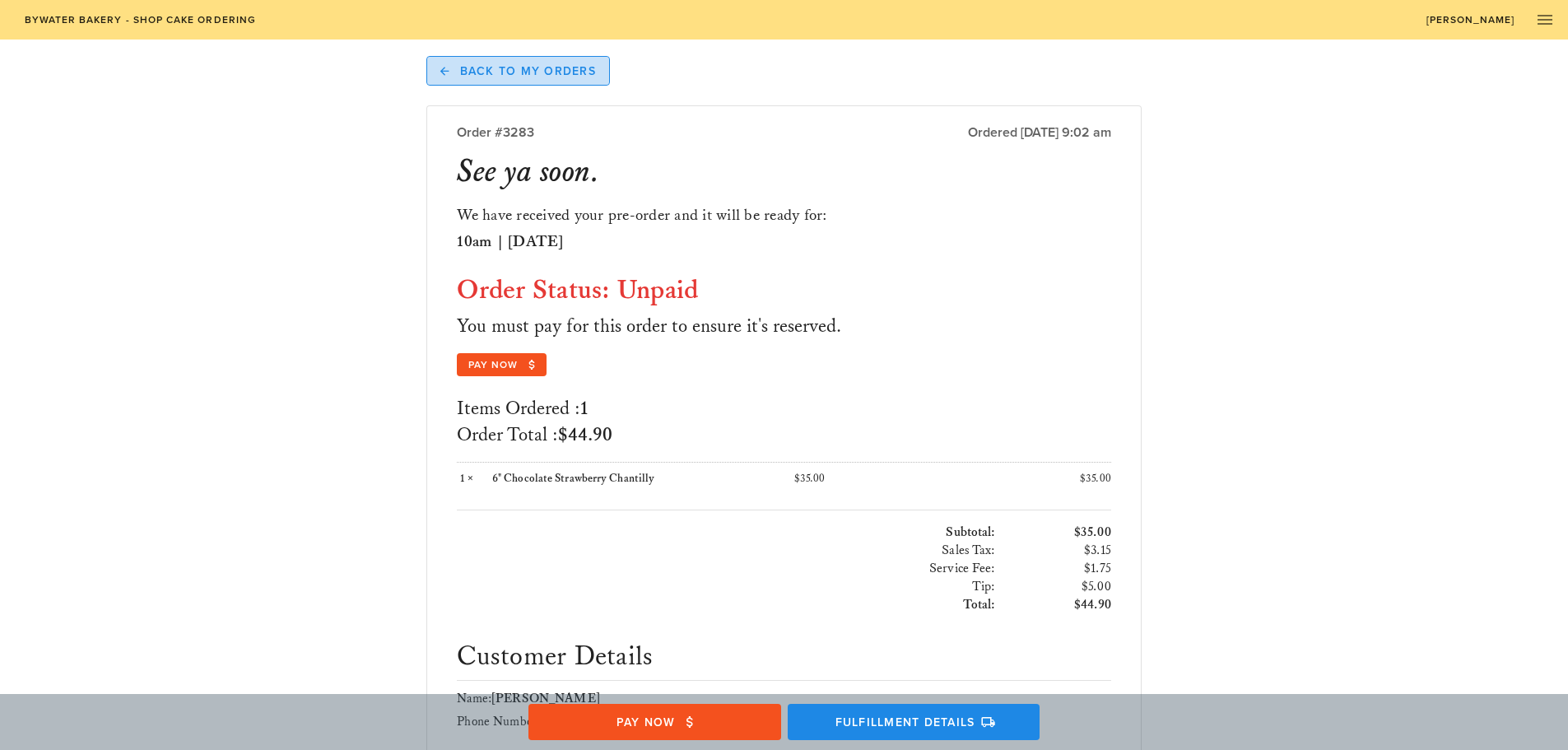
click at [555, 69] on span "Back to My Orders" at bounding box center [517, 70] width 155 height 15
